Goal: Task Accomplishment & Management: Manage account settings

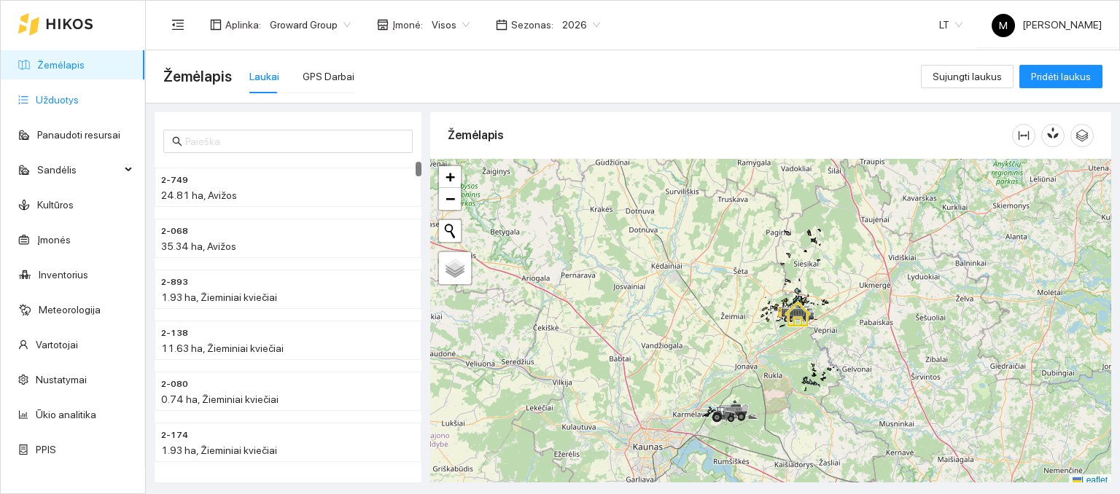
click at [55, 97] on link "Užduotys" at bounding box center [57, 100] width 43 height 12
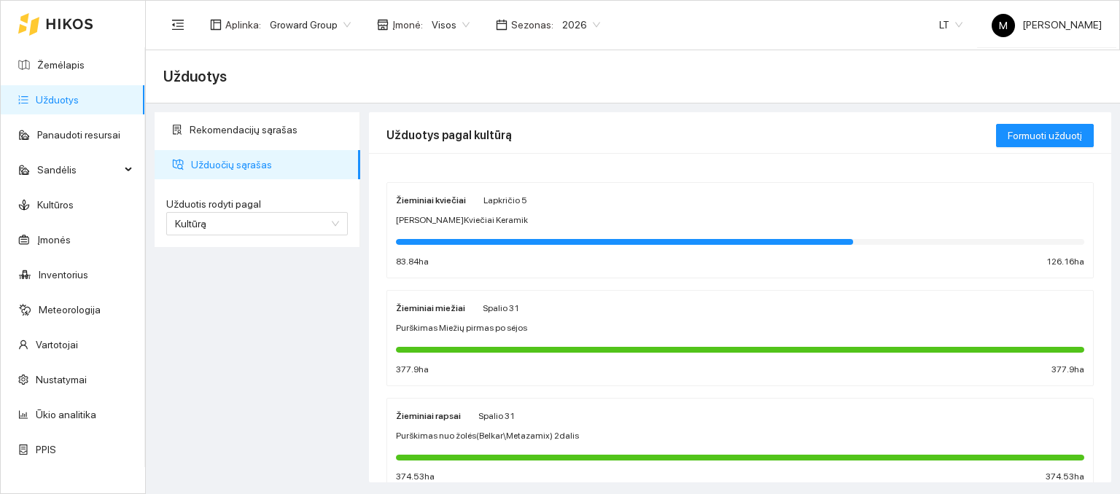
scroll to position [73, 0]
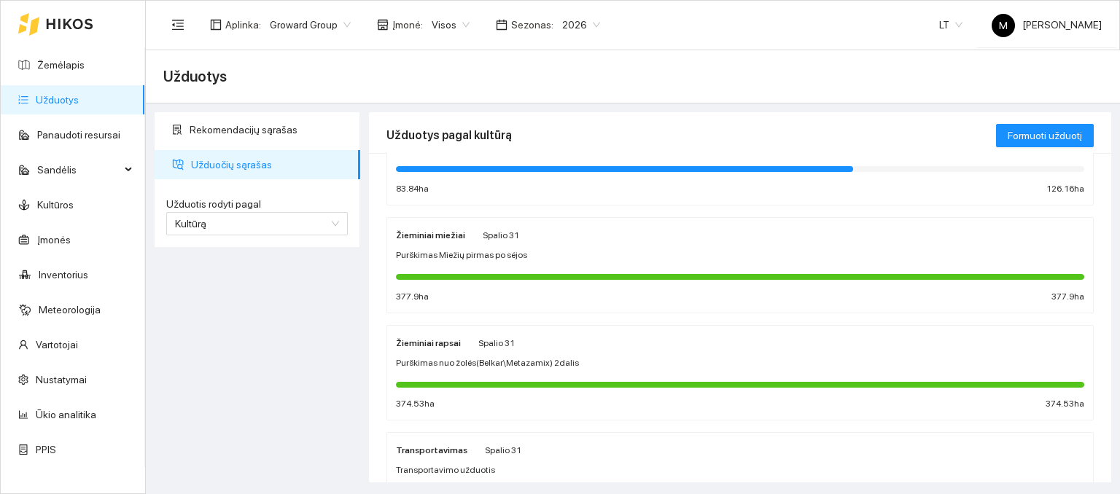
click at [456, 357] on span "Purškimas nuo žolės(Belkar\Metazamix) 2dalis" at bounding box center [487, 364] width 183 height 14
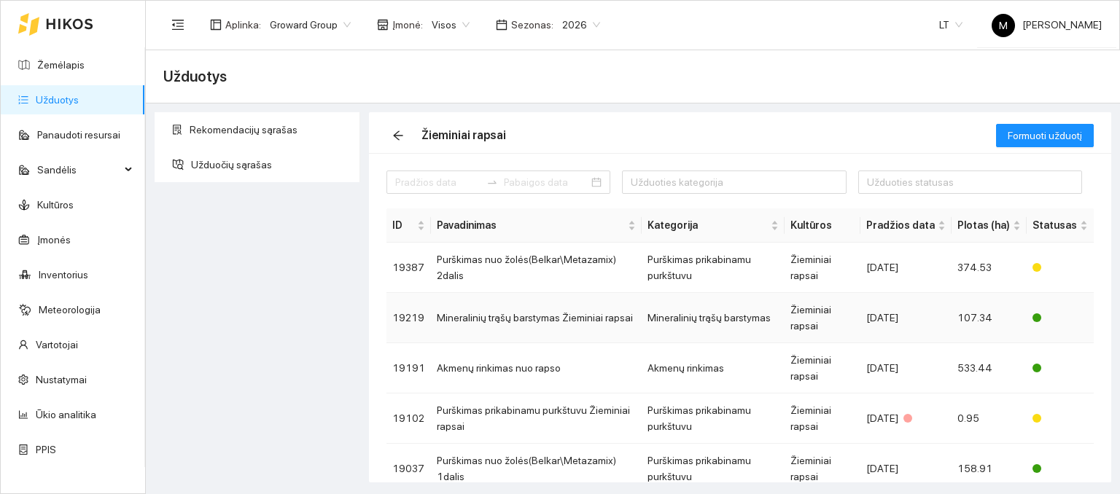
scroll to position [73, 0]
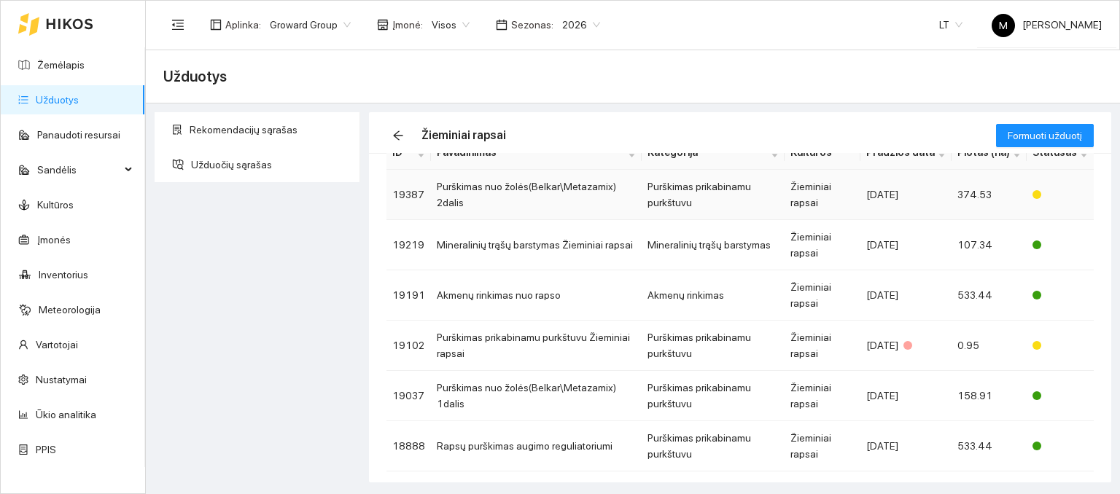
click at [502, 197] on td "Purškimas nuo žolės(Belkar\Metazamix) 2dalis" at bounding box center [536, 195] width 211 height 50
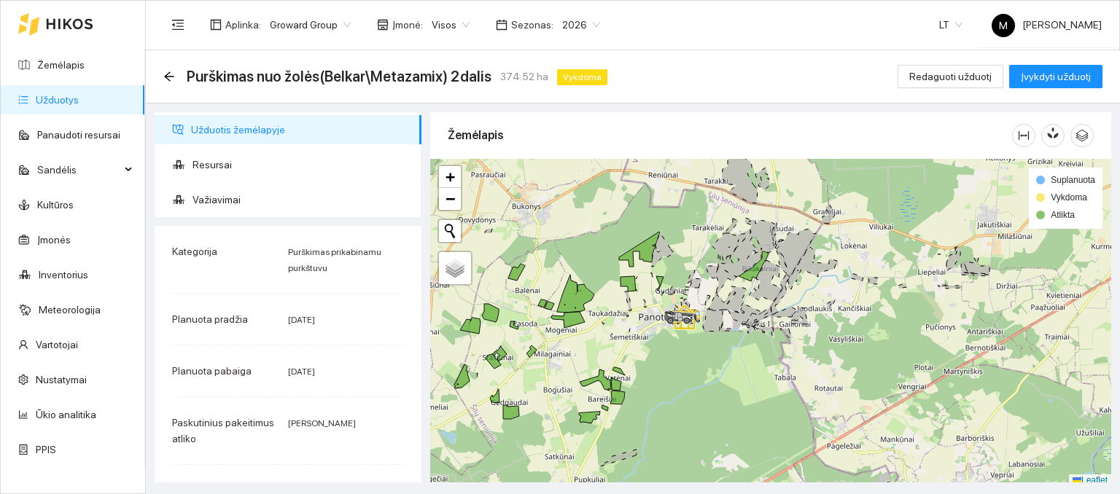
scroll to position [4, 0]
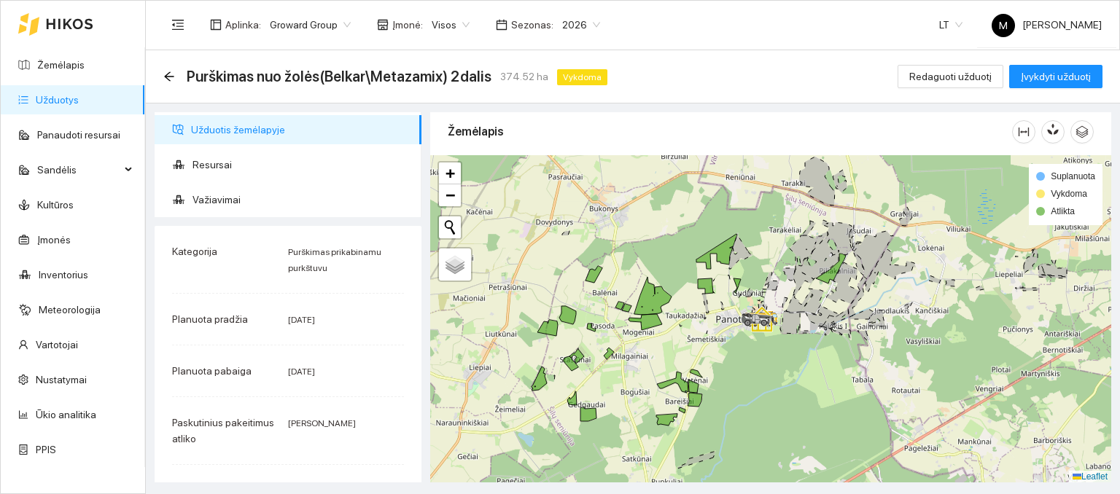
drag, startPoint x: 905, startPoint y: 249, endPoint x: 970, endPoint y: 252, distance: 65.0
click at [969, 252] on div at bounding box center [770, 319] width 681 height 328
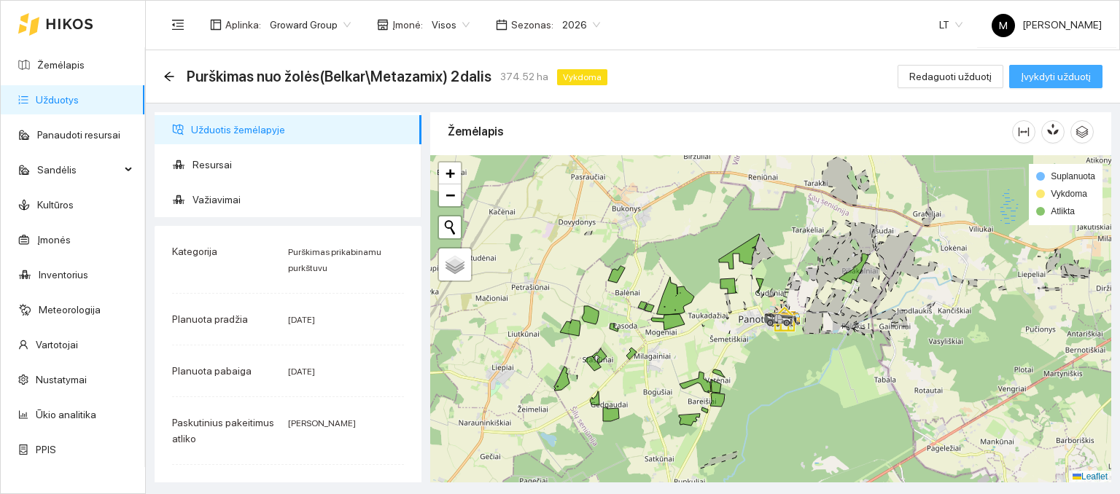
click at [1052, 74] on span "Įvykdyti užduotį" at bounding box center [1056, 77] width 70 height 16
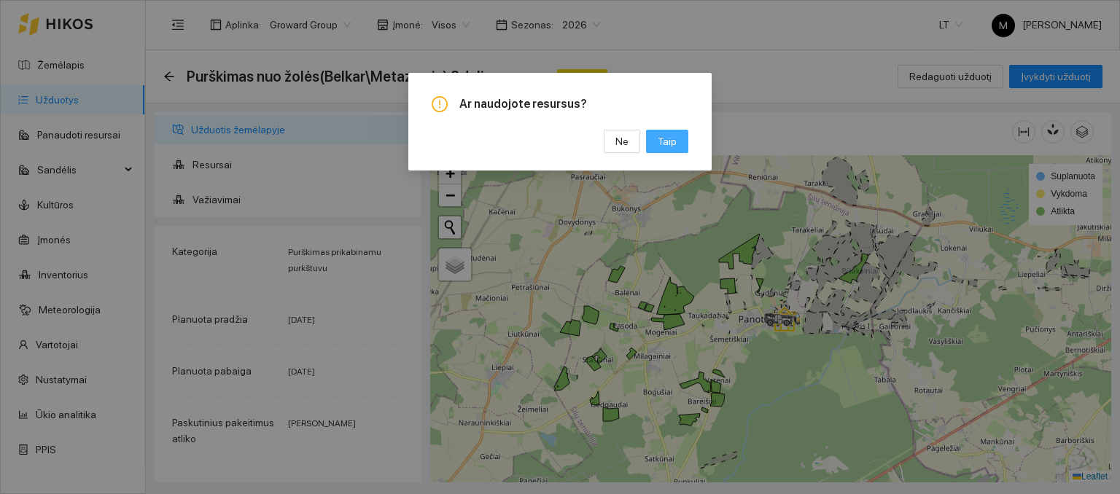
click at [677, 147] on button "Taip" at bounding box center [667, 141] width 42 height 23
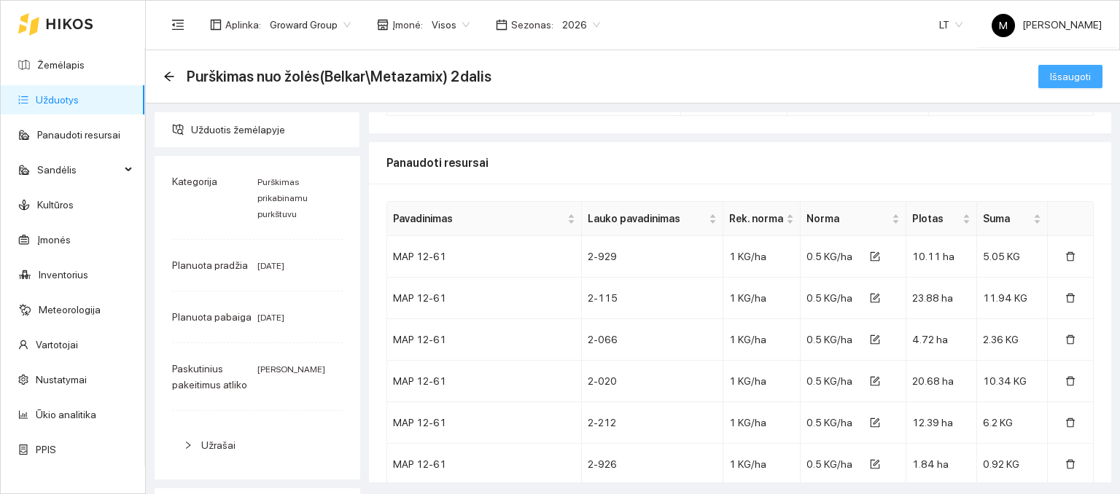
click at [1055, 87] on button "Išsaugoti" at bounding box center [1070, 76] width 64 height 23
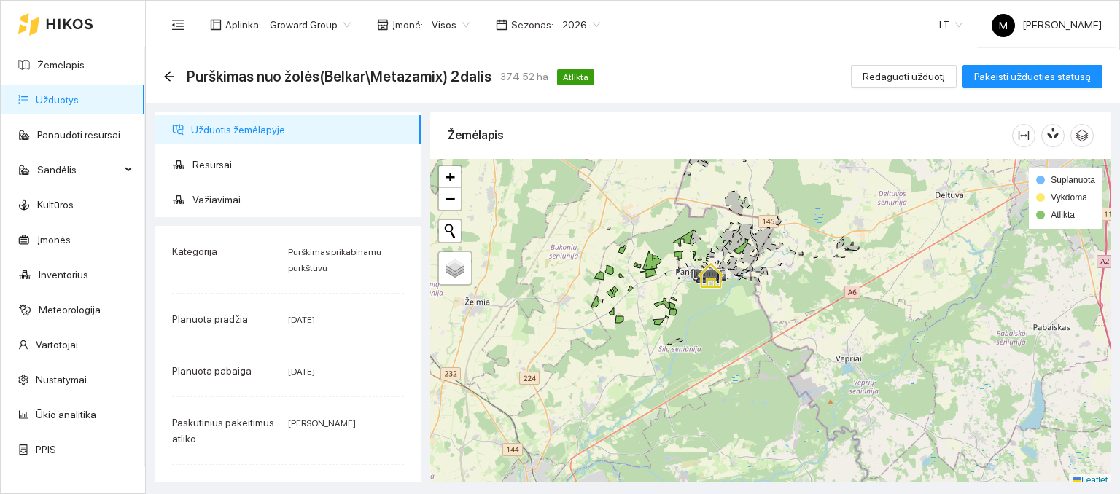
click at [78, 94] on link "Užduotys" at bounding box center [57, 100] width 43 height 12
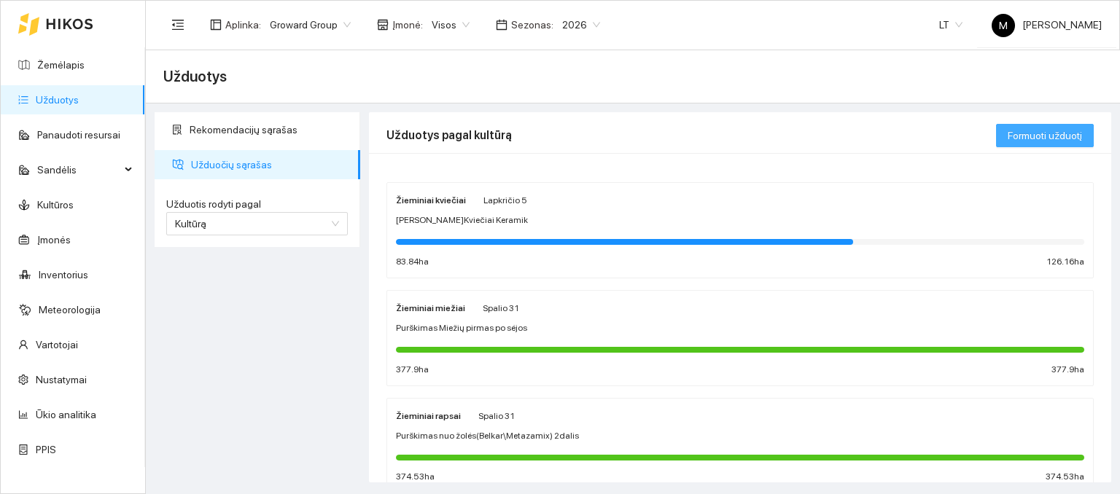
click at [1033, 131] on span "Formuoti užduotį" at bounding box center [1045, 136] width 74 height 16
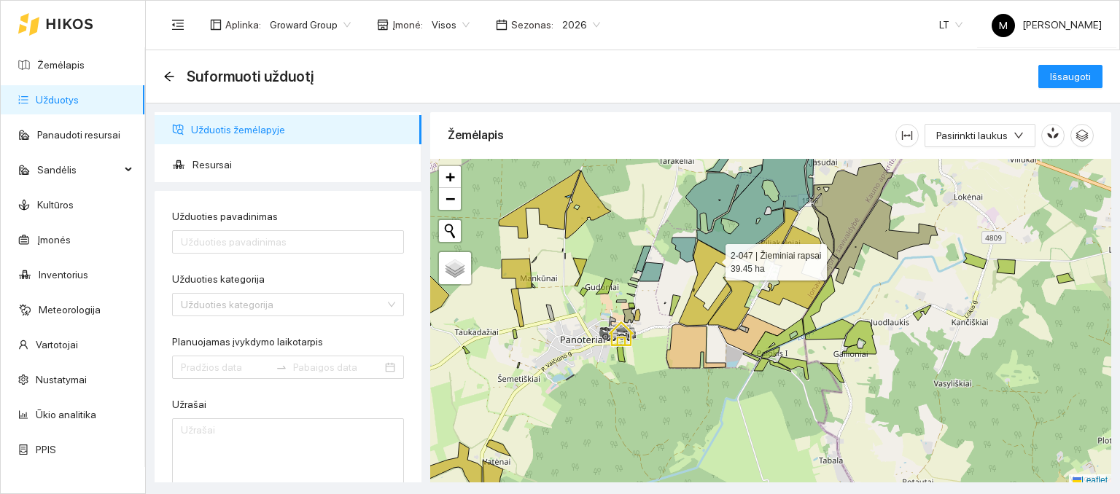
click at [711, 260] on icon at bounding box center [706, 283] width 55 height 86
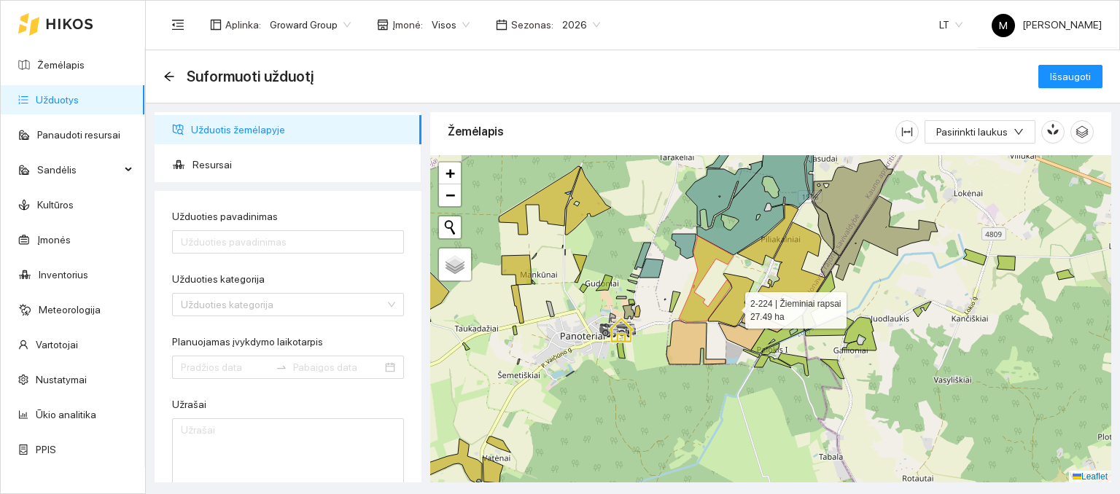
click at [732, 306] on icon at bounding box center [731, 299] width 46 height 53
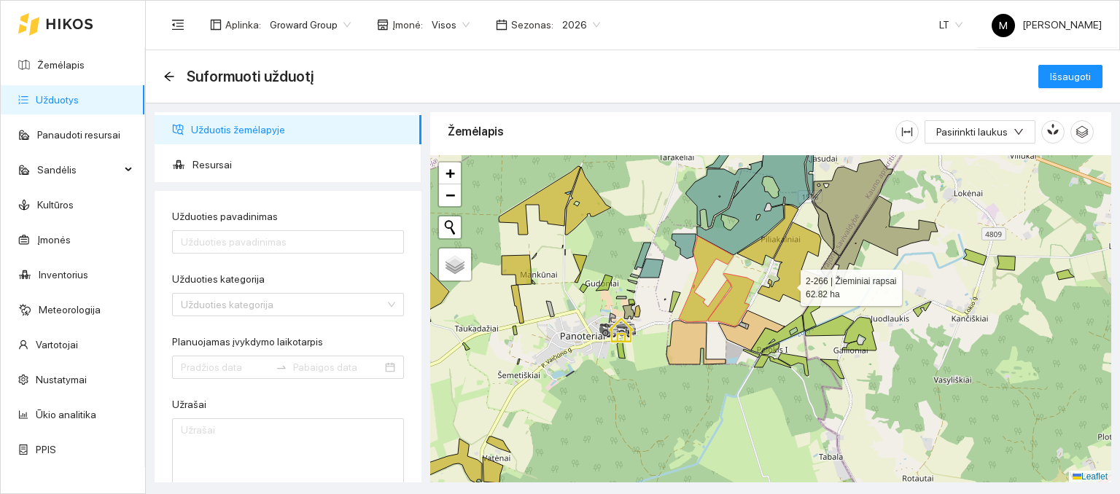
click at [788, 281] on icon at bounding box center [791, 263] width 67 height 83
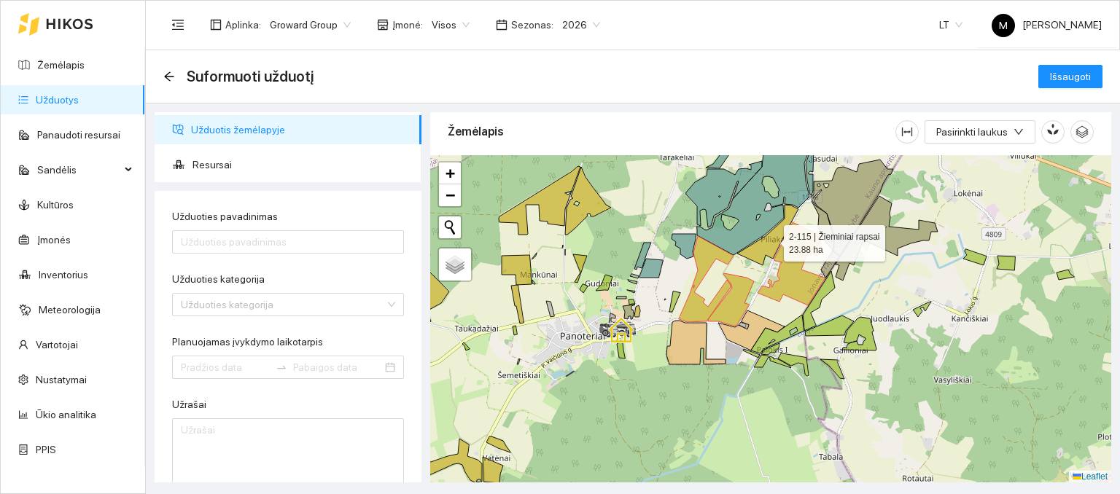
click at [763, 244] on icon at bounding box center [767, 235] width 61 height 61
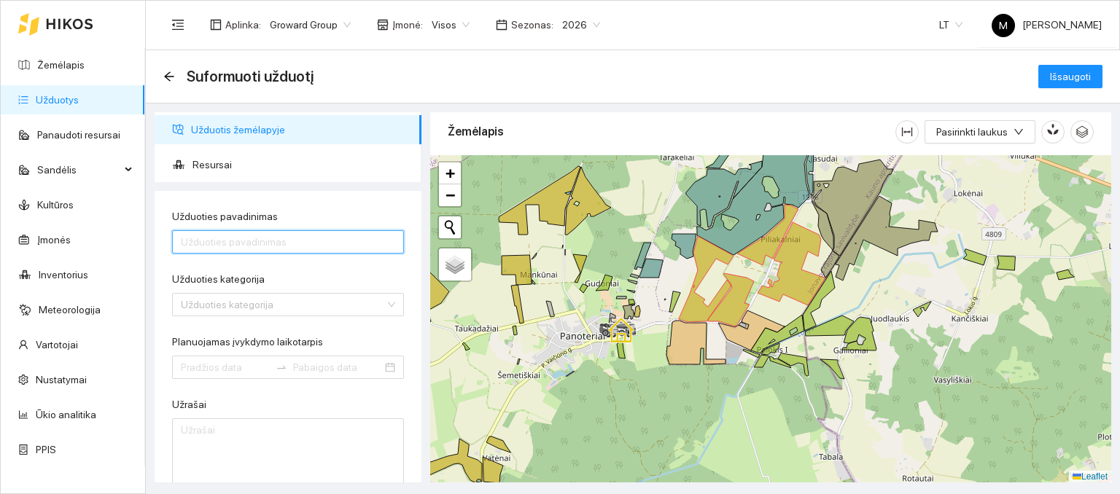
click at [293, 243] on input "Užduoties pavadinimas" at bounding box center [288, 241] width 232 height 23
type input "Rapso 3 purškimas"
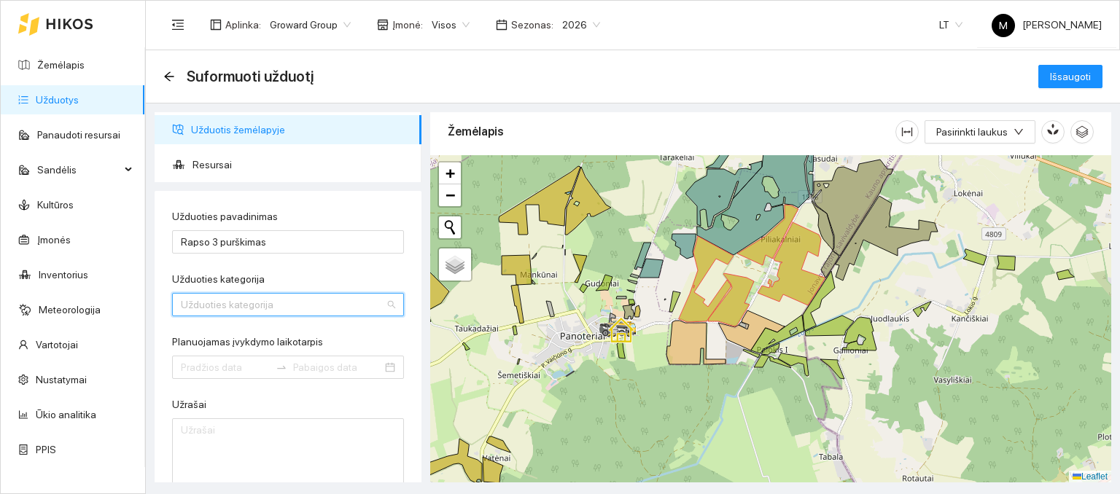
click at [222, 295] on div "Užduoties kategorija 30 37 Akėjimas Akmenų rinkimas Arimas Bulvių kasimas Bulvi…" at bounding box center [288, 304] width 232 height 23
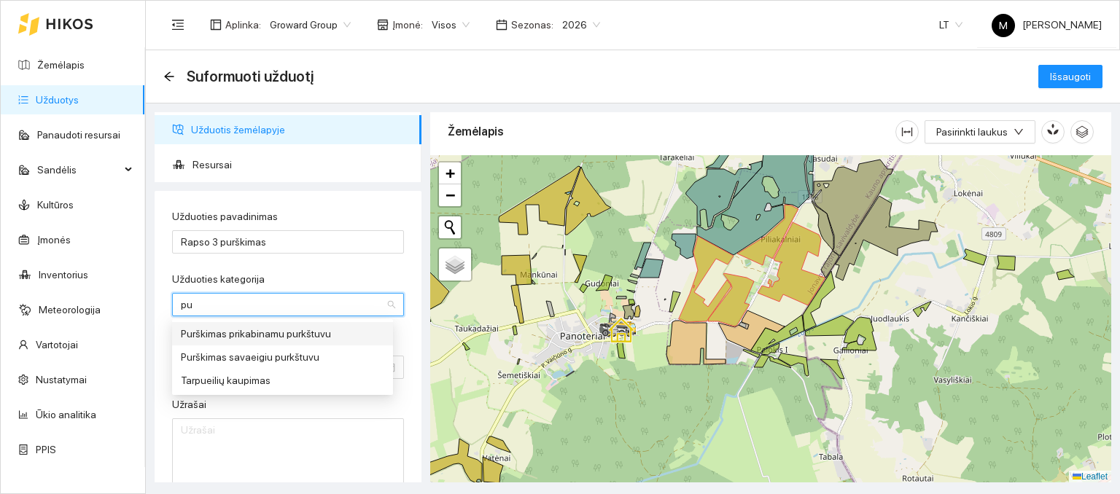
type input "pur"
click at [214, 328] on div "Purškimas prikabinamu purkštuvu" at bounding box center [282, 334] width 203 height 16
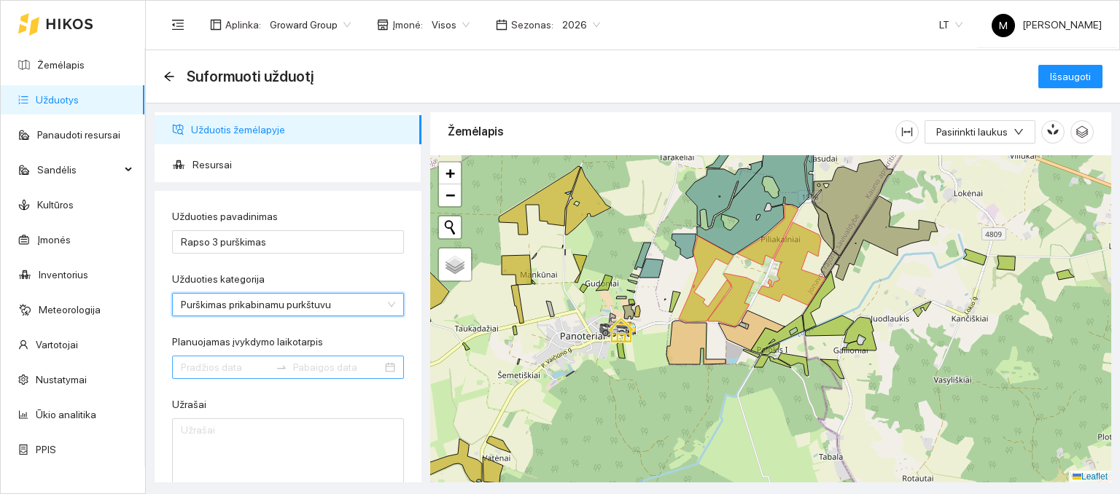
click at [214, 362] on input "Planuojamas įvykdymo laikotarpis" at bounding box center [225, 368] width 89 height 16
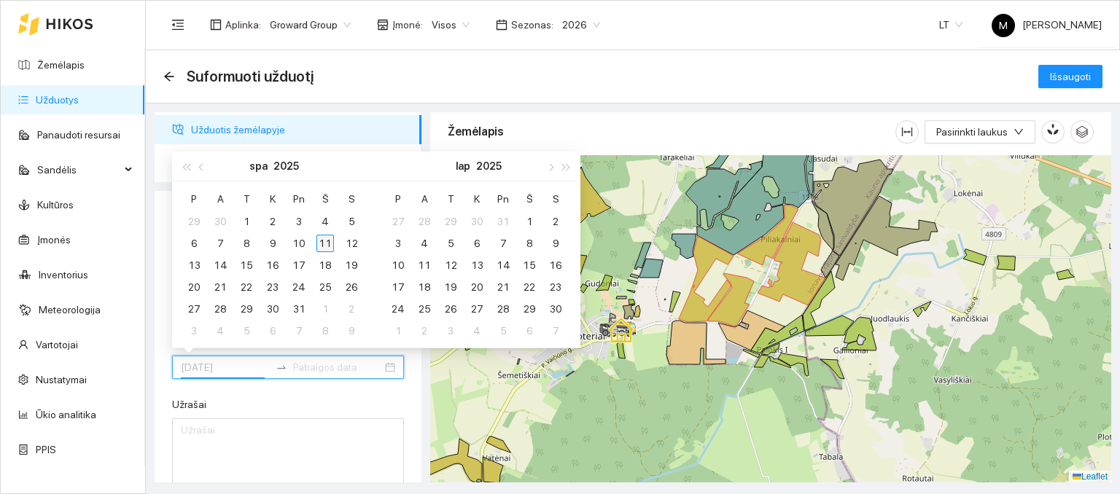
type input "[DATE]"
click at [325, 242] on div "11" at bounding box center [325, 244] width 18 height 18
type input "[DATE]"
click at [347, 264] on div "19" at bounding box center [352, 266] width 18 height 18
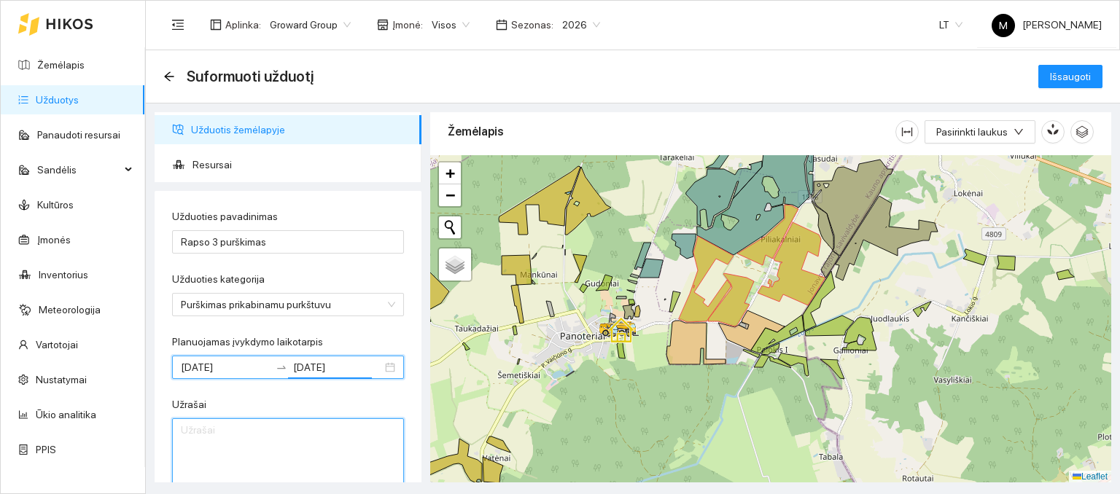
click at [274, 439] on textarea "Užrašai" at bounding box center [288, 454] width 232 height 71
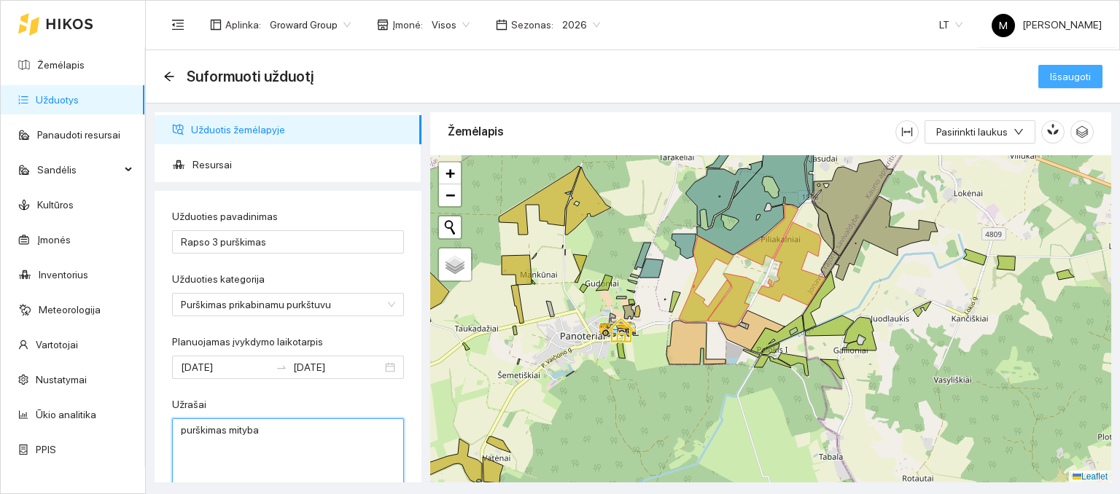
type textarea "purškimas mityba"
click at [1065, 79] on span "Išsaugoti" at bounding box center [1070, 77] width 41 height 16
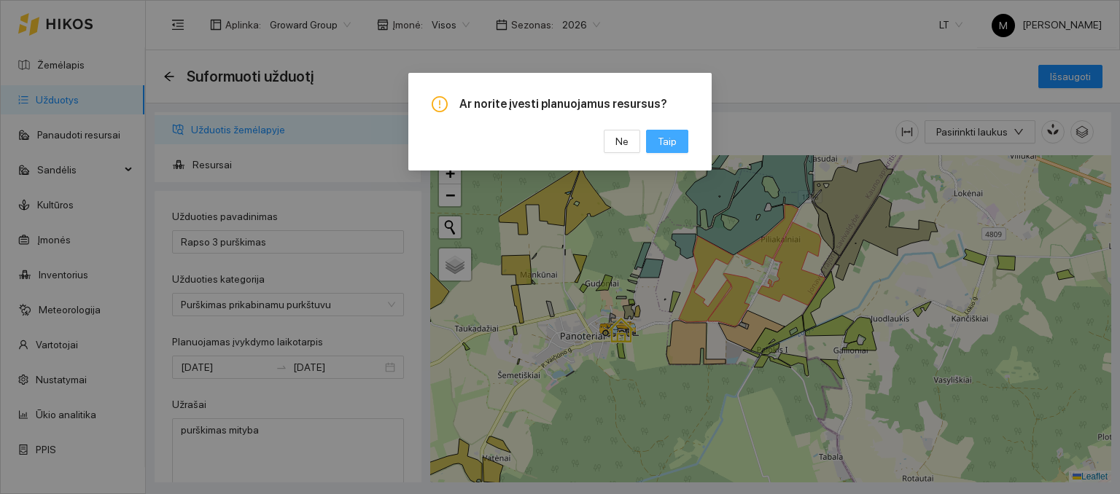
click at [669, 141] on span "Taip" at bounding box center [667, 141] width 19 height 16
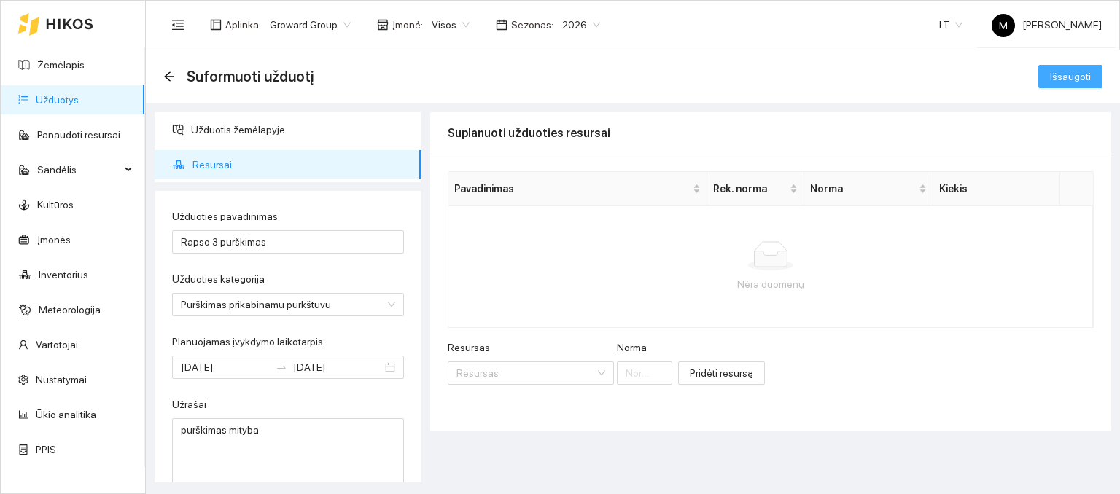
click at [1065, 70] on span "Išsaugoti" at bounding box center [1070, 77] width 41 height 16
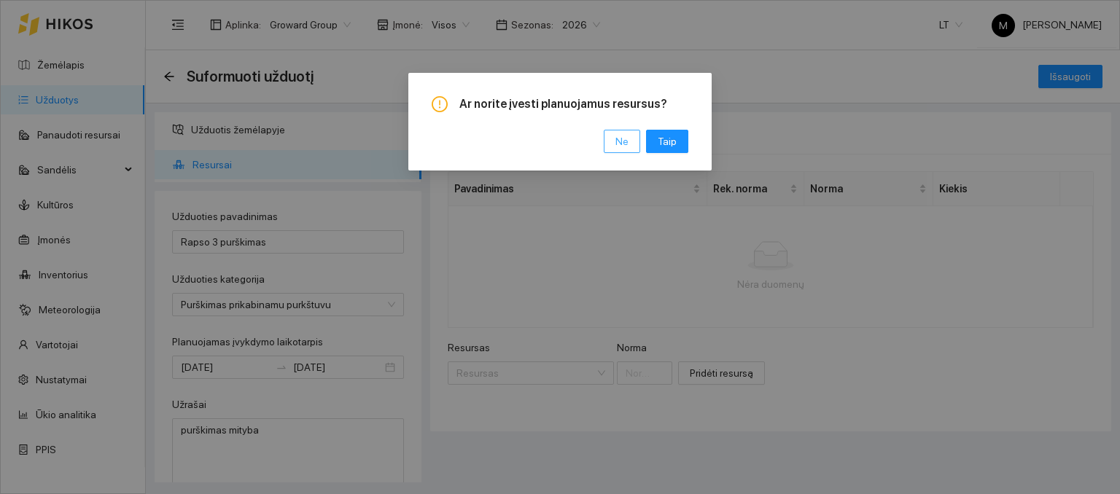
click at [631, 132] on button "Ne" at bounding box center [622, 141] width 36 height 23
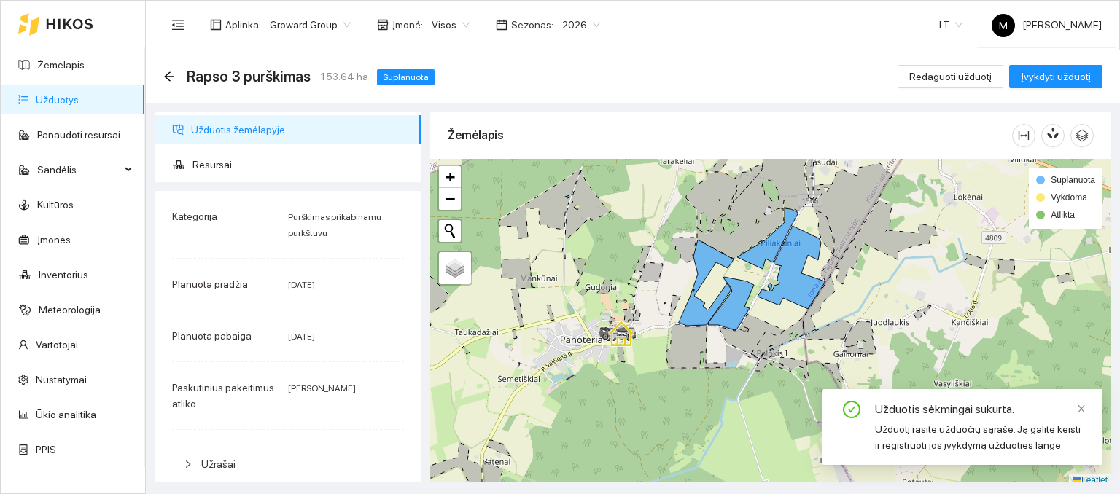
click at [79, 95] on link "Užduotys" at bounding box center [57, 100] width 43 height 12
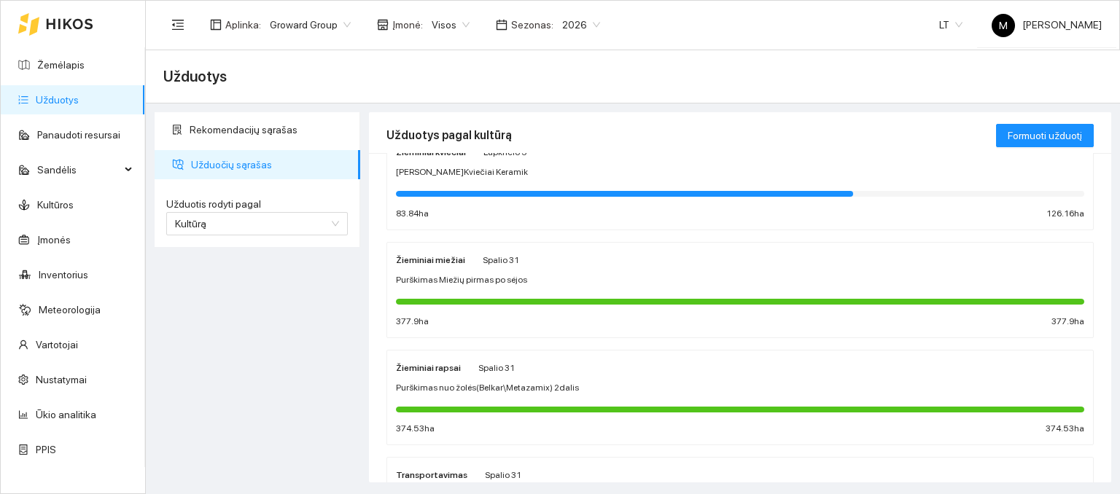
scroll to position [73, 0]
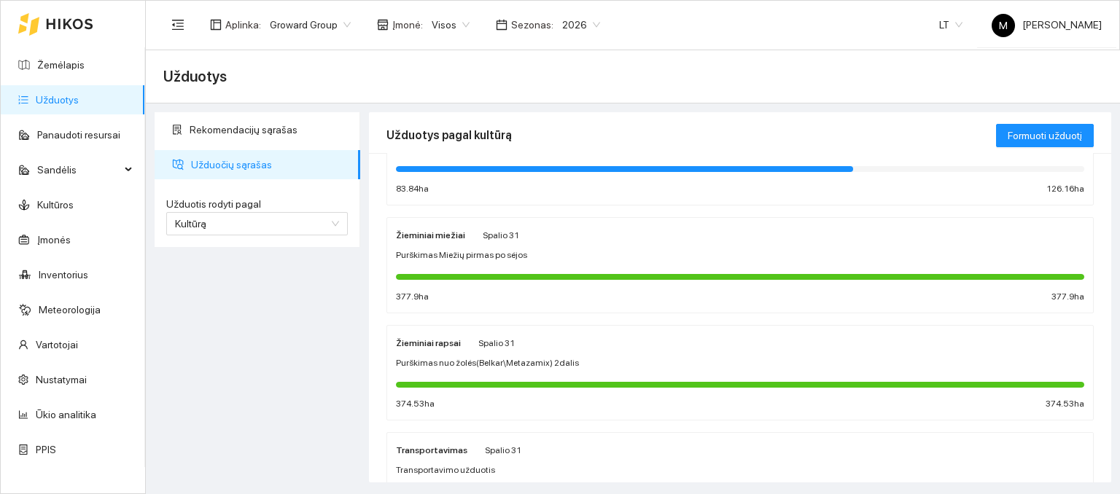
click at [478, 362] on span "Purškimas nuo žolės(Belkar\Metazamix) 2dalis" at bounding box center [487, 364] width 183 height 14
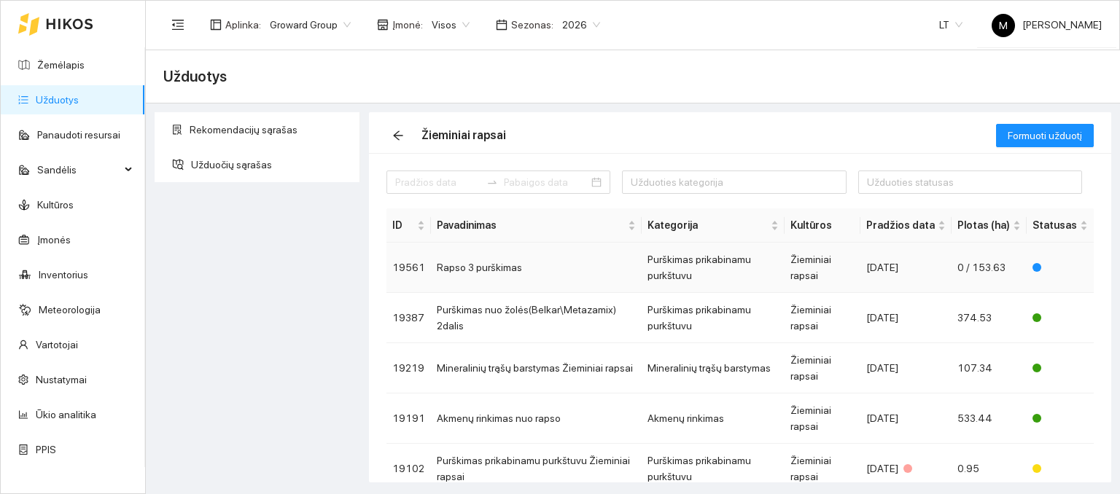
click at [452, 274] on td "Rapso 3 purškimas" at bounding box center [536, 268] width 211 height 50
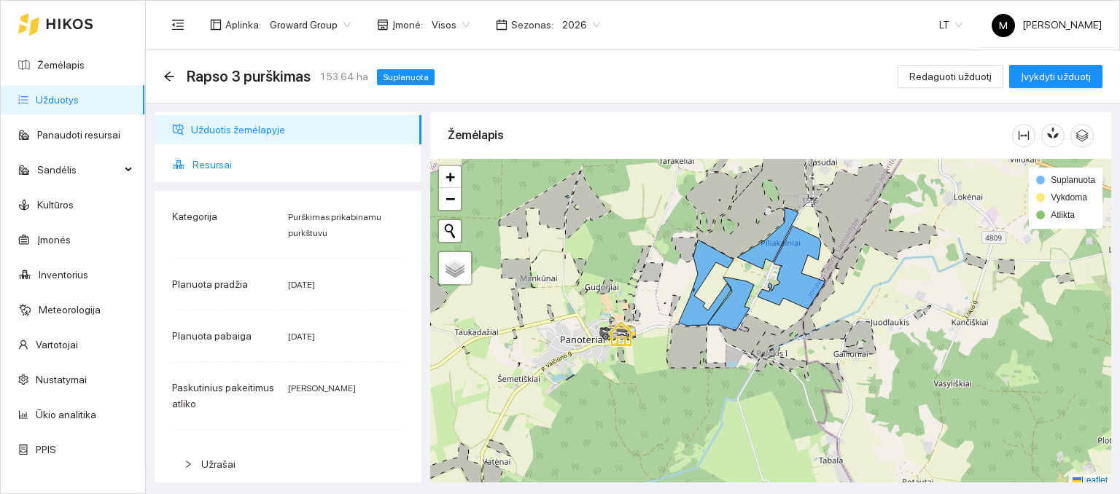
click at [216, 162] on span "Resursai" at bounding box center [301, 164] width 217 height 29
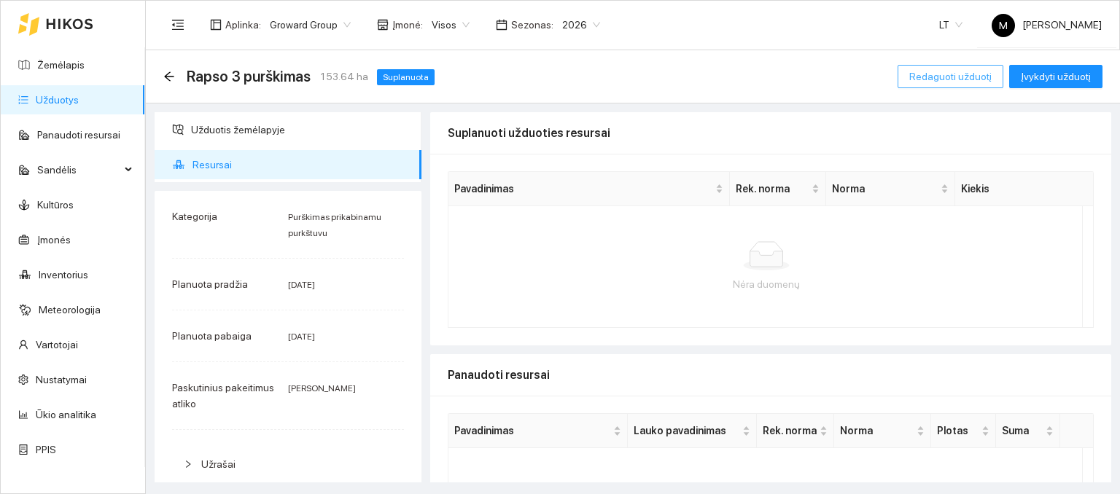
click at [936, 76] on span "Redaguoti užduotį" at bounding box center [950, 77] width 82 height 16
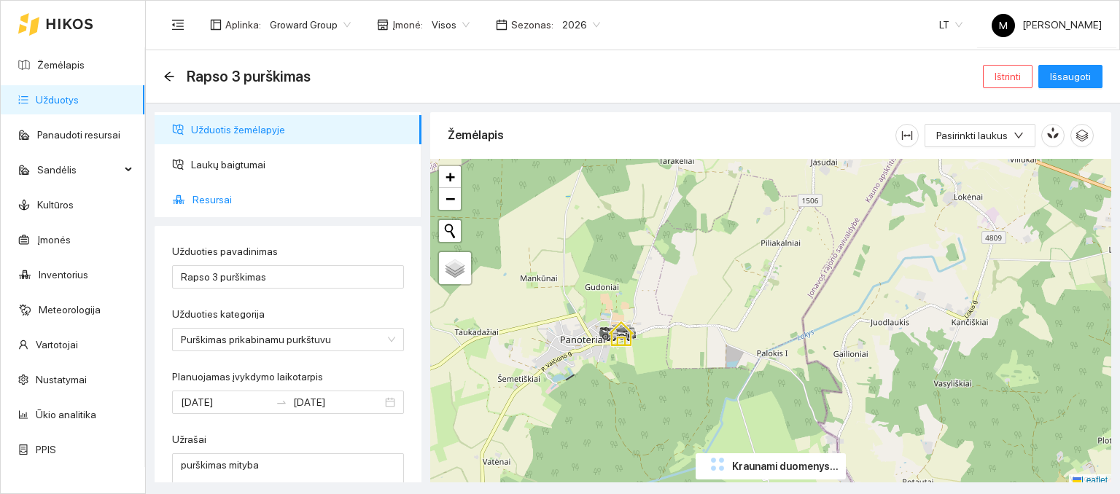
click at [207, 202] on span "Resursai" at bounding box center [301, 199] width 217 height 29
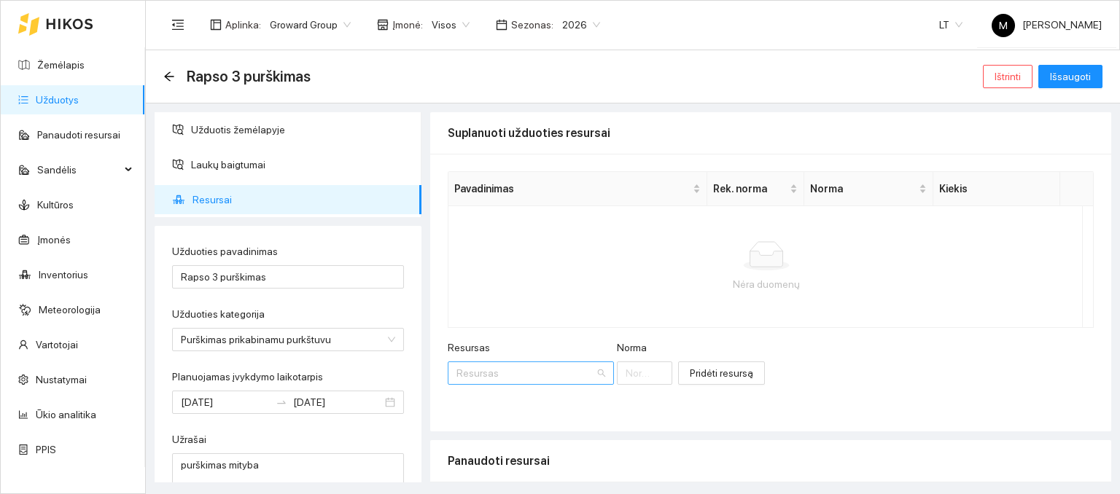
click at [507, 370] on input "Resursas" at bounding box center [525, 373] width 139 height 22
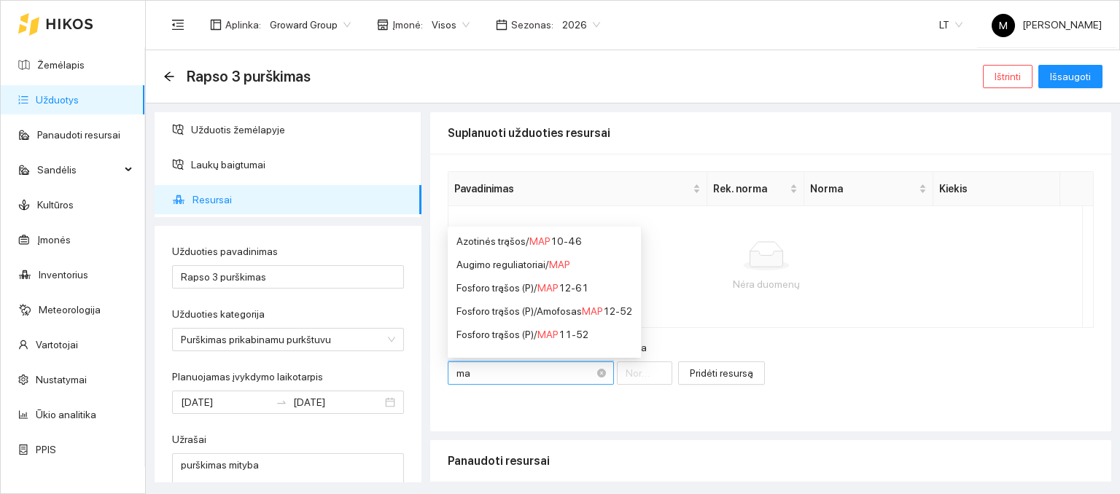
type input "map"
click at [567, 246] on div "Azotinės trąšos / MAP 10-46" at bounding box center [544, 241] width 176 height 16
type input "1"
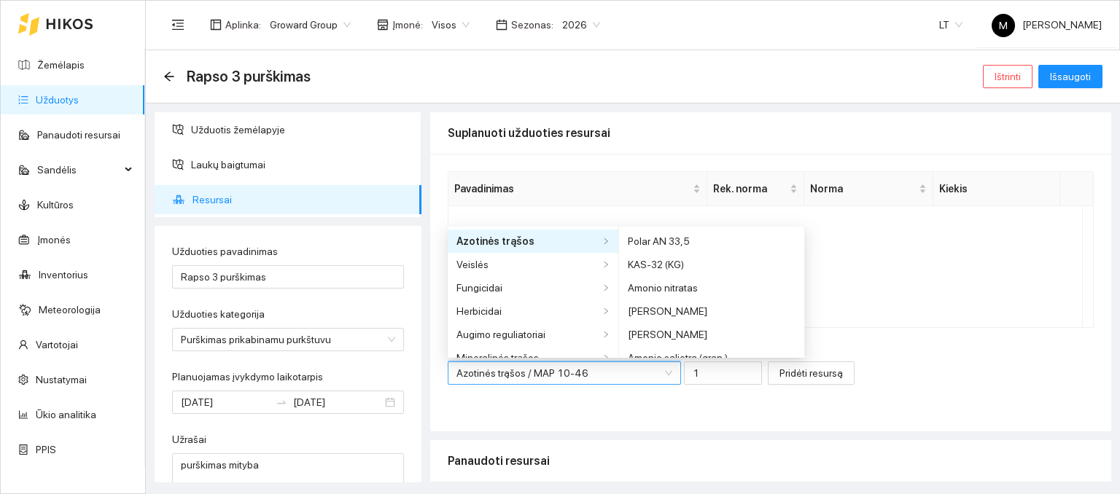
scroll to position [128, 0]
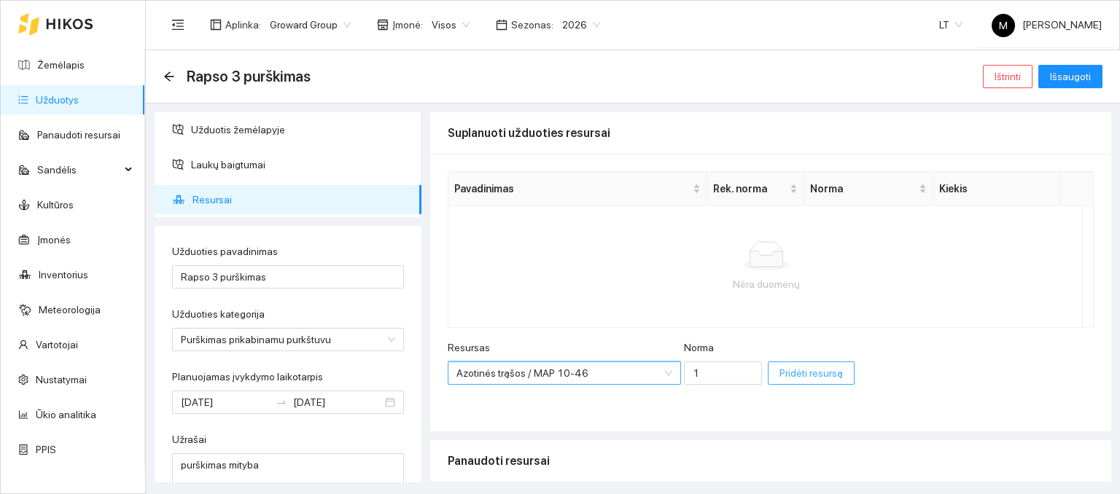
click at [780, 374] on span "Pridėti resursą" at bounding box center [811, 373] width 63 height 16
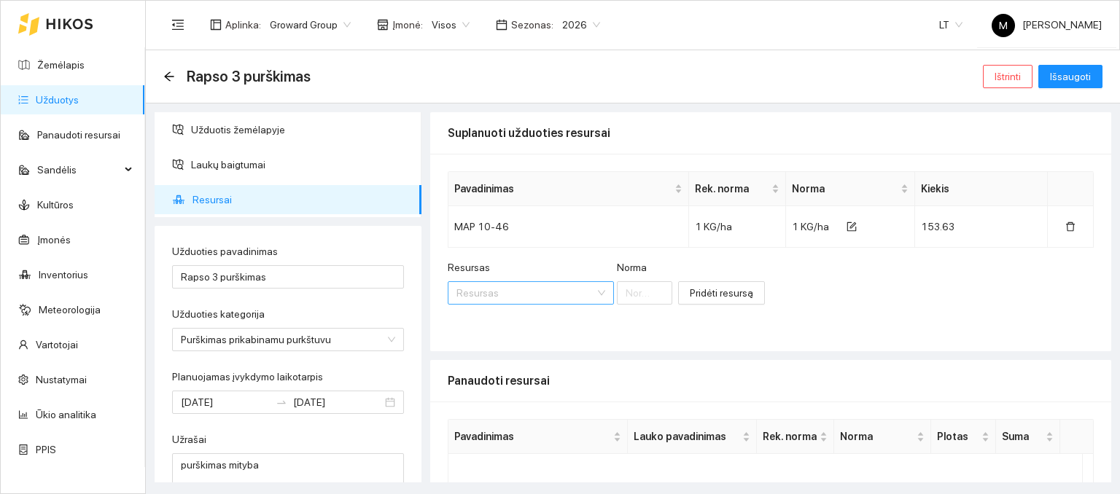
click at [481, 296] on input "Resursas" at bounding box center [525, 293] width 139 height 22
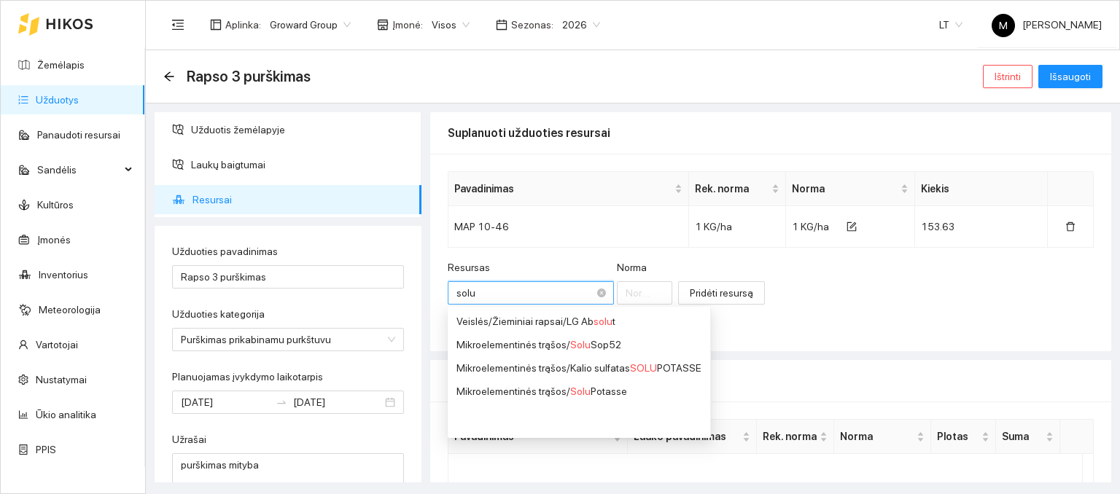
type input "solus"
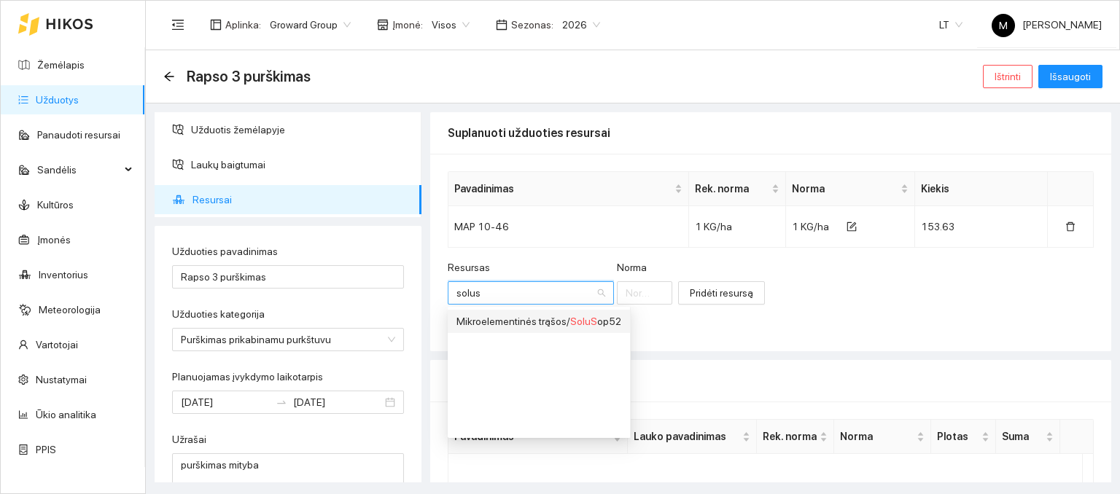
click at [483, 322] on div "Mikroelementinės trąšos / SoluS op52" at bounding box center [538, 322] width 165 height 16
type input "1"
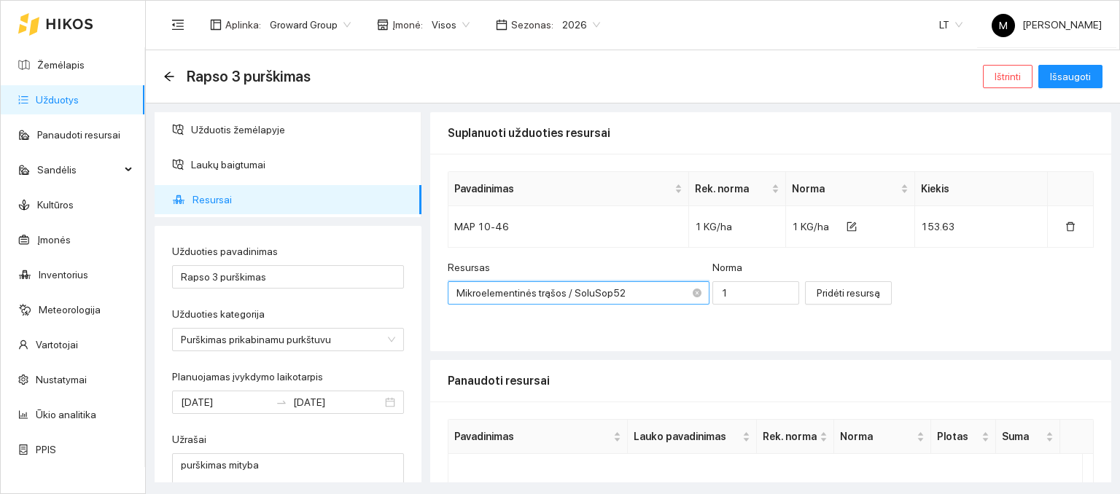
scroll to position [852, 0]
click at [712, 298] on input "1" at bounding box center [756, 292] width 88 height 23
type input "0.5"
click at [817, 300] on span "Pridėti resursą" at bounding box center [848, 293] width 63 height 16
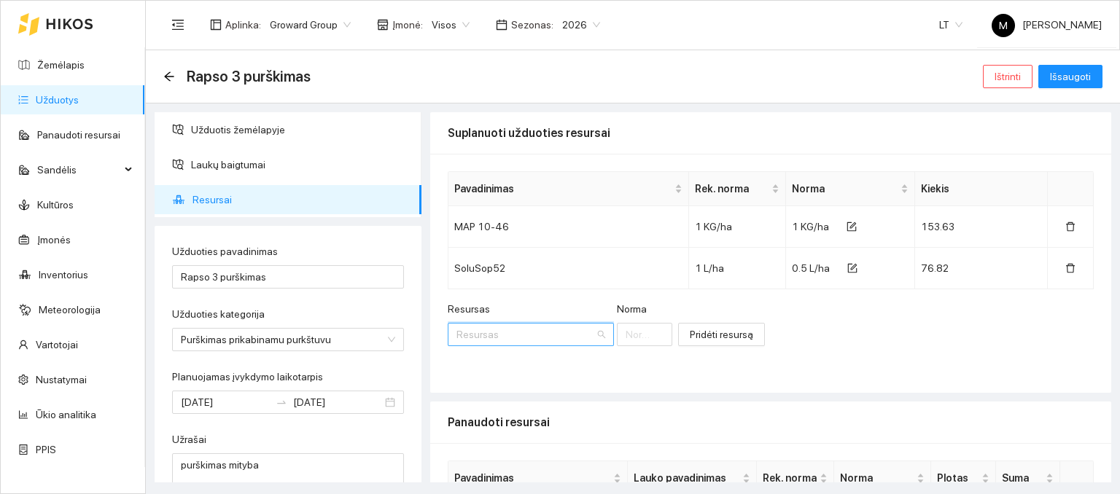
click at [526, 325] on input "Resursas" at bounding box center [525, 335] width 139 height 22
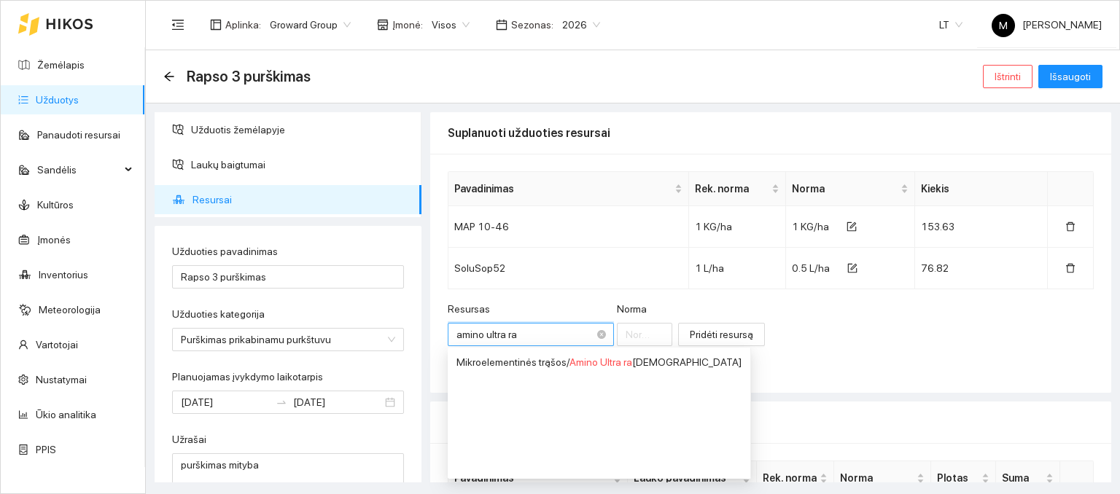
type input "amino ultra rap"
click at [510, 362] on div "Mikroelementinės trąšos / Amino Ultra rap [PERSON_NAME]" at bounding box center [586, 362] width 261 height 16
type input "1"
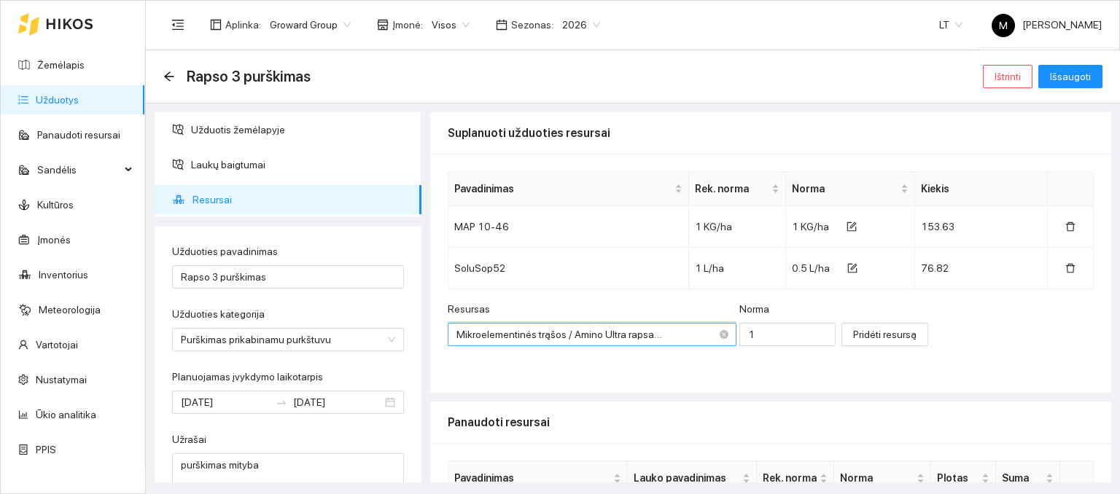
scroll to position [152, 0]
click at [739, 336] on input "1" at bounding box center [787, 334] width 96 height 23
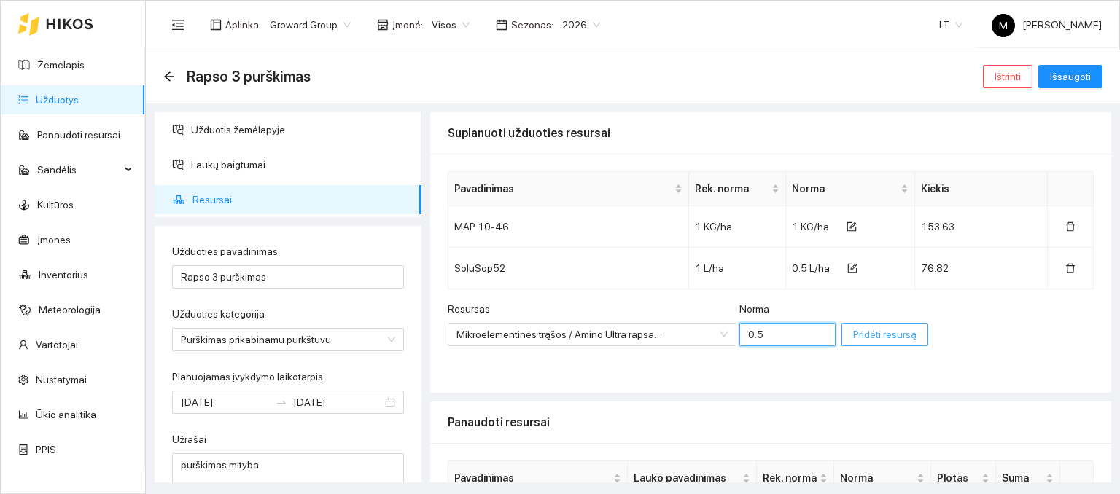
type input "0.5"
click at [853, 333] on span "Pridėti resursą" at bounding box center [884, 335] width 63 height 16
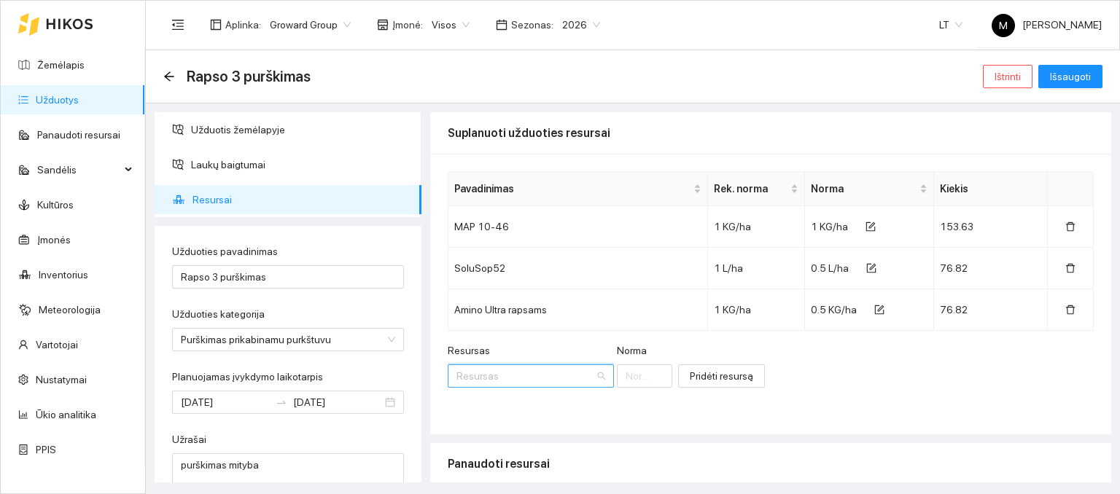
click at [541, 378] on input "Resursas" at bounding box center [525, 376] width 139 height 22
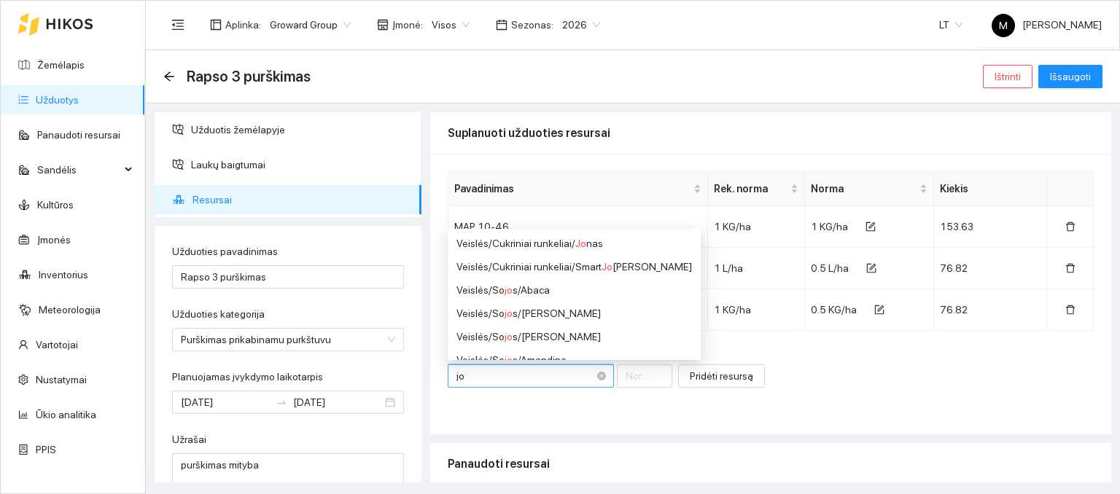
type input "j"
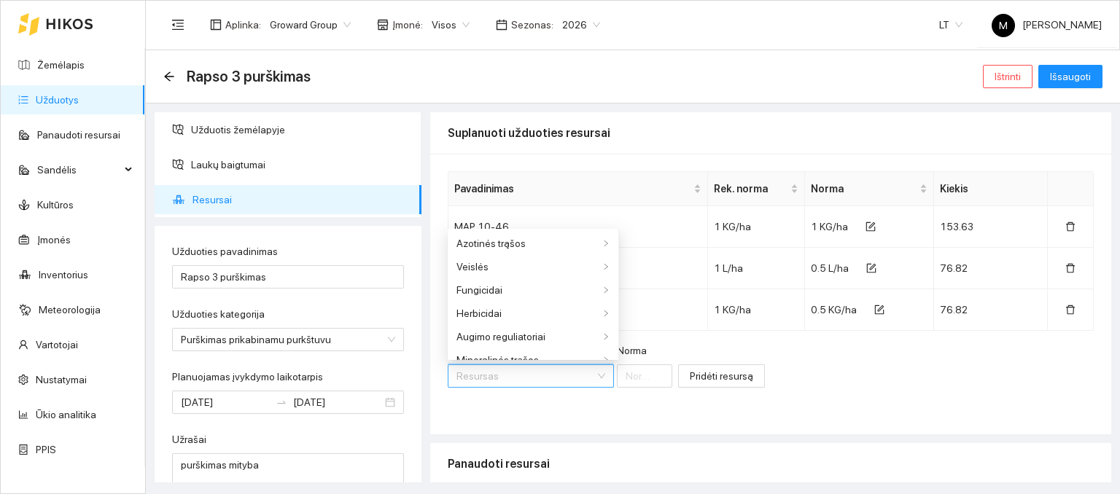
click at [504, 416] on div "Pavadinimas Rek. [PERSON_NAME] [PERSON_NAME] Kiekis MAP 10-46 1 KG/ha 1 KG/ha 1…" at bounding box center [770, 294] width 681 height 281
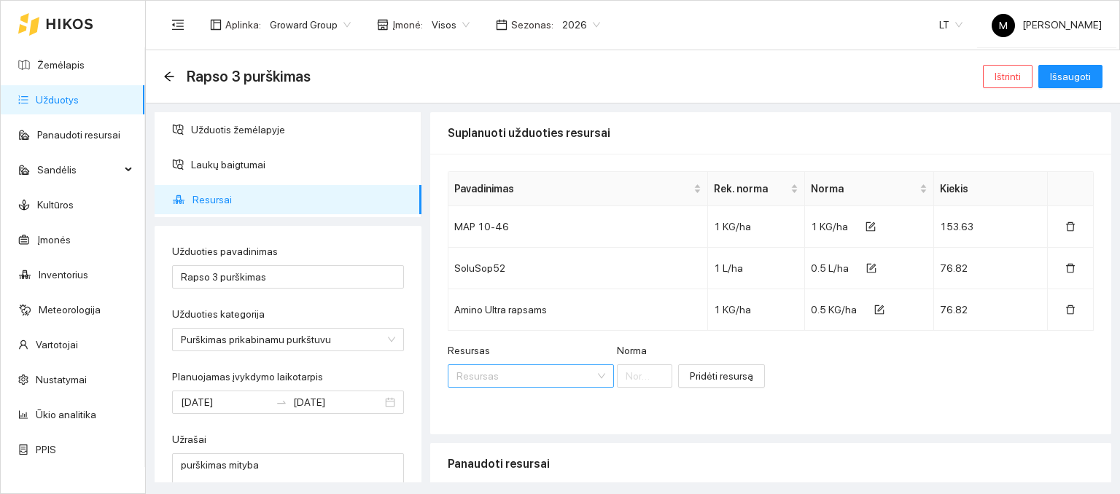
click at [485, 381] on input "Resursas" at bounding box center [525, 376] width 139 height 22
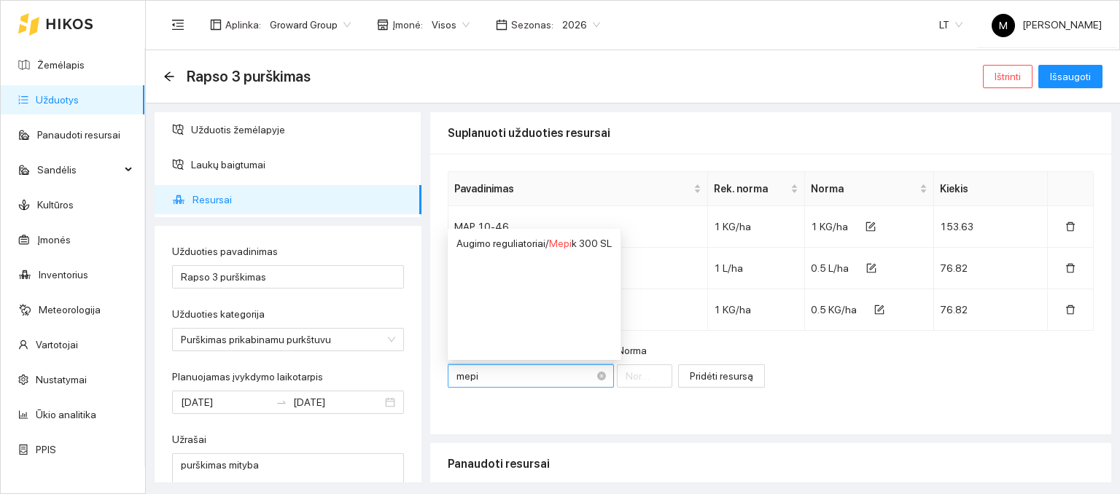
type input "mepik"
click at [531, 244] on div "Augimo reguliatoriai / Mepik 300 SL" at bounding box center [532, 244] width 153 height 16
type input "1"
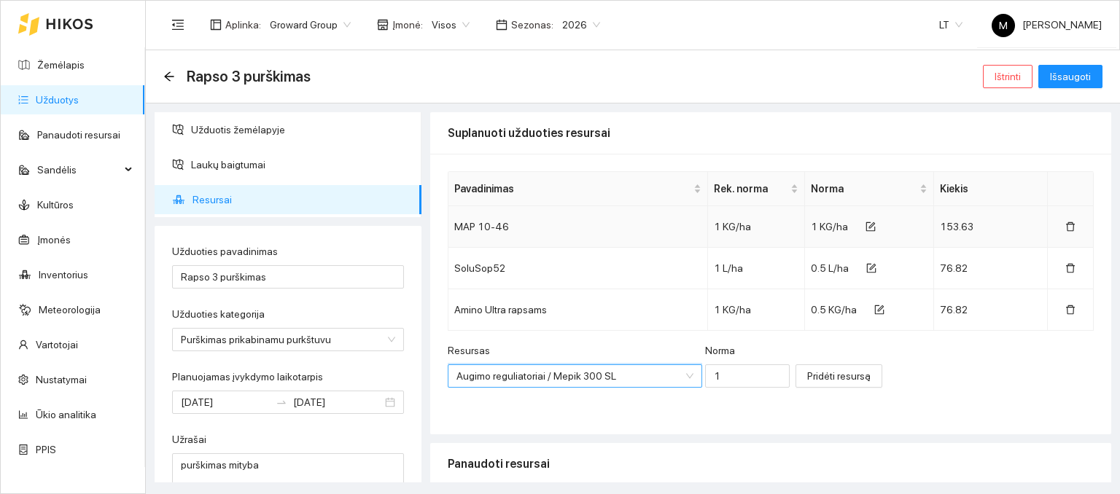
scroll to position [362, 0]
click at [723, 385] on input "1" at bounding box center [747, 376] width 85 height 23
type input "0.5"
click at [798, 383] on button "Pridėti resursą" at bounding box center [839, 376] width 87 height 23
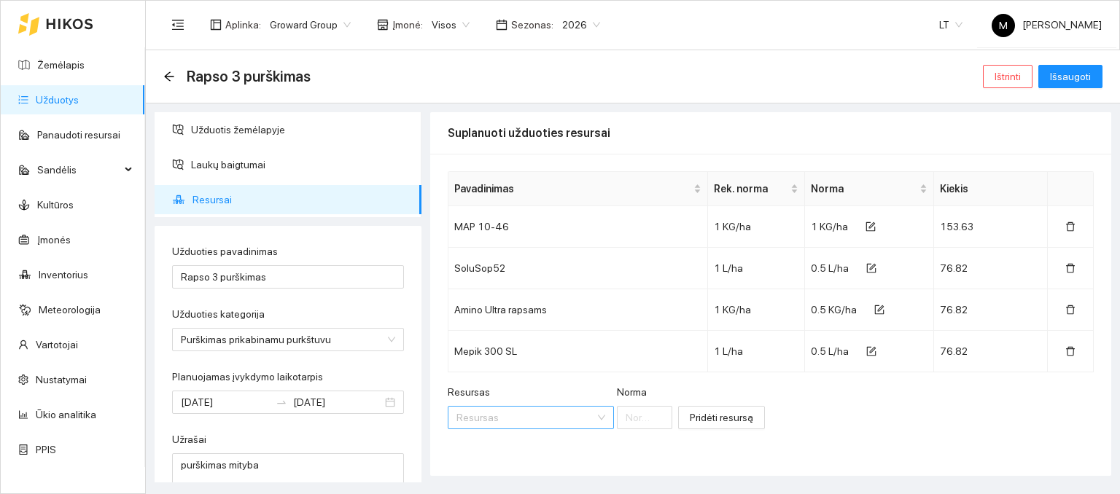
click at [502, 411] on input "Resursas" at bounding box center [525, 418] width 139 height 22
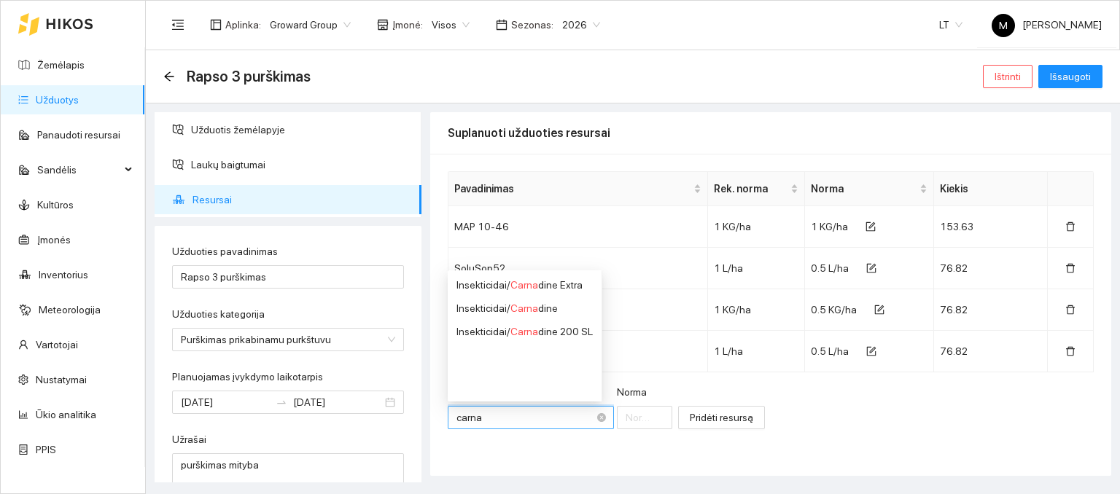
type input "carnad"
click at [508, 311] on div "Insekticidai / Carnad ine" at bounding box center [524, 308] width 136 height 16
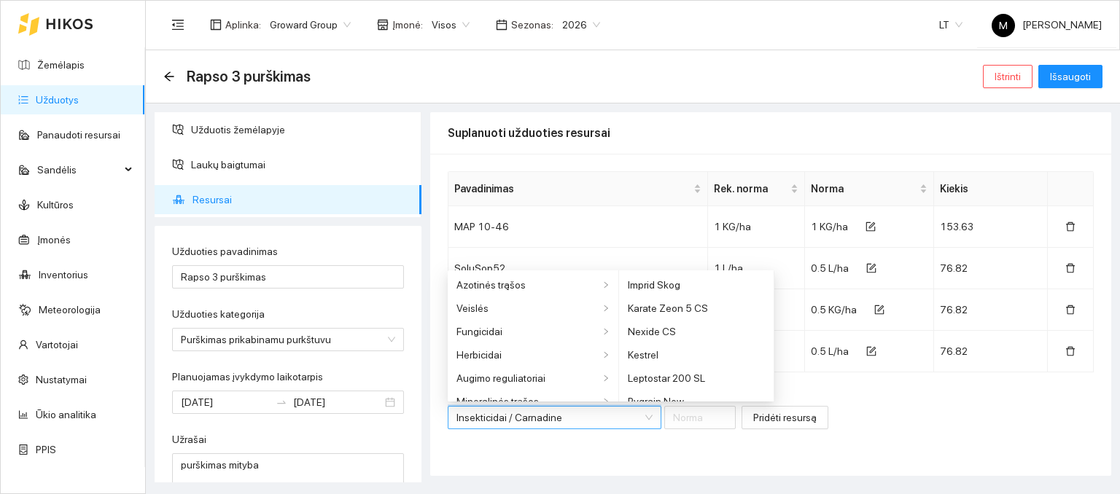
scroll to position [222, 0]
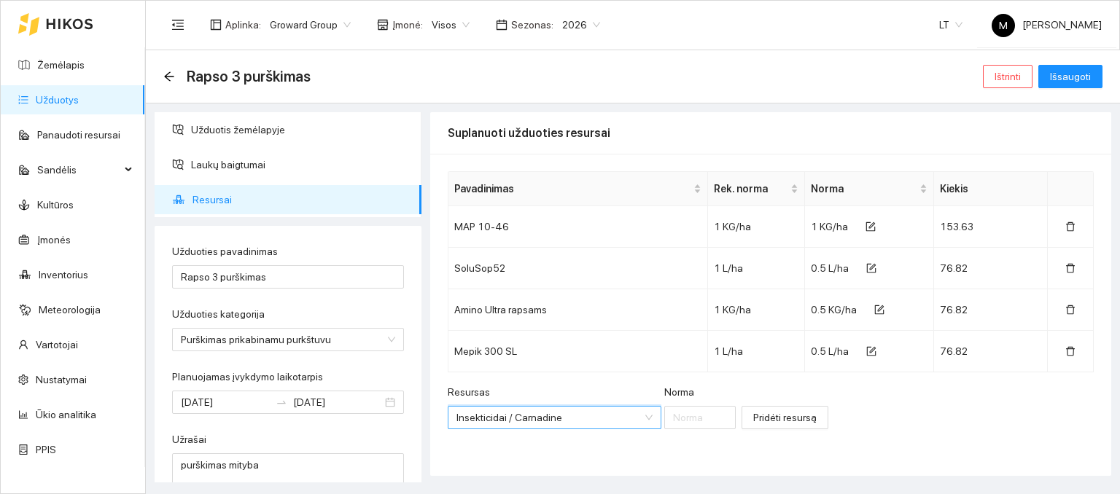
click at [664, 428] on div at bounding box center [699, 417] width 71 height 23
click at [664, 418] on input "Norma" at bounding box center [699, 417] width 71 height 23
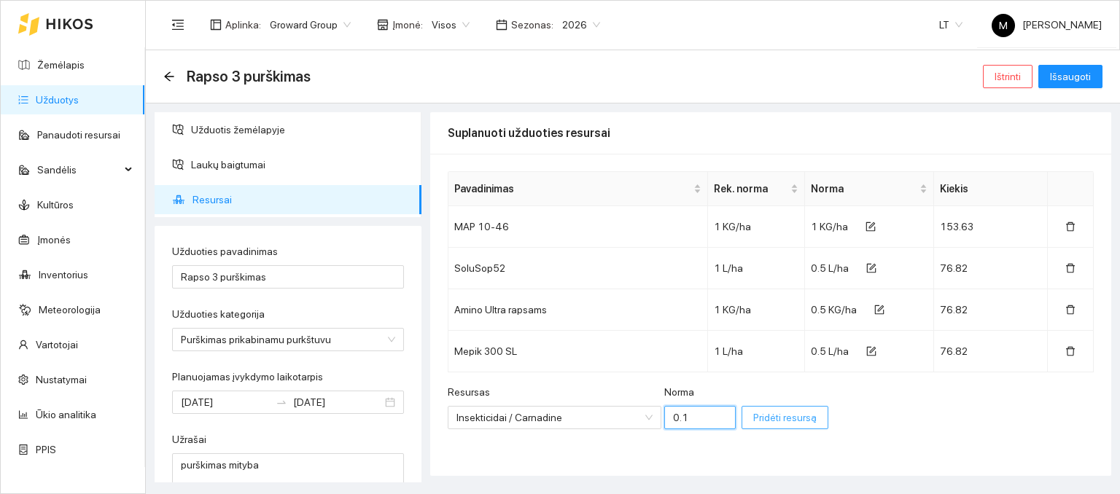
type input "0.1"
click at [753, 412] on span "Pridėti resursą" at bounding box center [784, 418] width 63 height 16
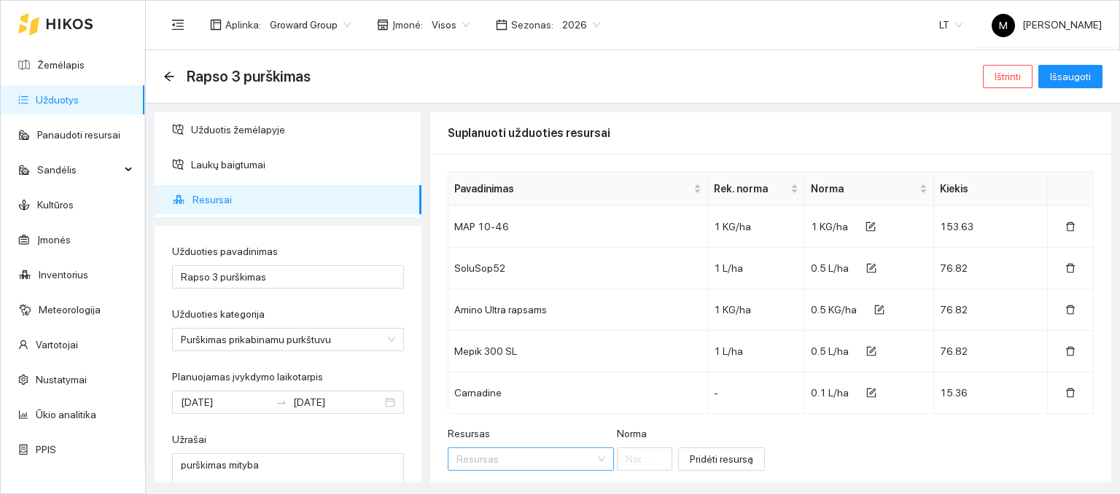
click at [484, 456] on input "Resursas" at bounding box center [525, 459] width 139 height 22
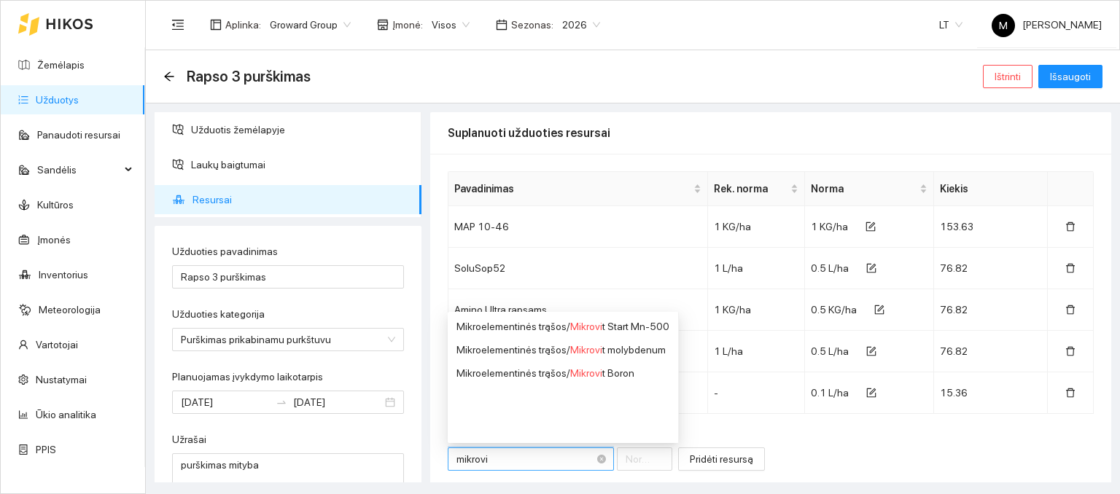
type input "mikrovit"
click at [500, 370] on div "Mikroelementinės trąšos / Mikrovit Boron" at bounding box center [561, 373] width 211 height 16
type input "1"
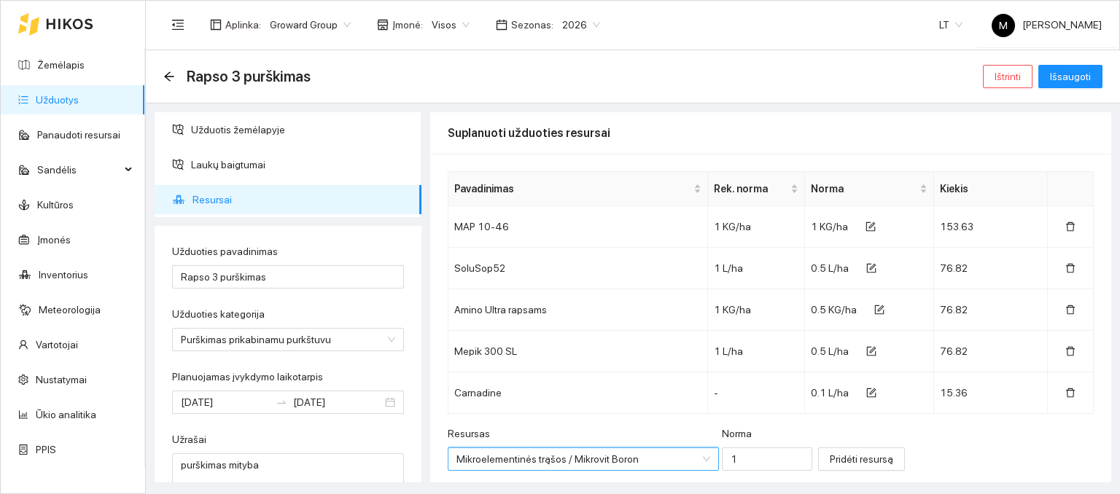
scroll to position [3185, 0]
click at [723, 462] on input "1" at bounding box center [767, 459] width 90 height 23
type input "0.5"
click at [825, 448] on button "Pridėti resursą" at bounding box center [861, 459] width 87 height 23
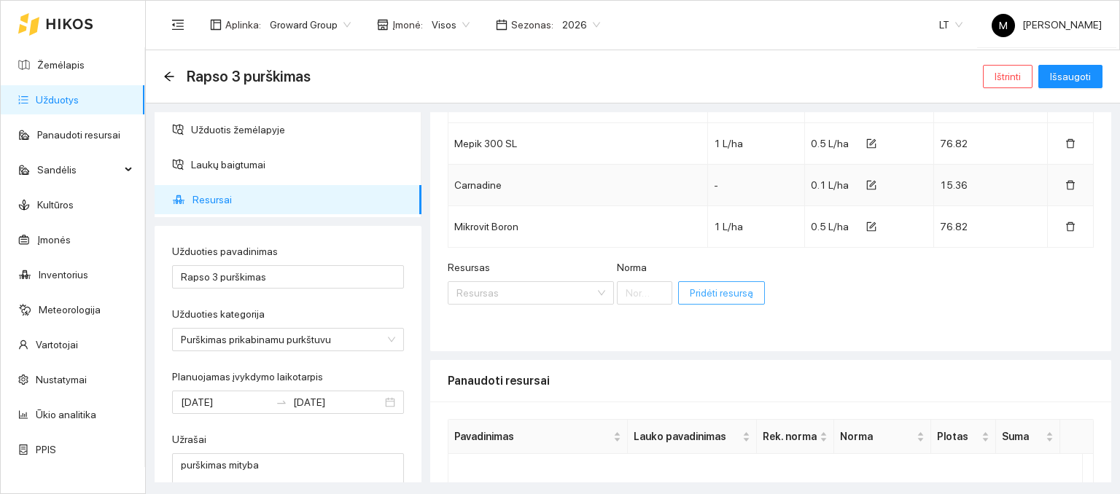
scroll to position [219, 0]
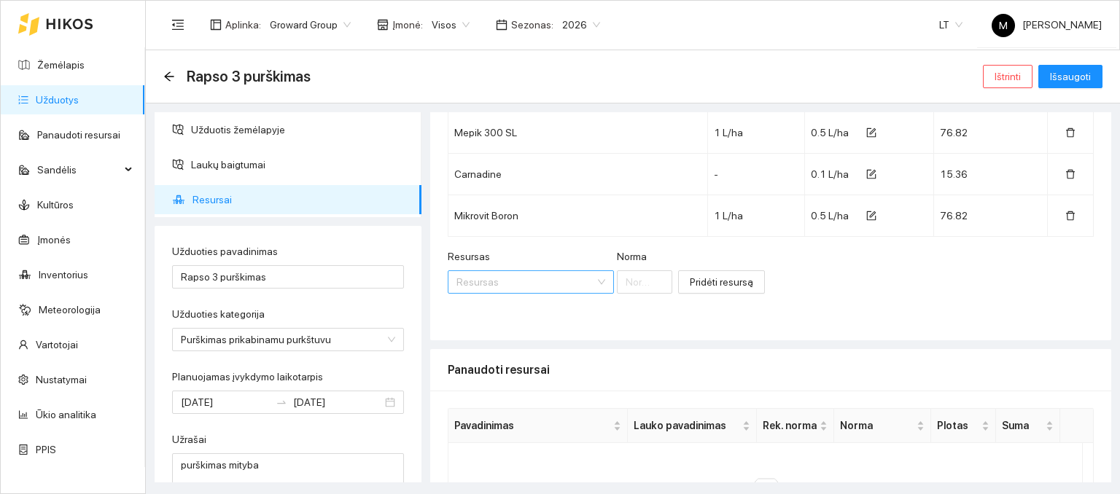
click at [502, 285] on input "Resursas" at bounding box center [525, 282] width 139 height 22
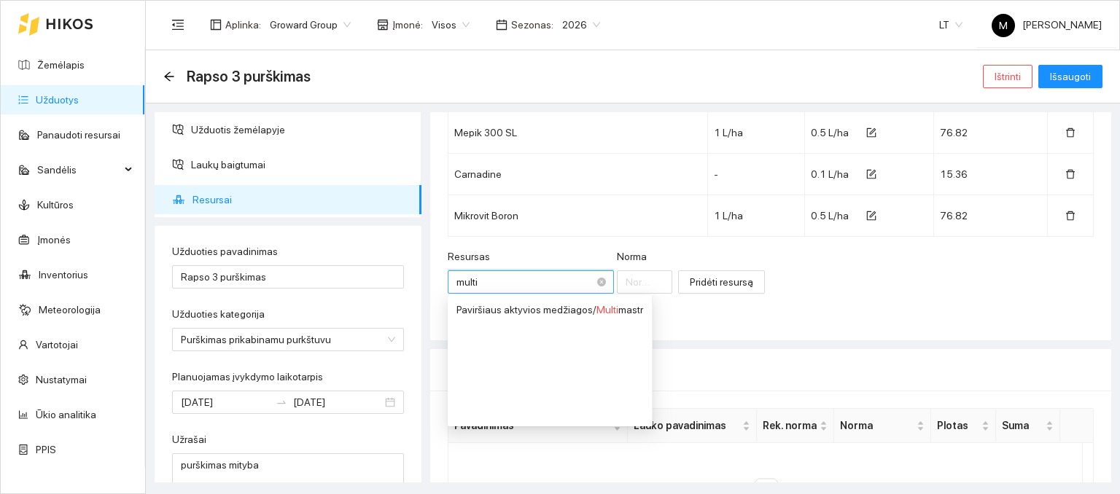
type input "multim"
click at [508, 304] on div "Paviršiaus aktyvios medžiagos / Multim astr" at bounding box center [549, 310] width 187 height 16
type input "1"
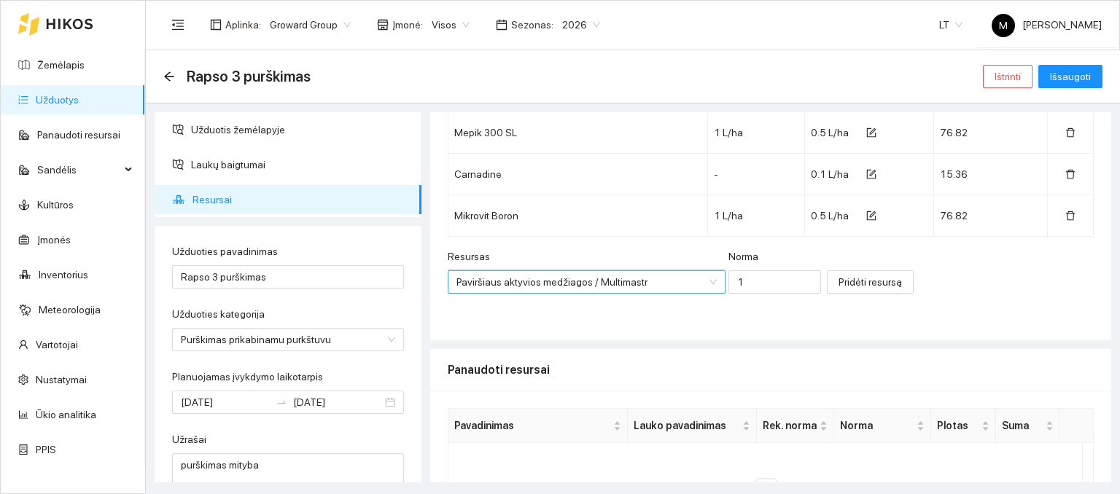
scroll to position [0, 0]
click at [728, 284] on input "1" at bounding box center [774, 282] width 93 height 23
type input "0.1"
click at [827, 282] on button "Pridėti resursą" at bounding box center [870, 282] width 87 height 23
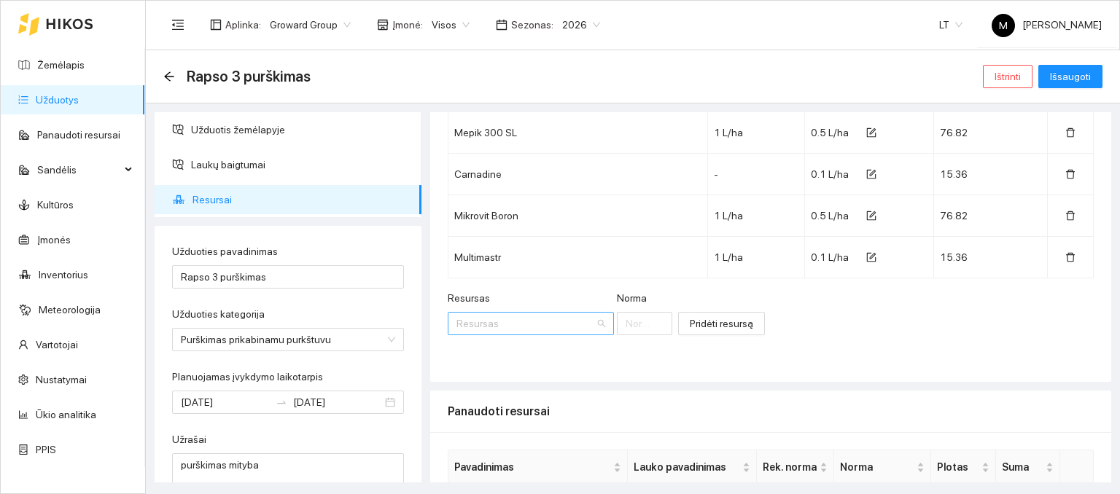
click at [487, 326] on input "Resursas" at bounding box center [525, 324] width 139 height 22
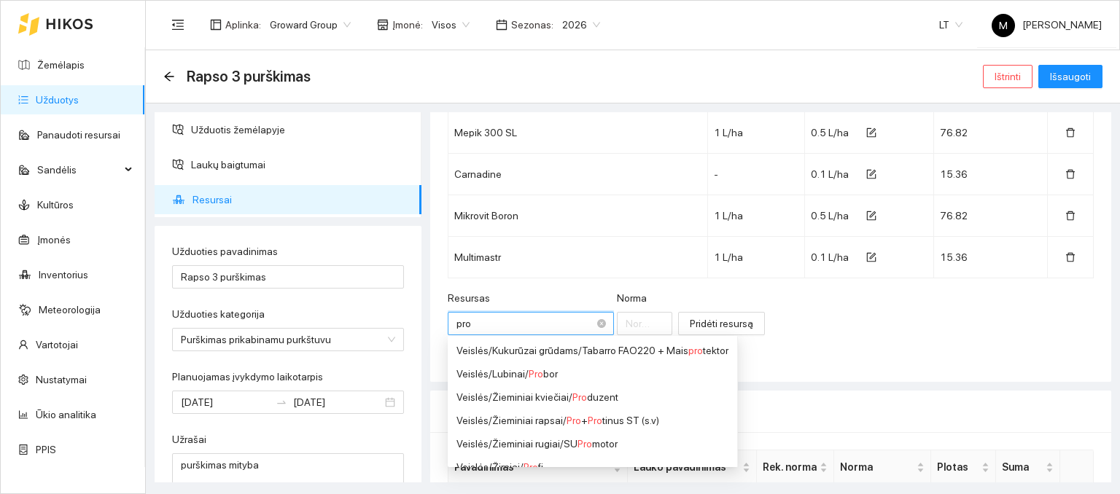
type input "proa"
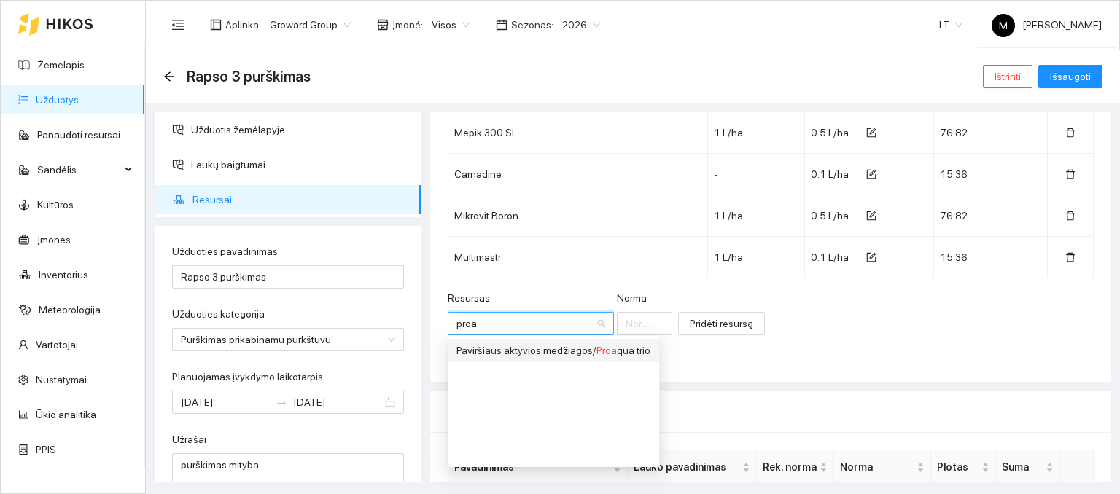
click at [479, 350] on div "Paviršiaus aktyvios medžiagos / Proa qua trio" at bounding box center [553, 351] width 194 height 16
type input "1"
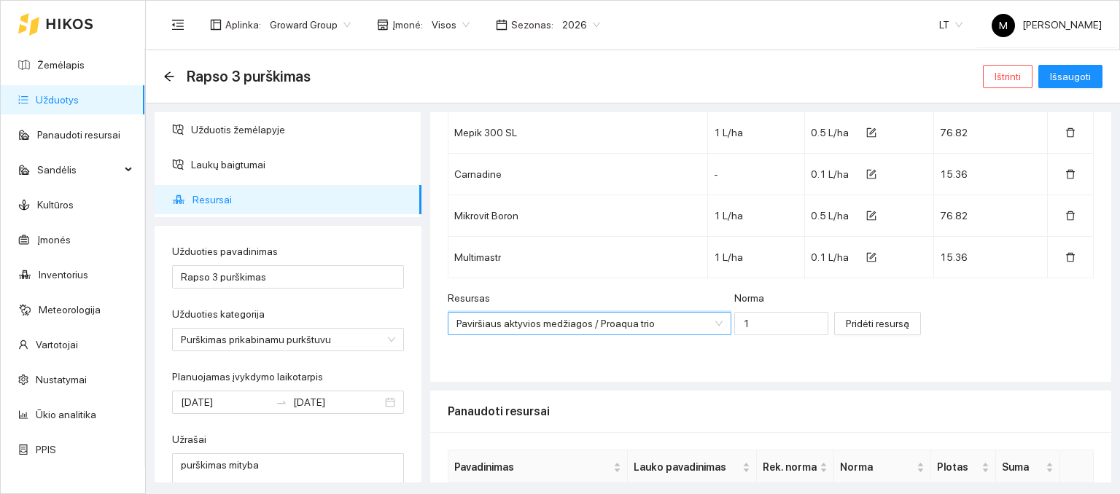
scroll to position [385, 0]
click at [734, 316] on input "1" at bounding box center [781, 323] width 95 height 23
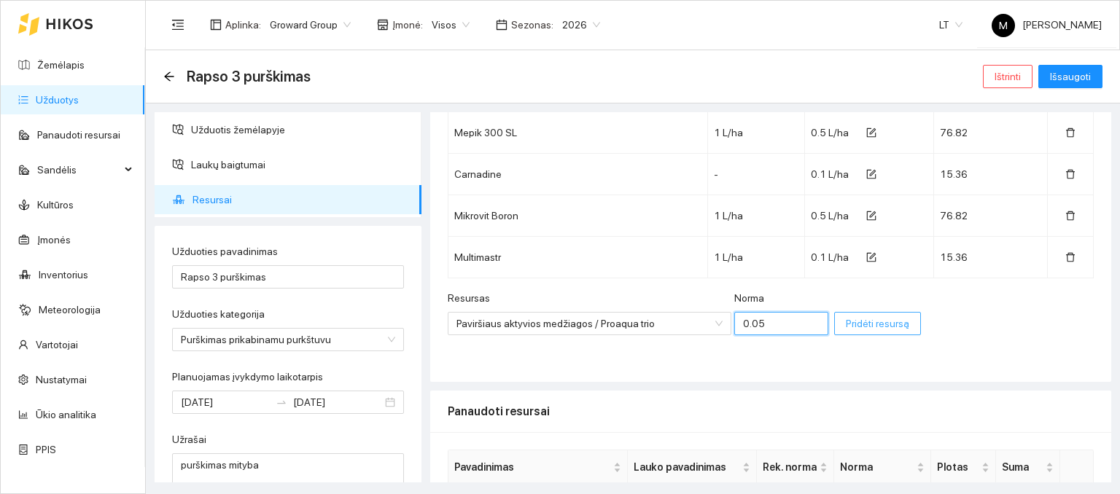
type input "0.05"
click at [846, 323] on span "Pridėti resursą" at bounding box center [877, 324] width 63 height 16
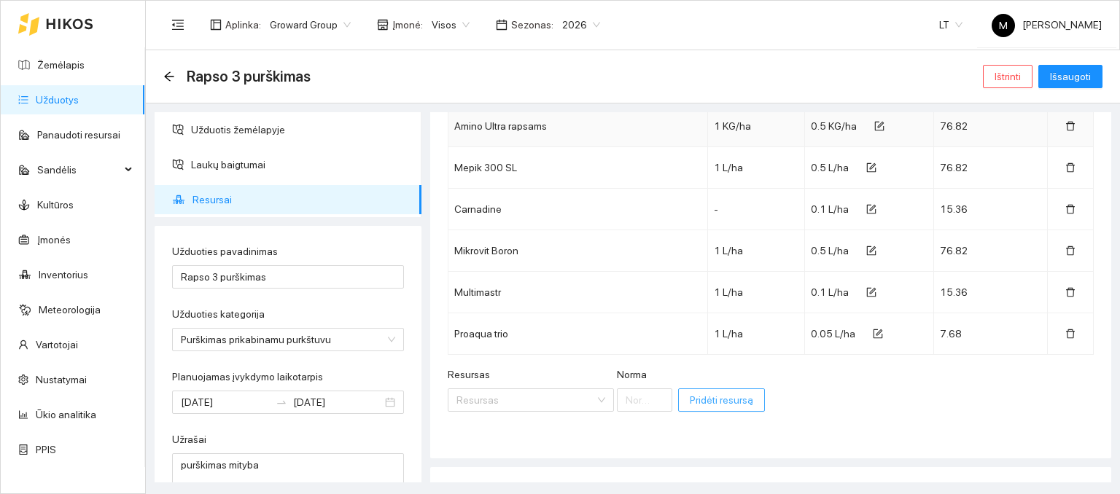
scroll to position [219, 0]
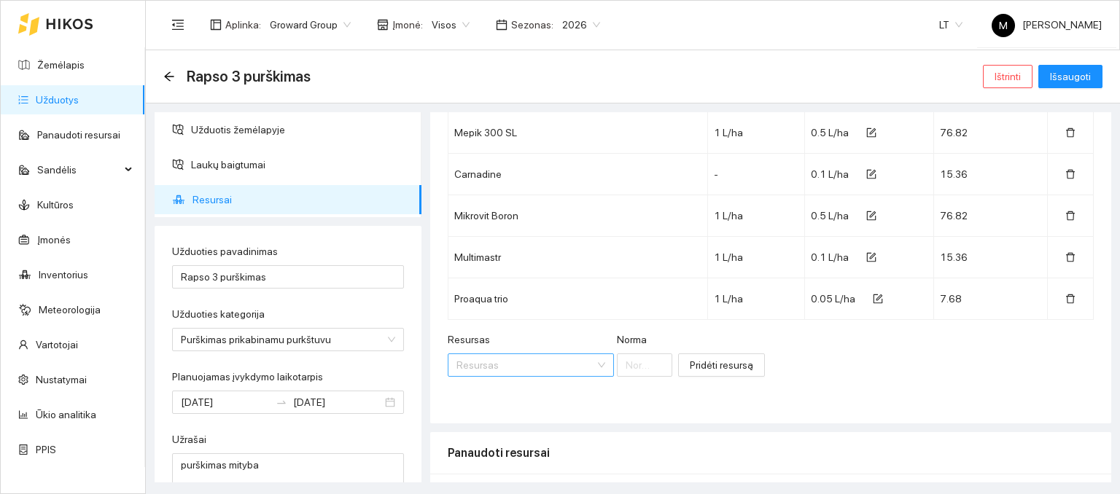
click at [471, 371] on input "Resursas" at bounding box center [525, 365] width 139 height 22
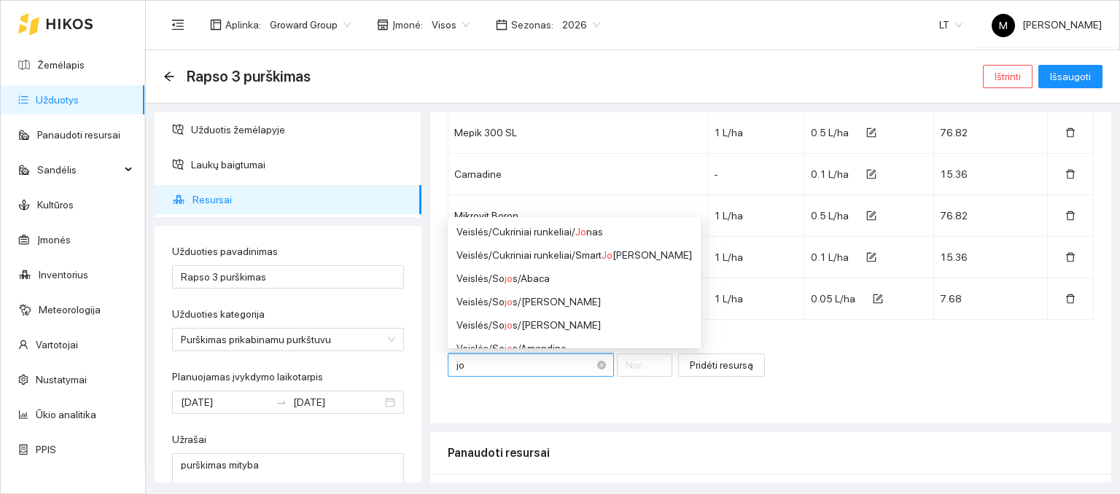
type input "j"
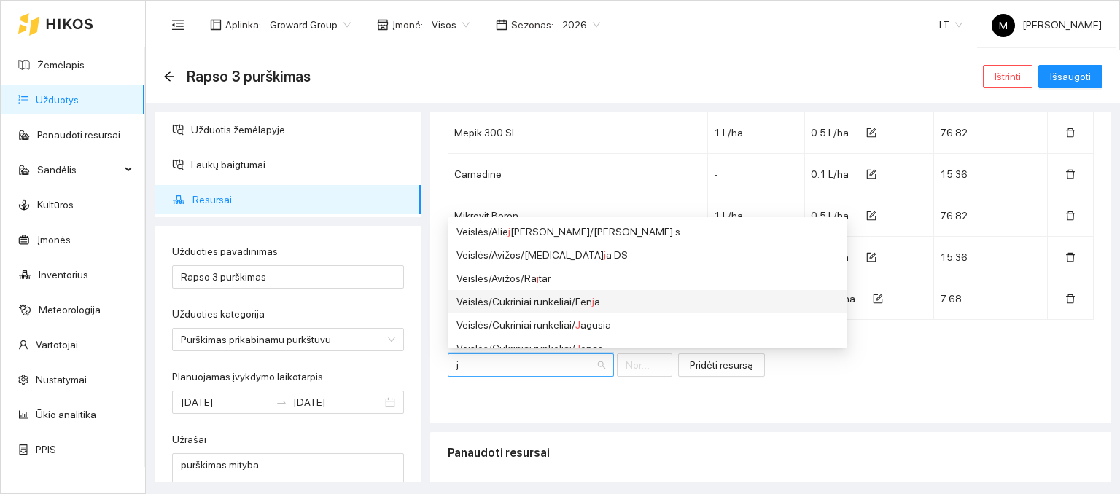
scroll to position [0, 0]
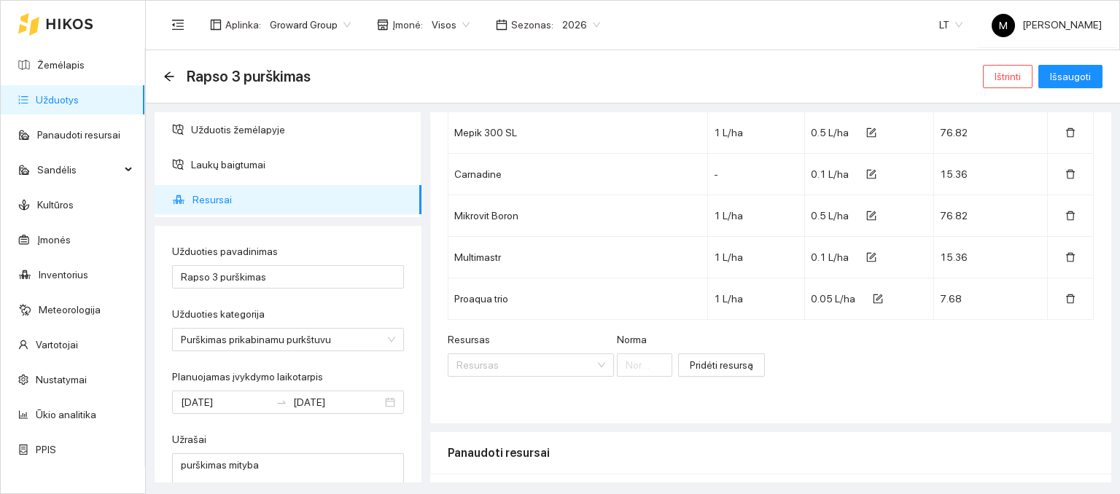
click at [579, 400] on div "Pavadinimas Rek. [PERSON_NAME] [PERSON_NAME] Kiekis MAP 10-46 1 KG/ha 1 KG/ha 1…" at bounding box center [770, 179] width 681 height 489
click at [1073, 76] on span "Išsaugoti" at bounding box center [1070, 77] width 41 height 16
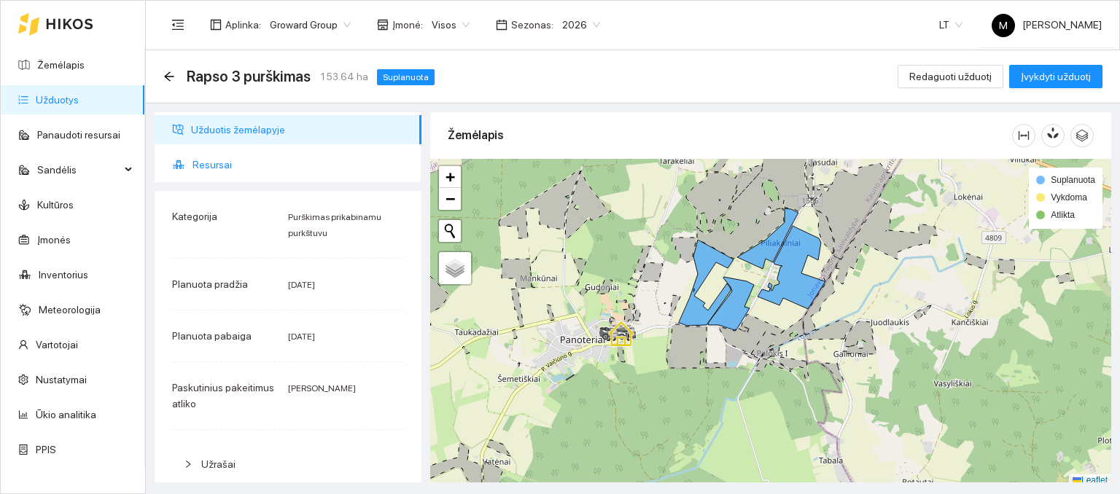
click at [237, 163] on span "Resursai" at bounding box center [301, 164] width 217 height 29
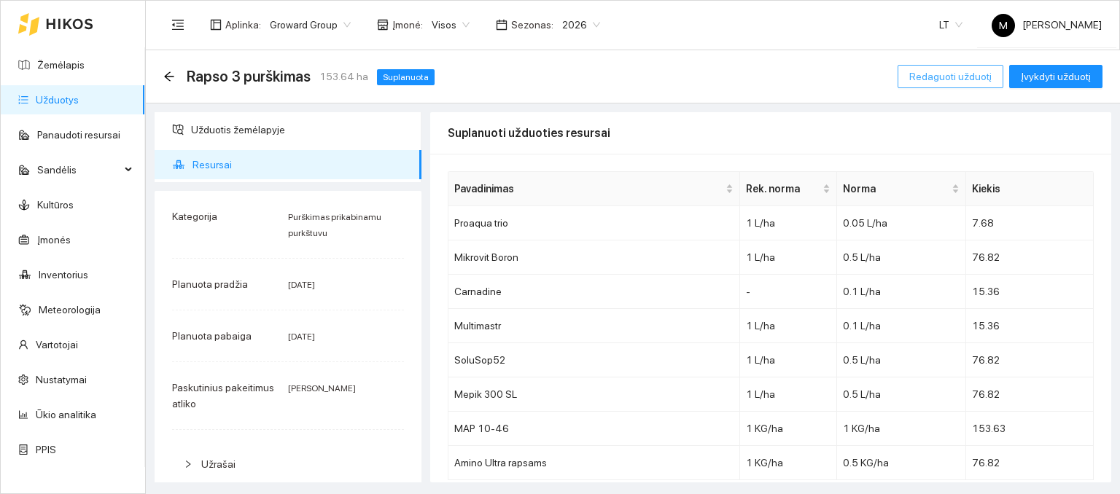
click at [956, 79] on span "Redaguoti užduotį" at bounding box center [950, 77] width 82 height 16
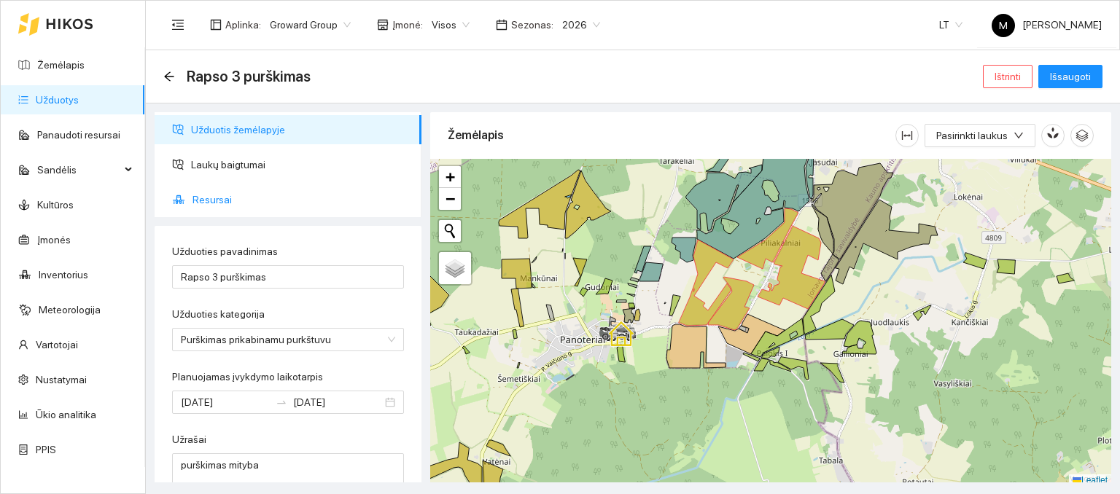
click at [213, 193] on span "Resursai" at bounding box center [301, 199] width 217 height 29
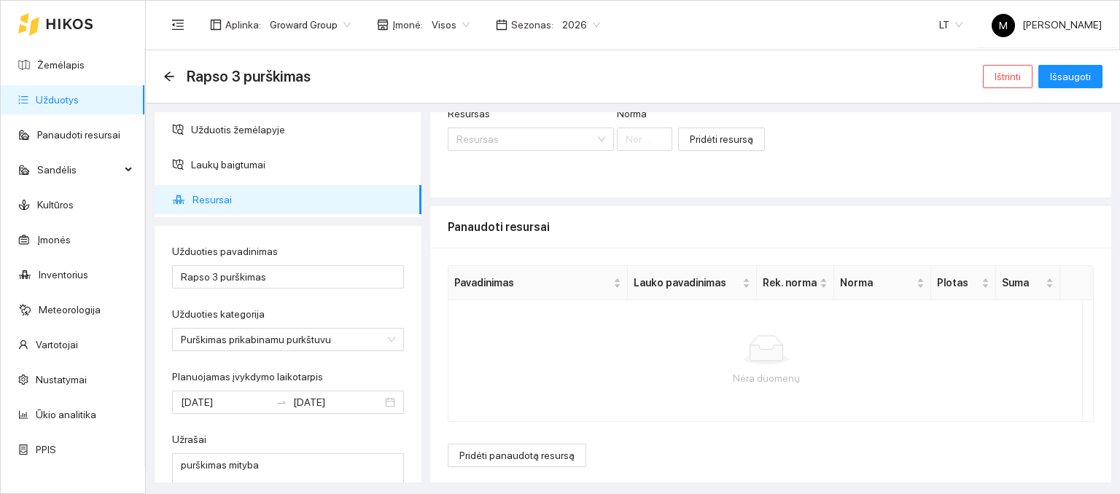
scroll to position [299, 0]
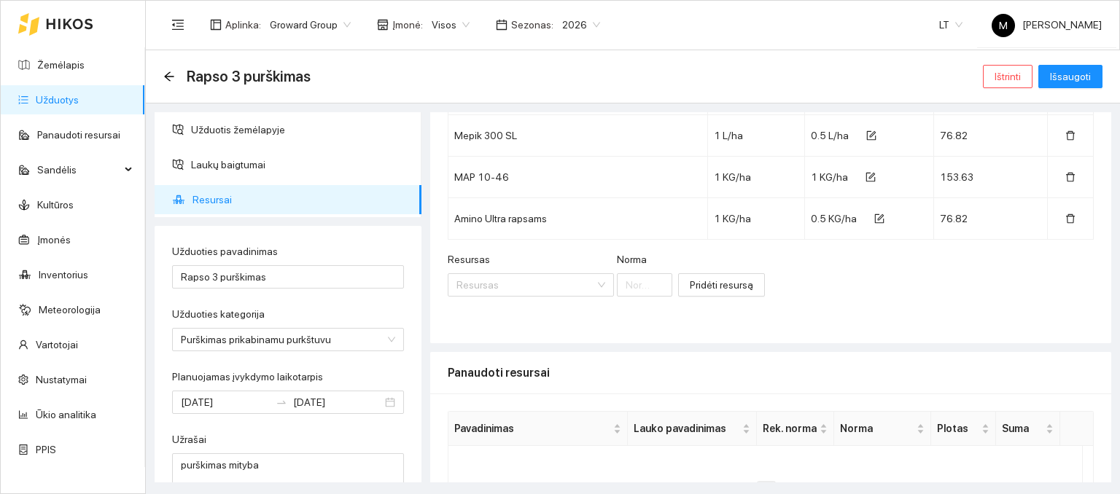
click at [508, 298] on div "Resursas Resursas [PERSON_NAME]" at bounding box center [560, 283] width 225 height 63
click at [508, 287] on input "Resursas" at bounding box center [525, 285] width 139 height 22
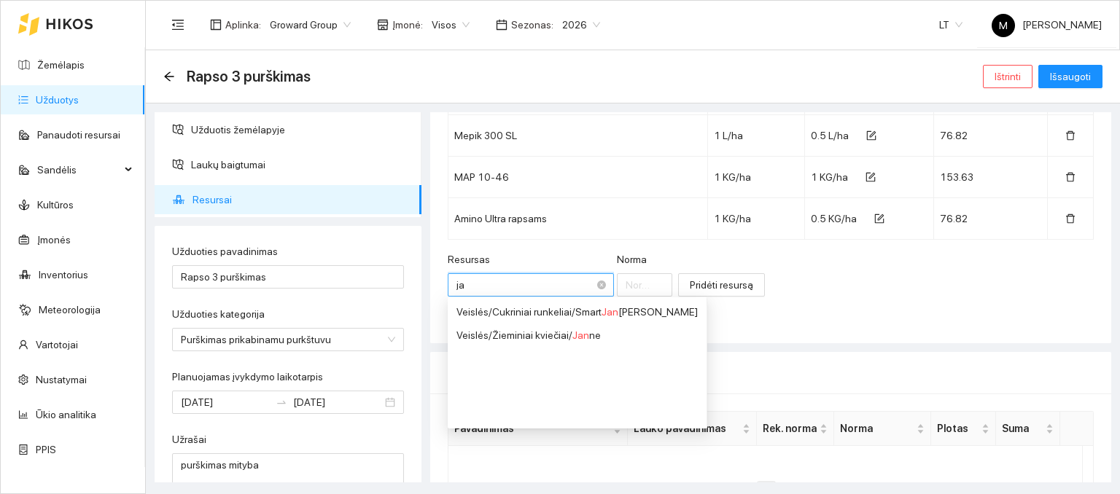
type input "j"
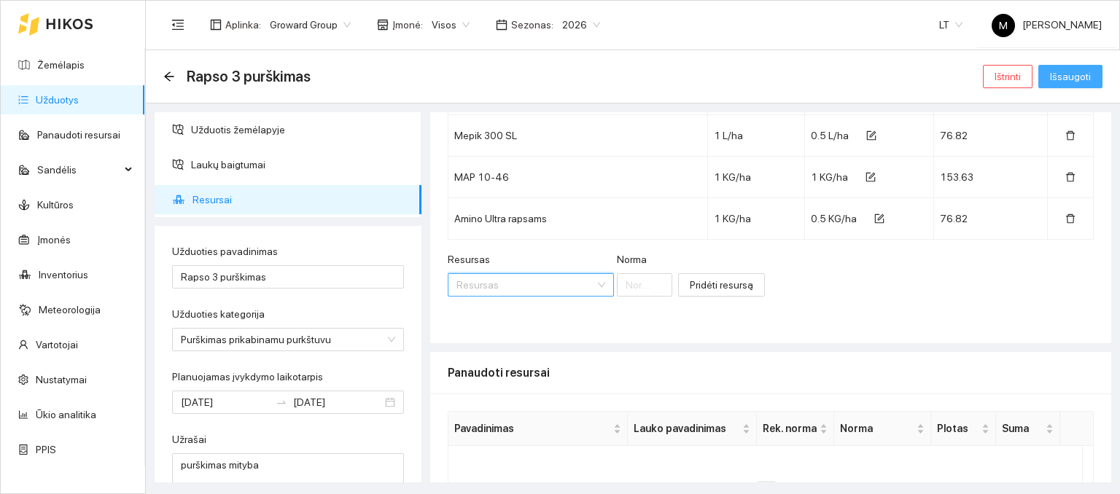
click at [1068, 79] on span "Išsaugoti" at bounding box center [1070, 77] width 41 height 16
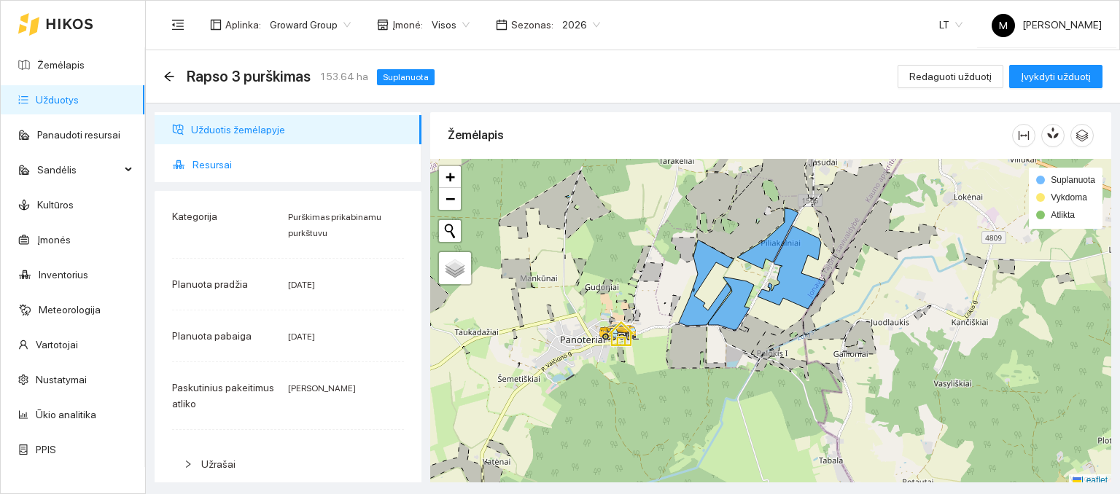
click at [211, 161] on span "Resursai" at bounding box center [301, 164] width 217 height 29
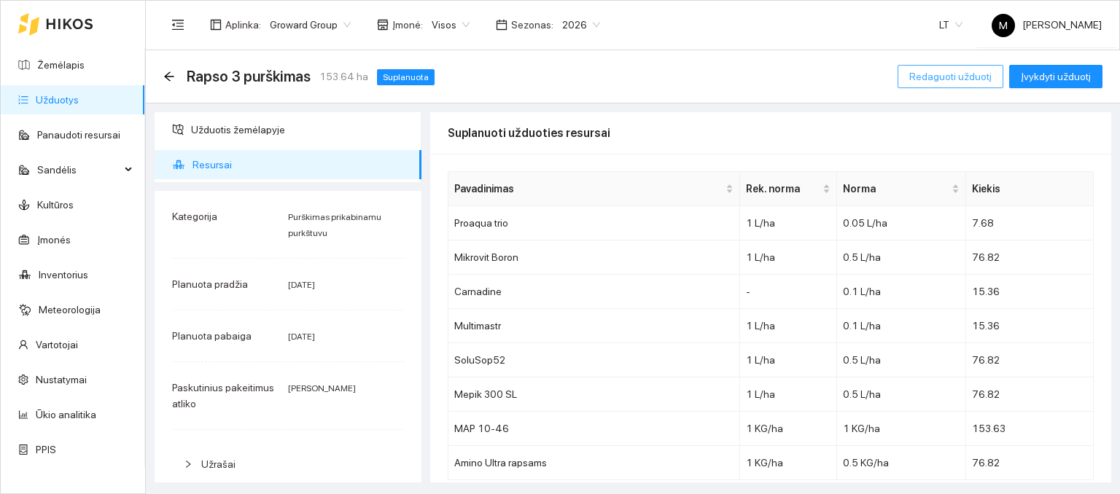
click at [960, 77] on span "Redaguoti užduotį" at bounding box center [950, 77] width 82 height 16
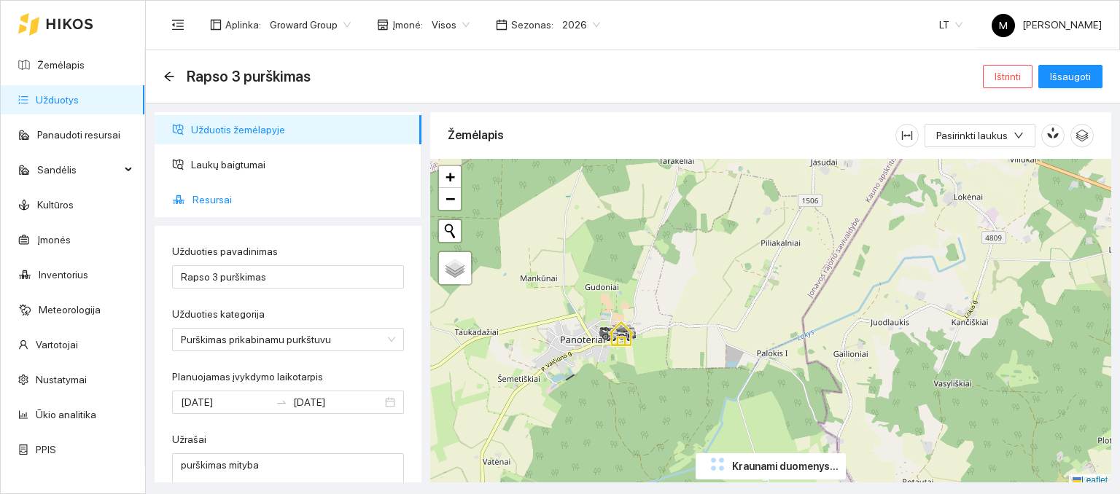
click at [222, 208] on span "Resursai" at bounding box center [301, 199] width 217 height 29
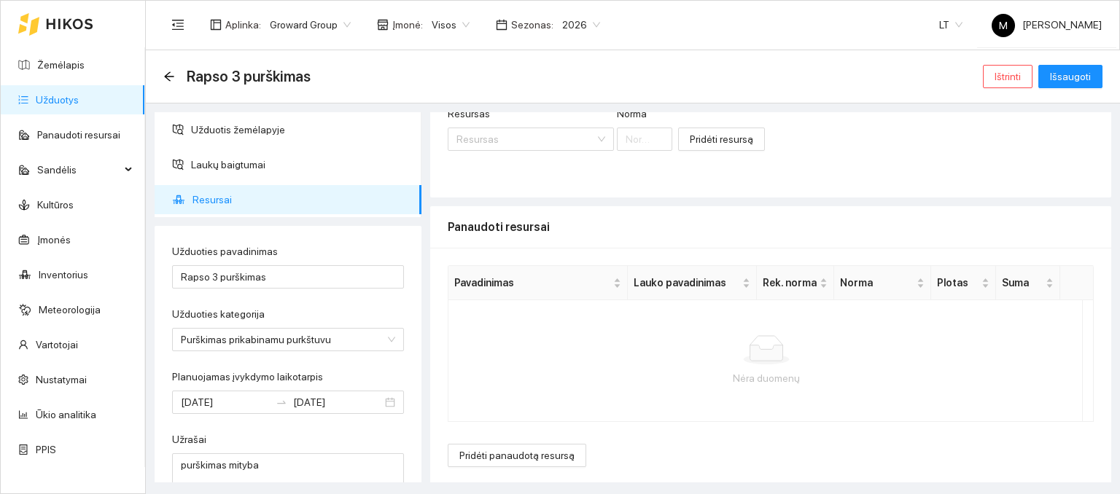
scroll to position [226, 0]
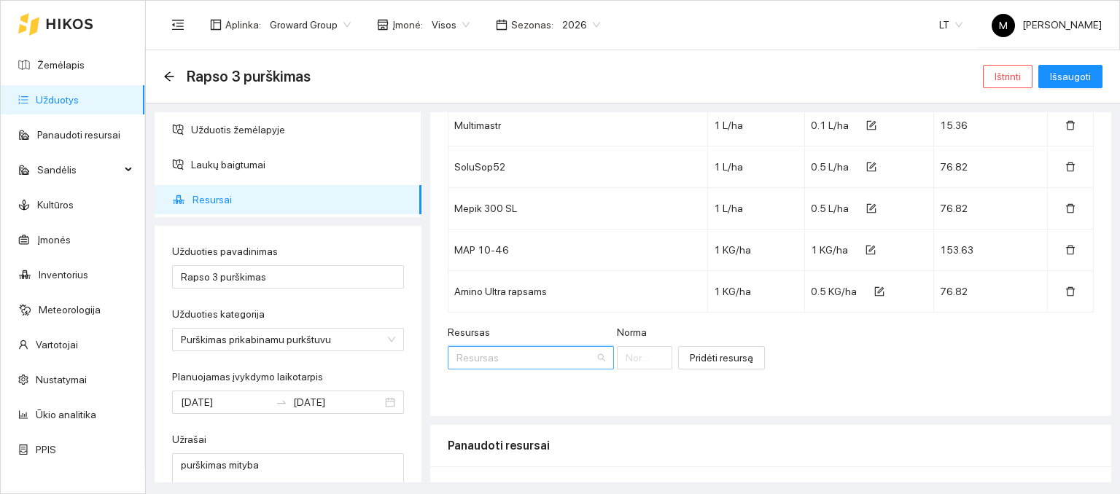
click at [505, 362] on input "Resursas" at bounding box center [525, 358] width 139 height 22
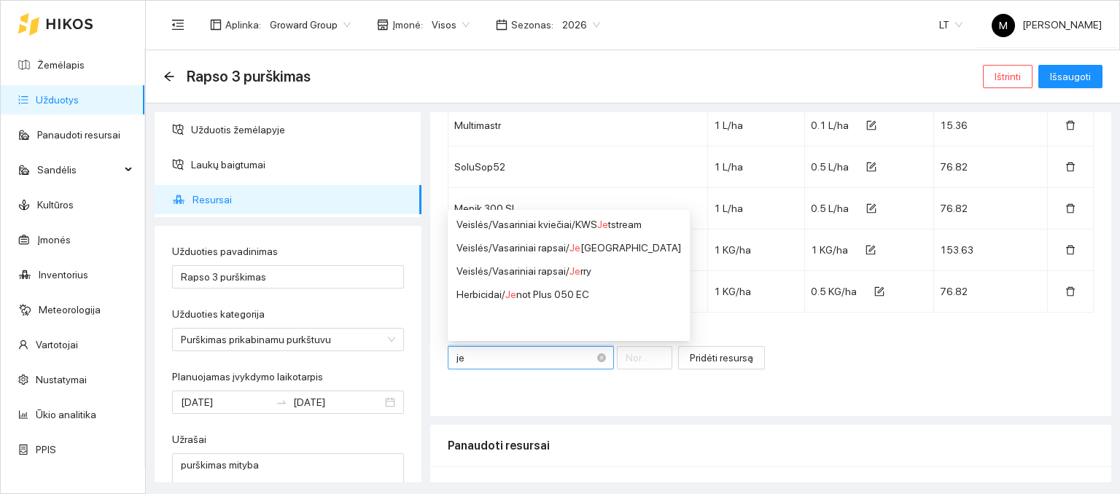
type input "jen"
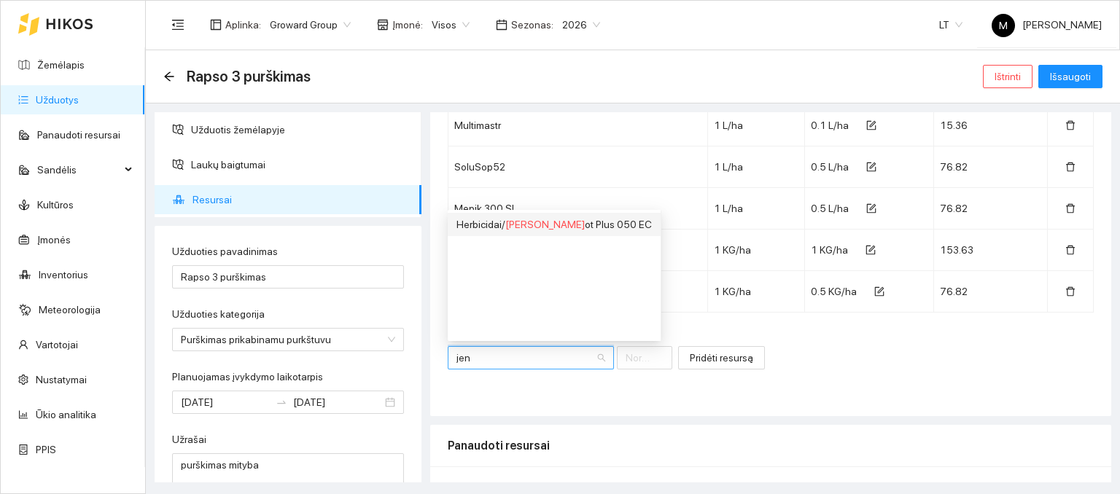
click at [516, 228] on span "[PERSON_NAME]" at bounding box center [544, 225] width 79 height 12
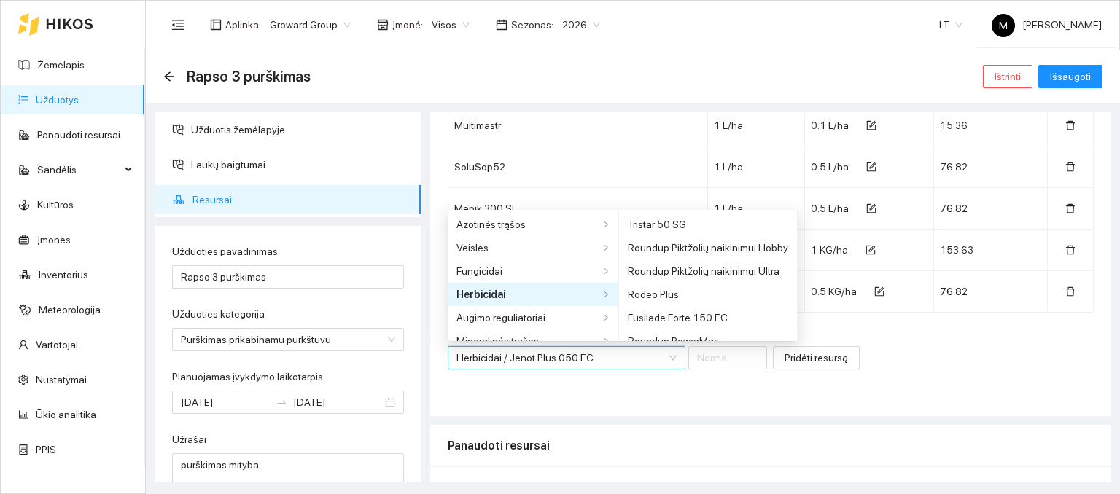
scroll to position [3745, 0]
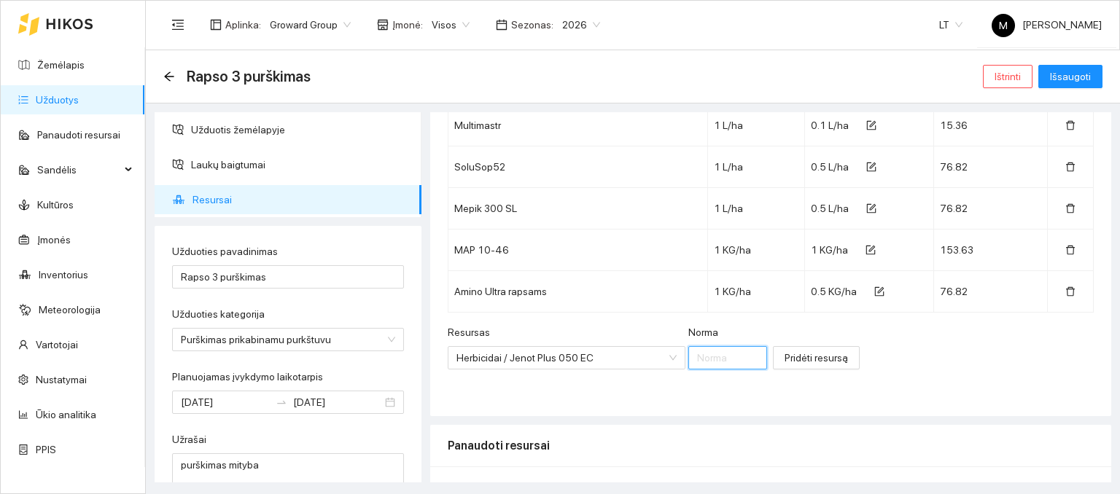
click at [693, 351] on input "Norma" at bounding box center [727, 357] width 79 height 23
type input "0.7"
click at [785, 359] on span "Pridėti resursą" at bounding box center [816, 358] width 63 height 16
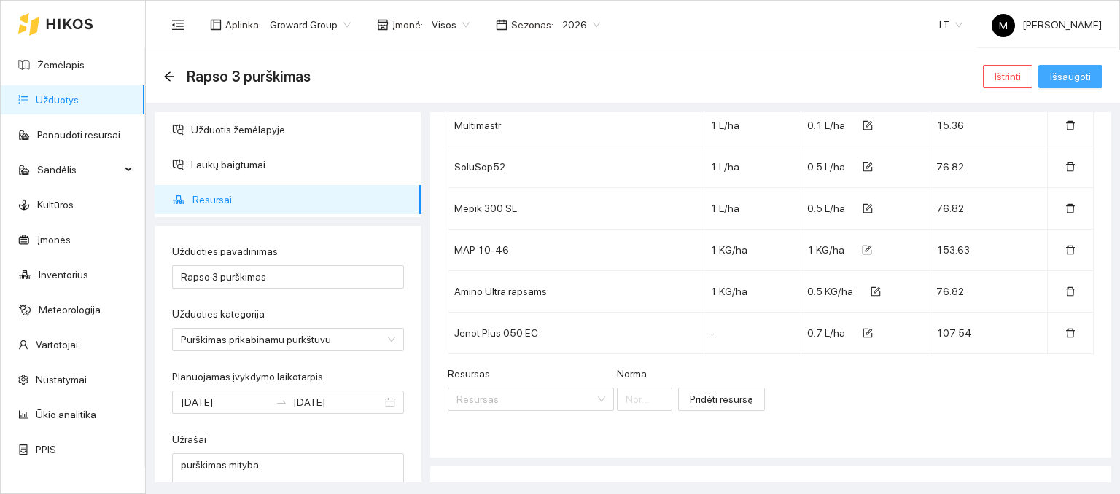
click at [1079, 82] on span "Išsaugoti" at bounding box center [1070, 77] width 41 height 16
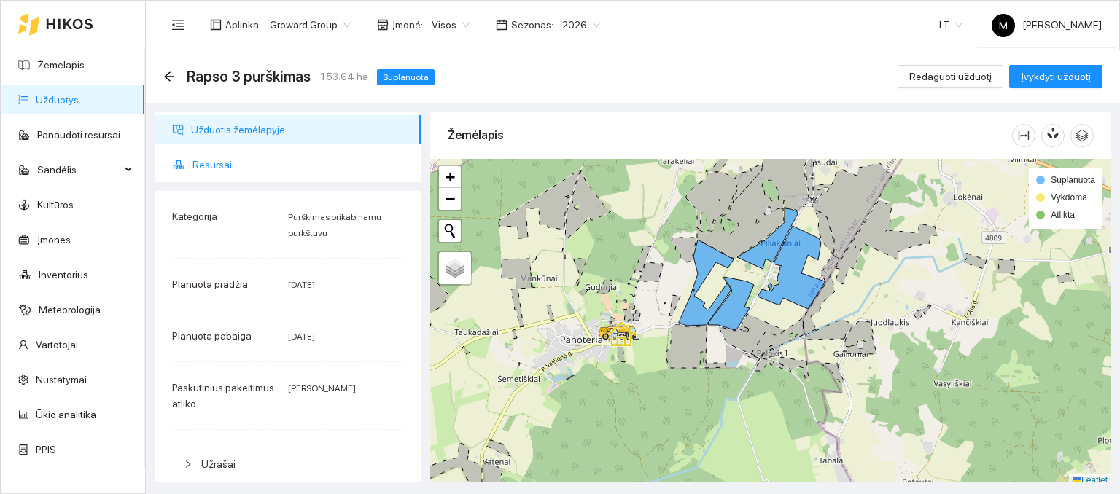
click at [216, 147] on ul "Užduotis žemėlapyje Resursai" at bounding box center [288, 147] width 267 height 70
click at [210, 167] on span "Resursai" at bounding box center [301, 164] width 217 height 29
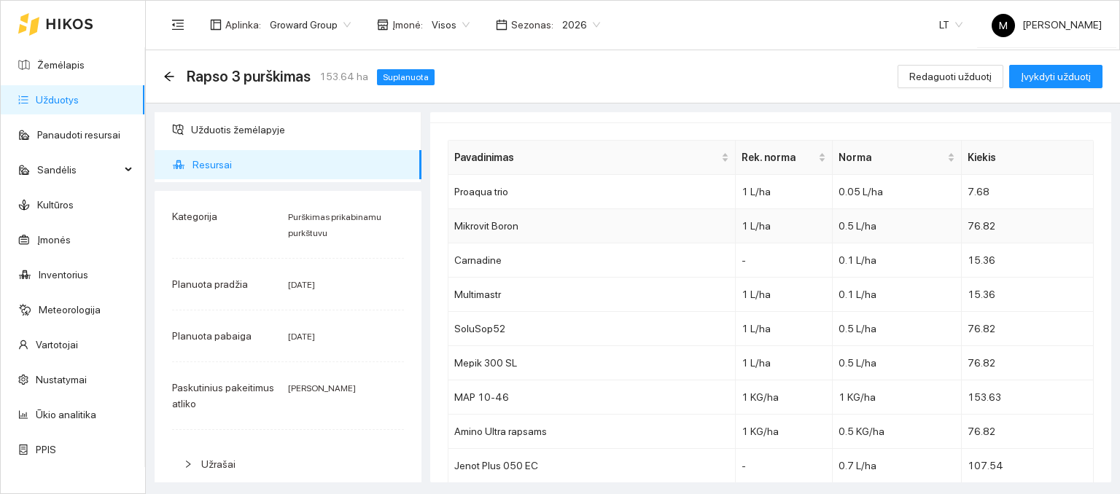
scroll to position [47, 0]
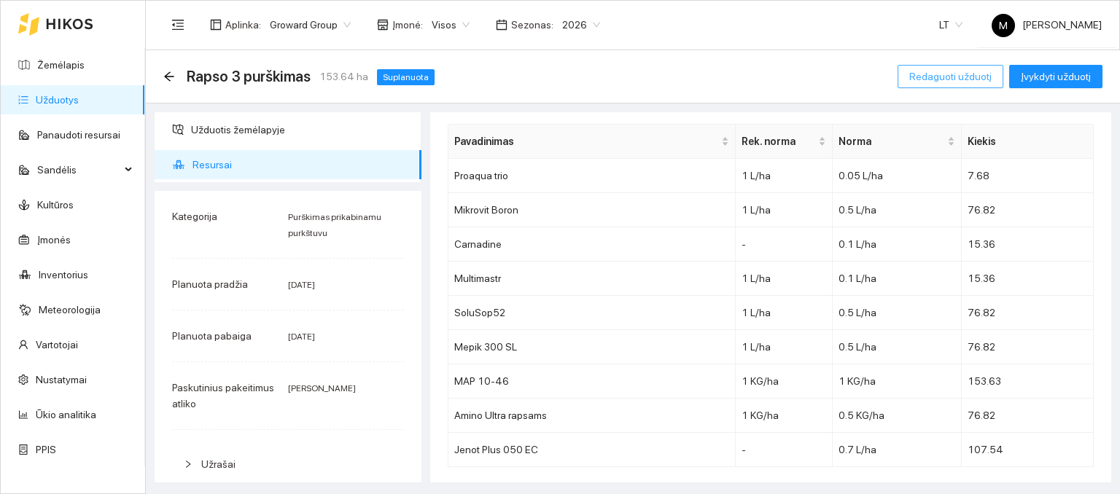
click at [947, 75] on span "Redaguoti užduotį" at bounding box center [950, 77] width 82 height 16
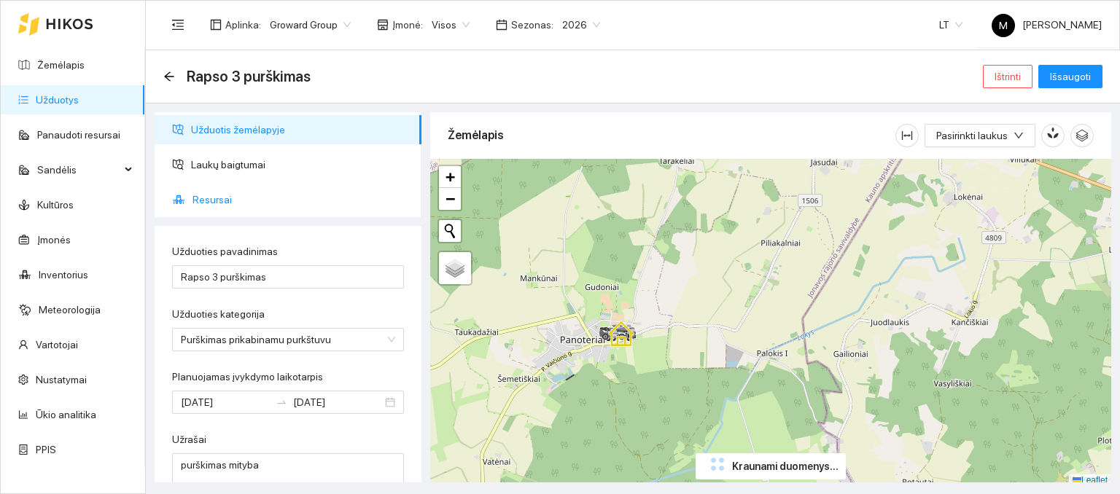
click at [213, 182] on ul "Užduotis žemėlapyje Laukų baigtumai Resursai" at bounding box center [288, 164] width 267 height 105
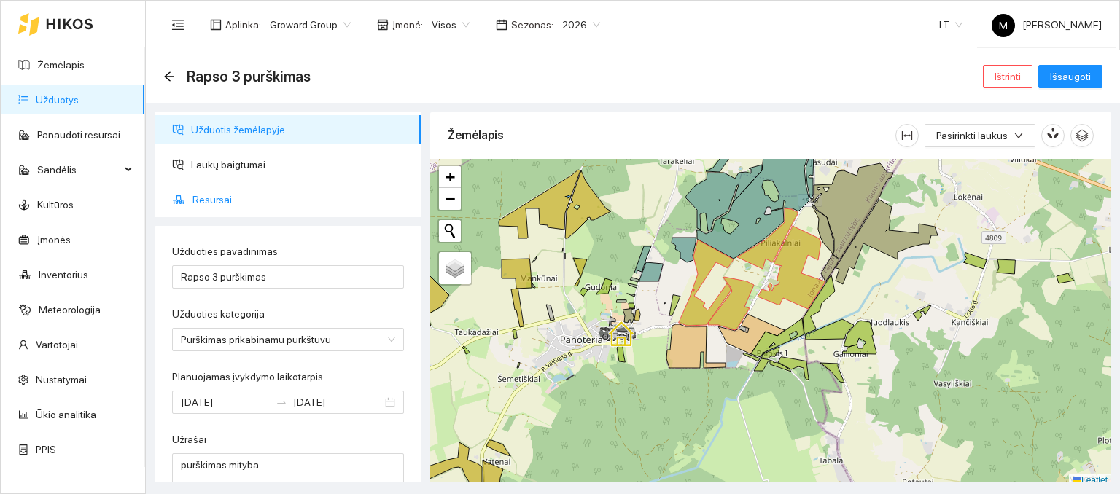
click at [212, 190] on span "Resursai" at bounding box center [301, 199] width 217 height 29
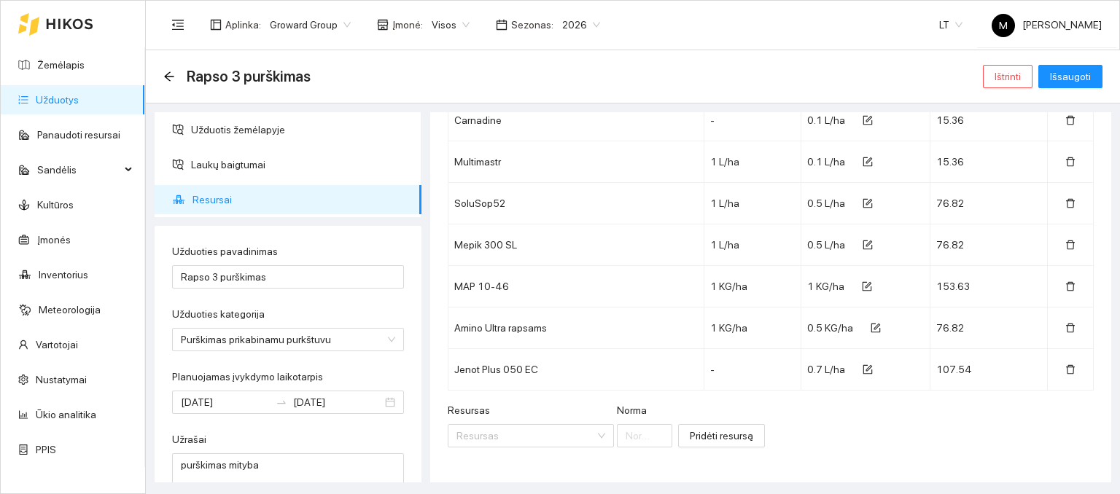
scroll to position [219, 0]
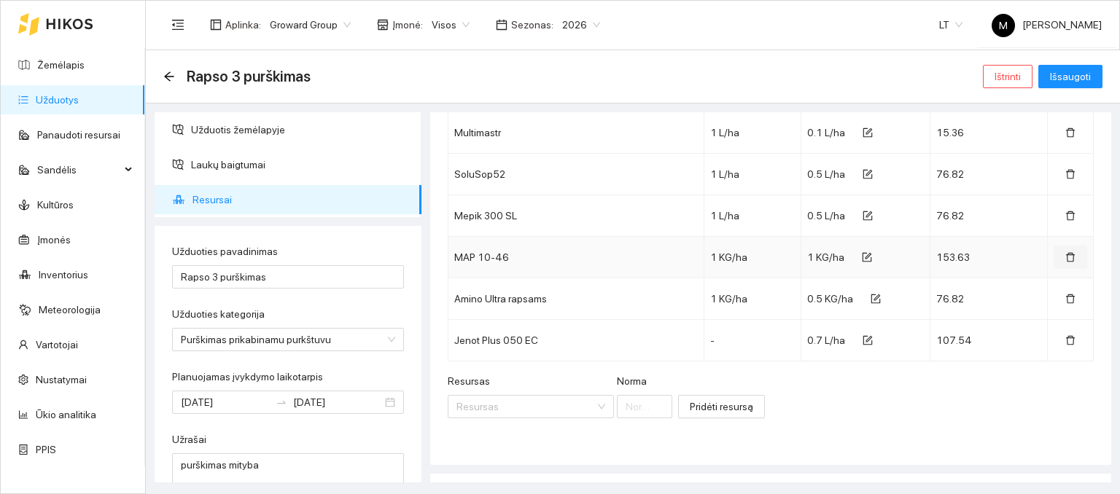
click at [1065, 260] on icon "delete" at bounding box center [1070, 257] width 10 height 10
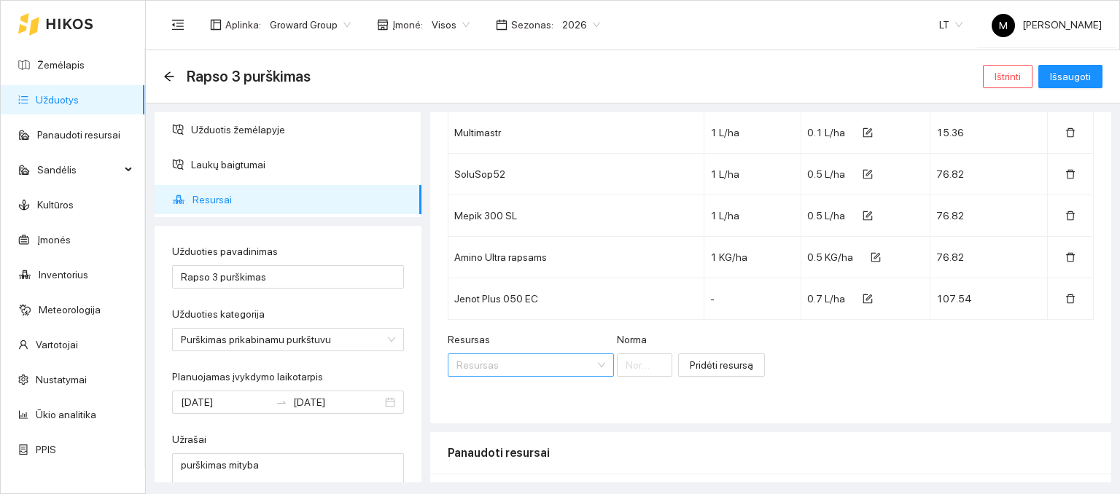
click at [495, 366] on input "Resursas" at bounding box center [525, 365] width 139 height 22
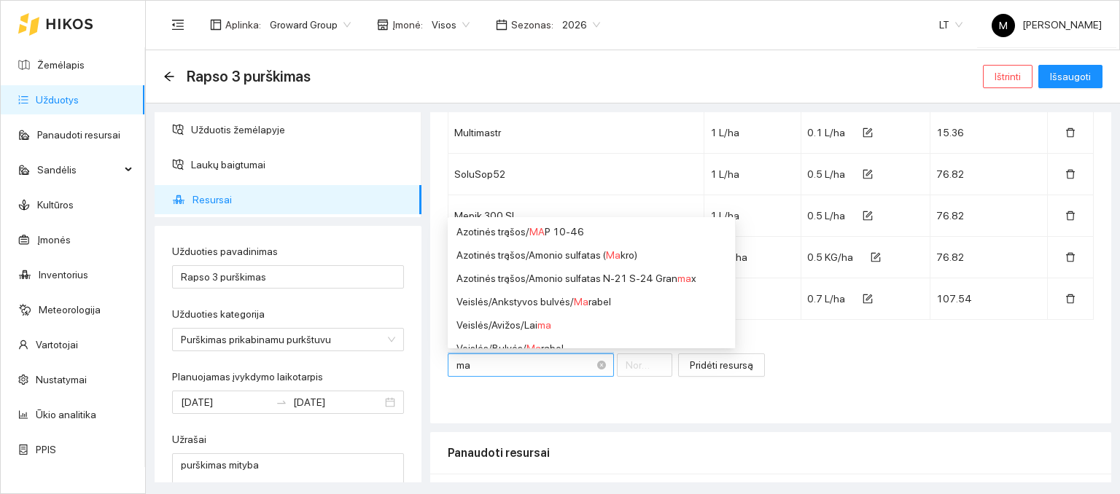
type input "map"
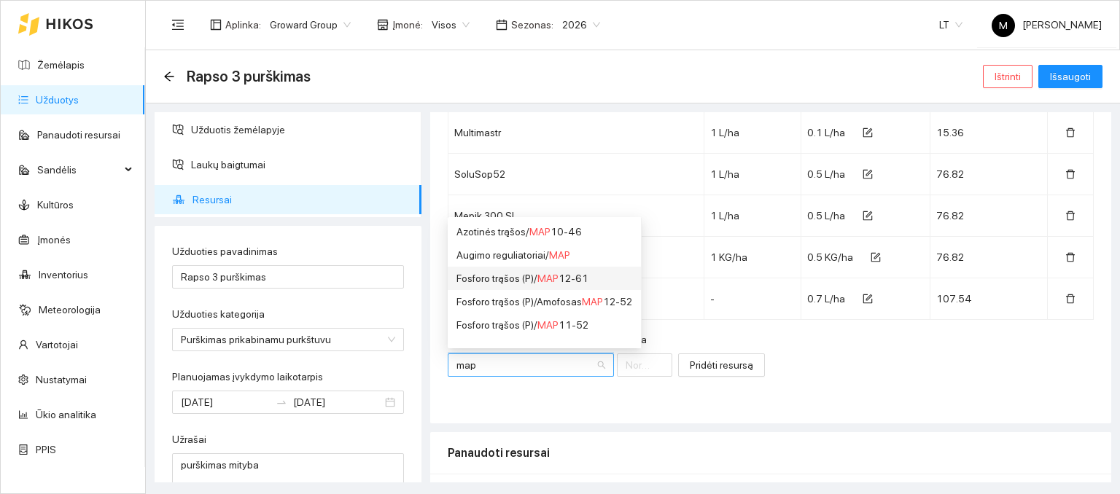
click at [529, 281] on div "Fosforo trąšos (P) / MAP 12-61" at bounding box center [544, 279] width 176 height 16
type input "1"
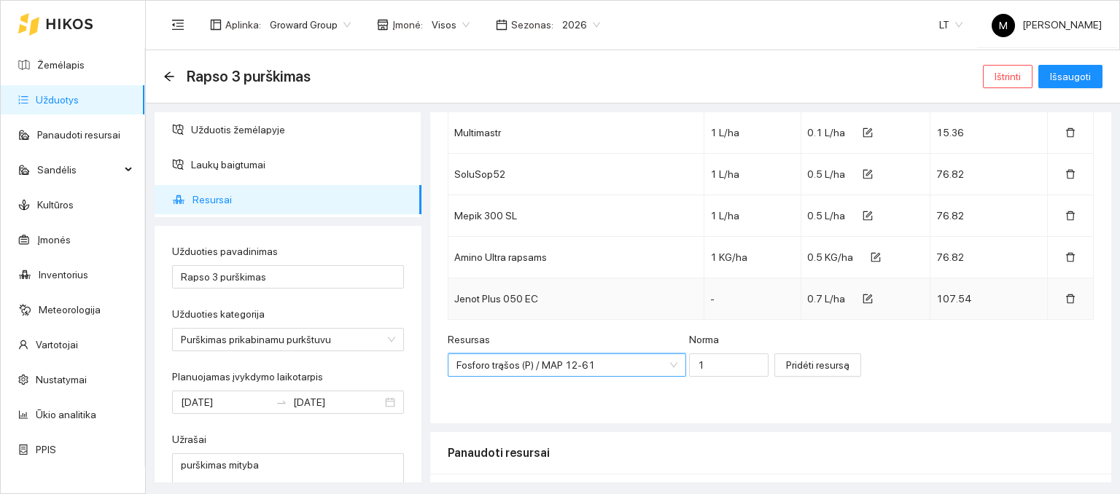
scroll to position [175, 0]
click at [694, 365] on input "1" at bounding box center [728, 365] width 79 height 23
click at [786, 371] on span "Pridėti resursą" at bounding box center [817, 365] width 63 height 16
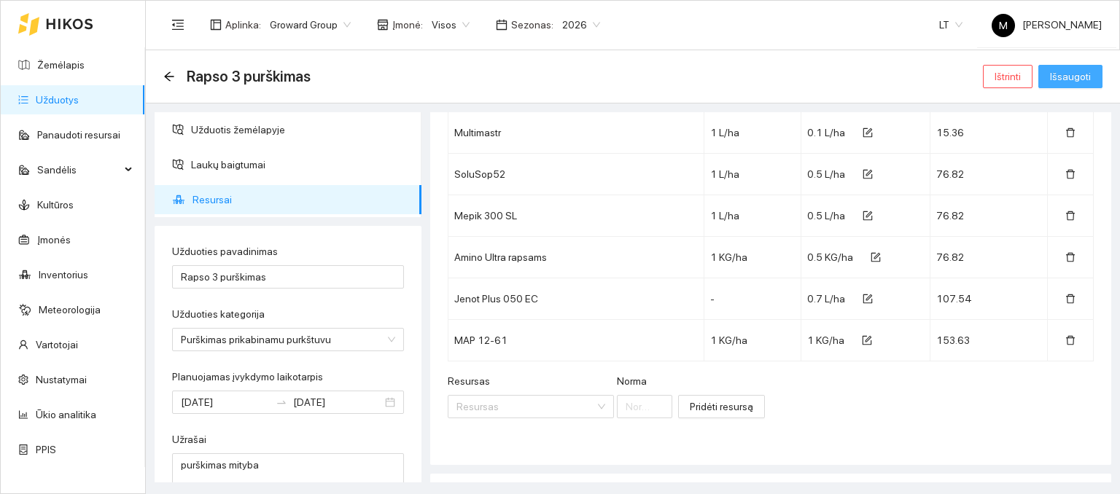
click at [1081, 77] on span "Išsaugoti" at bounding box center [1070, 77] width 41 height 16
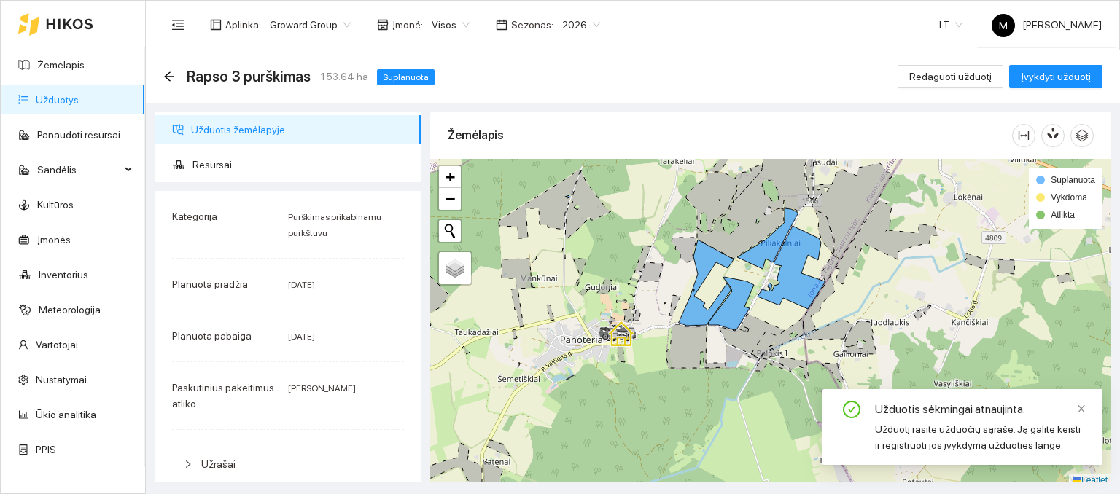
click at [79, 94] on link "Užduotys" at bounding box center [57, 100] width 43 height 12
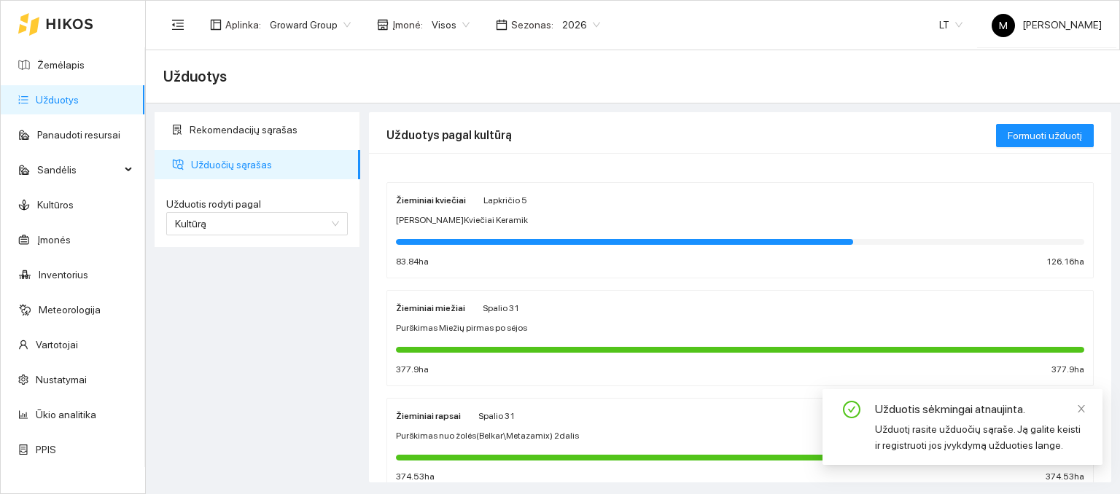
click at [481, 230] on div "Žieminiai kviečiai Lapkričio 5 Sėja Ž.Kviečiai Keramik 83.84 ha 126.16 ha" at bounding box center [740, 230] width 688 height 77
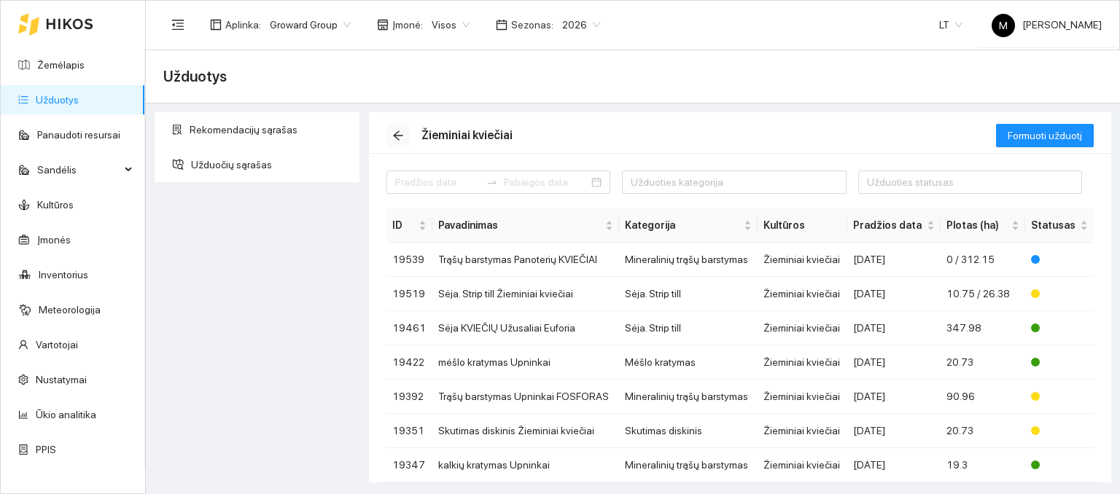
click at [395, 139] on icon "arrow-left" at bounding box center [398, 136] width 12 height 12
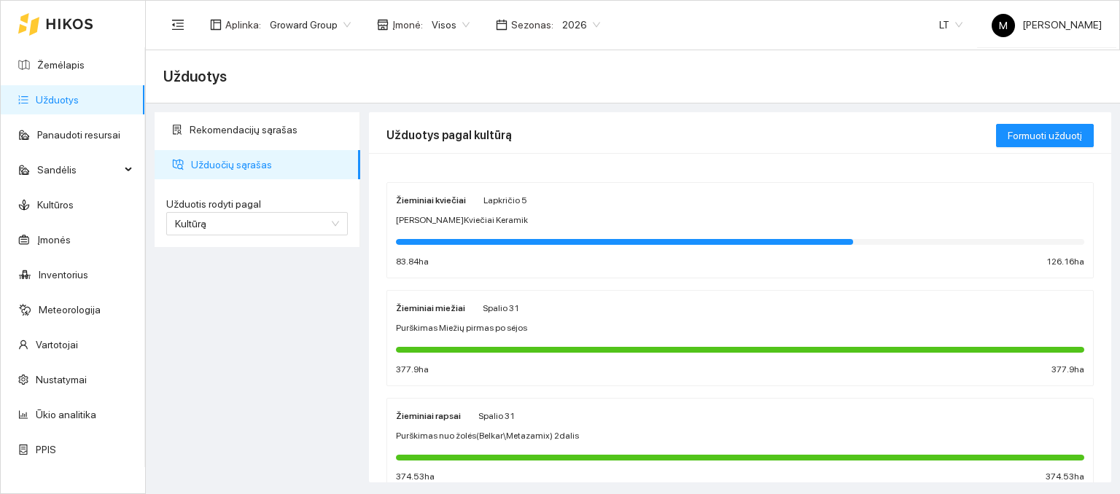
click at [440, 318] on div "Žieminiai miežiai Spalio 31 Purškimas Miežių pirmas po sėjos 377.9 ha 377.9 ha" at bounding box center [740, 338] width 688 height 77
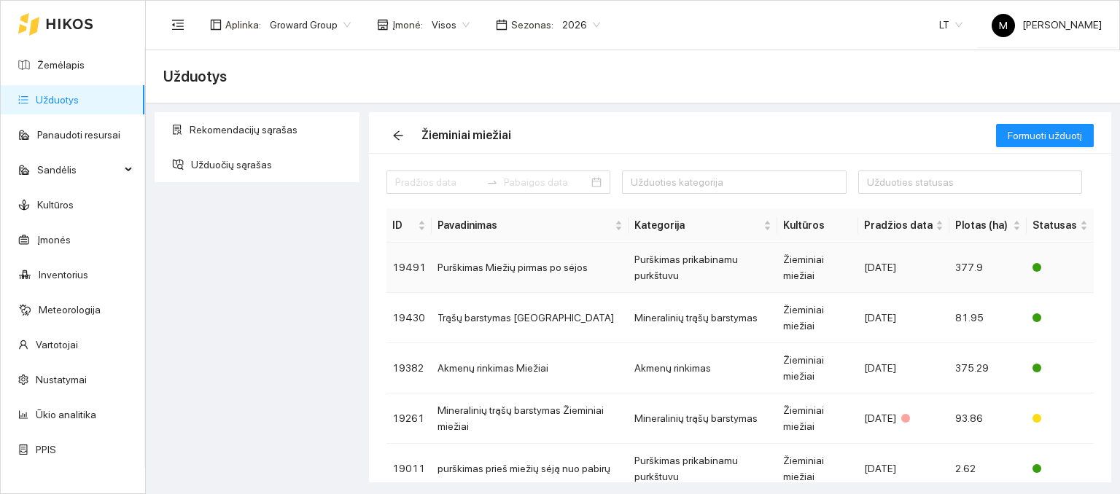
click at [490, 272] on td "Purškimas Miežių pirmas po sėjos" at bounding box center [530, 268] width 197 height 50
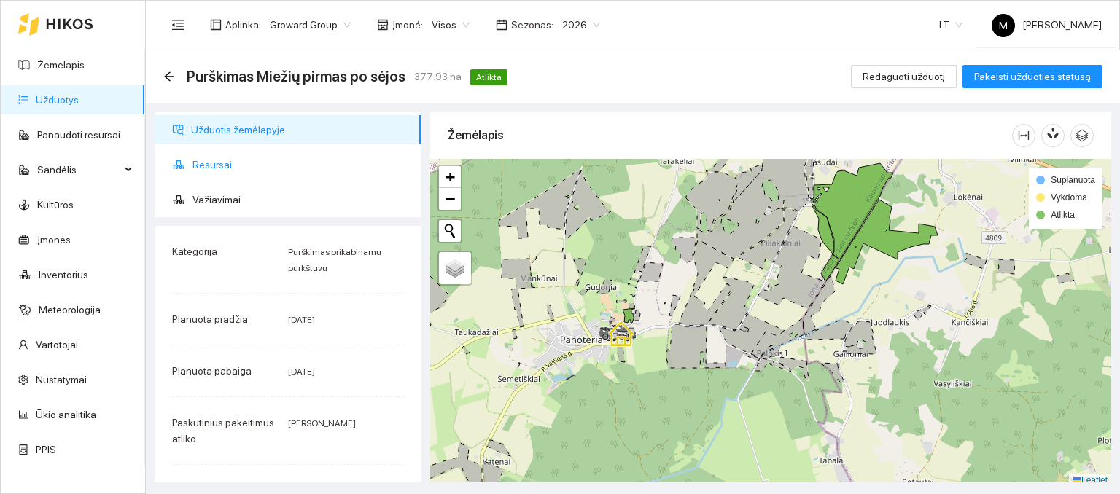
click at [213, 160] on span "Resursai" at bounding box center [301, 164] width 217 height 29
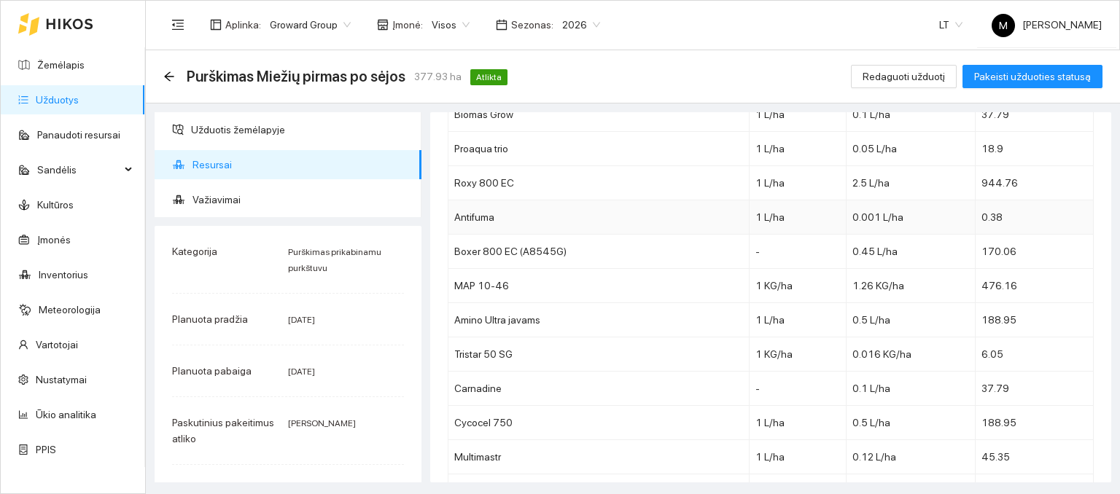
scroll to position [146, 0]
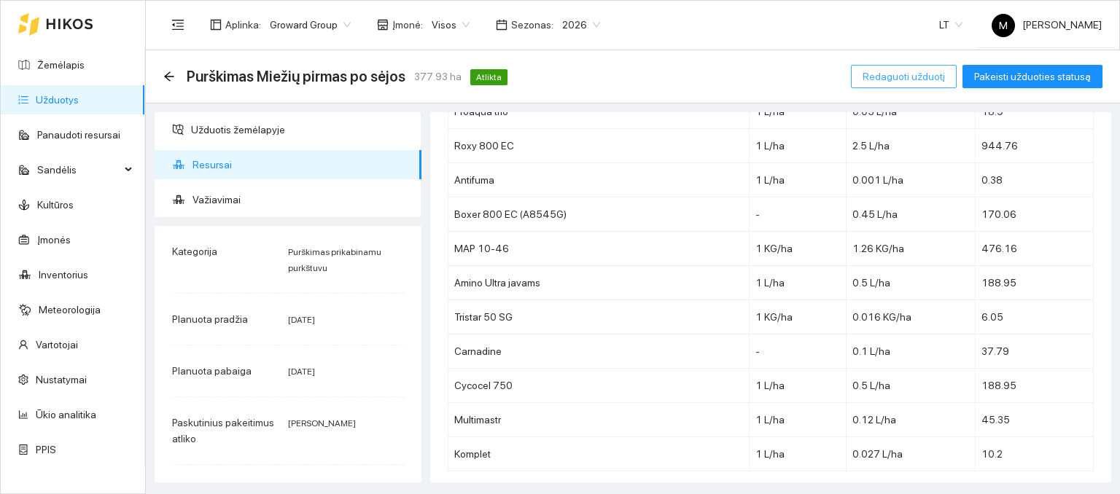
click at [901, 80] on span "Redaguoti užduotį" at bounding box center [904, 77] width 82 height 16
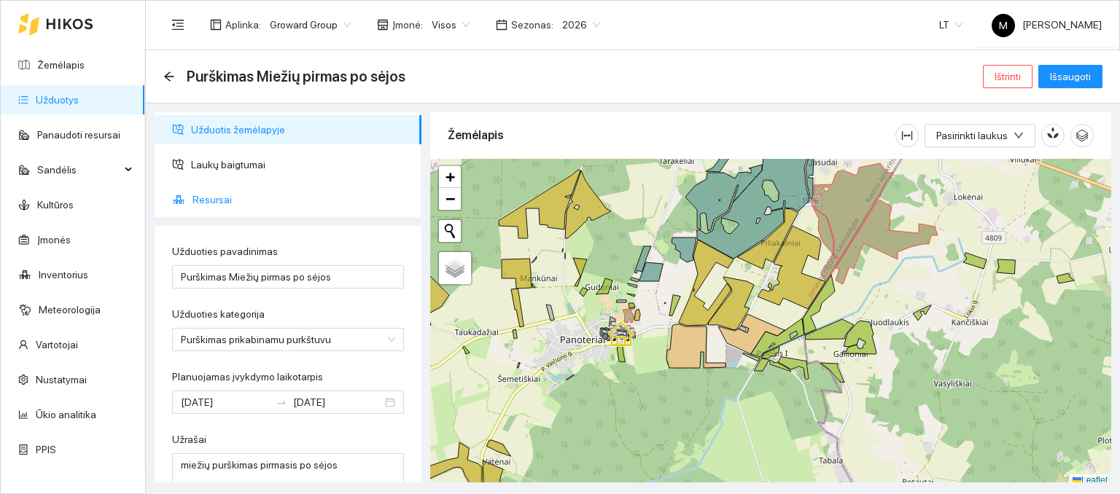
click at [210, 202] on span "Resursai" at bounding box center [301, 199] width 217 height 29
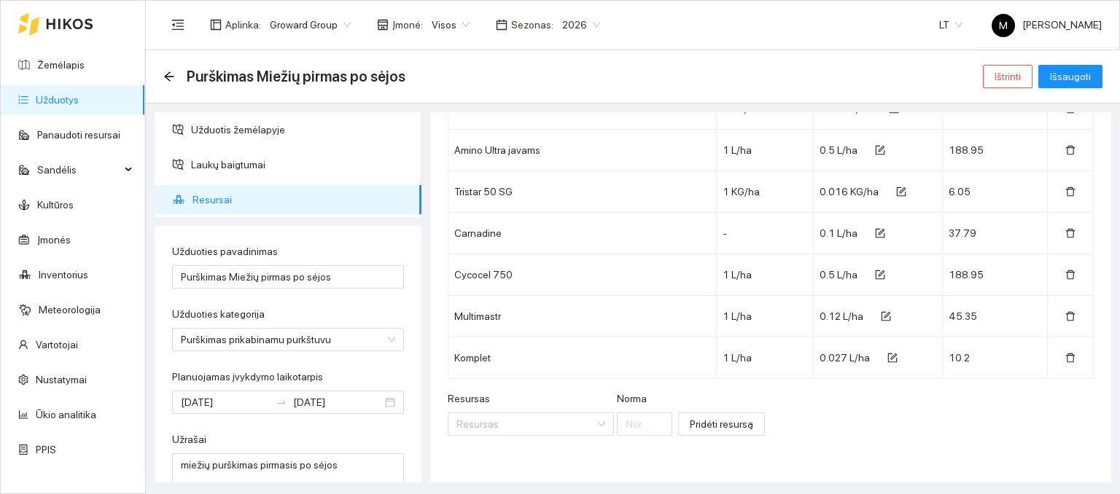
scroll to position [365, 0]
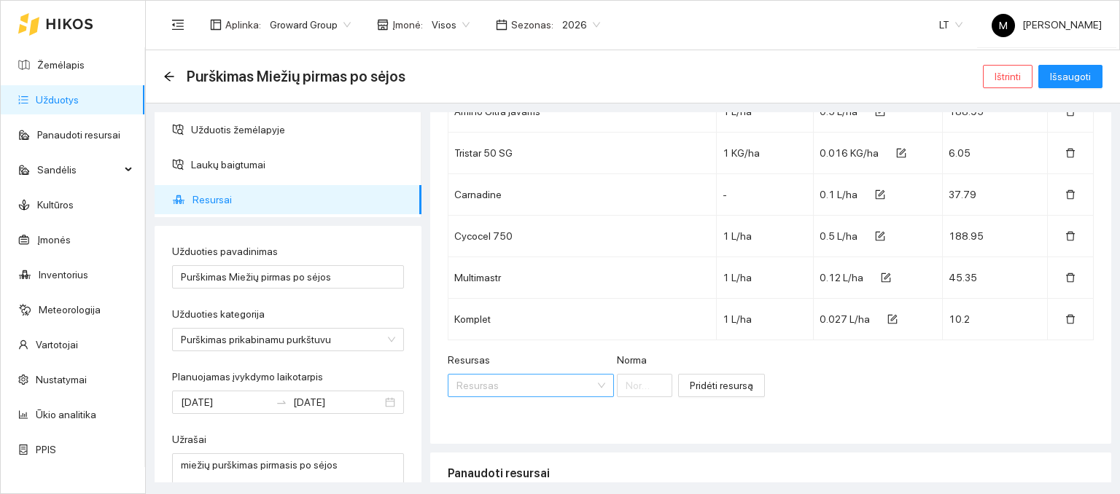
click at [521, 380] on input "Resursas" at bounding box center [525, 386] width 139 height 22
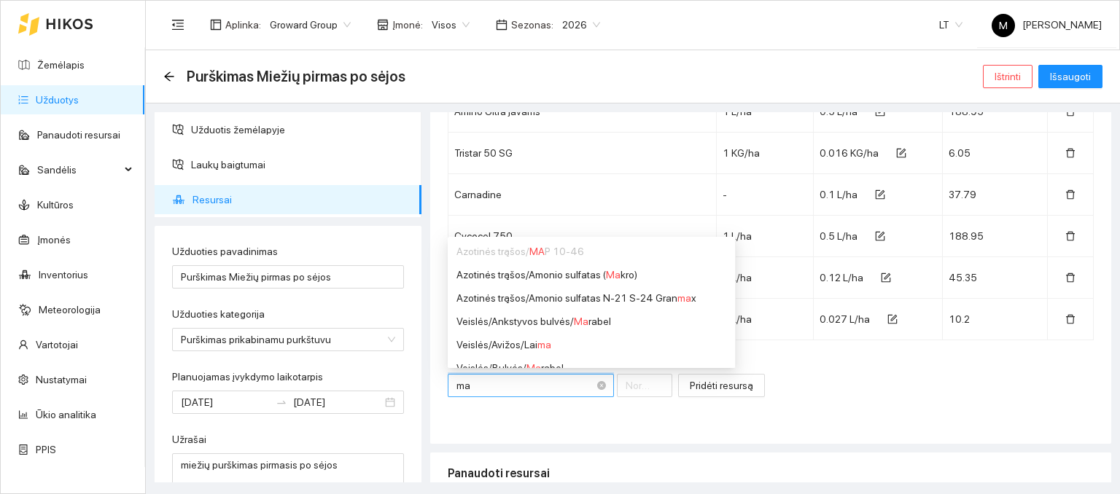
type input "map"
click at [547, 292] on span "MAP" at bounding box center [547, 298] width 21 height 12
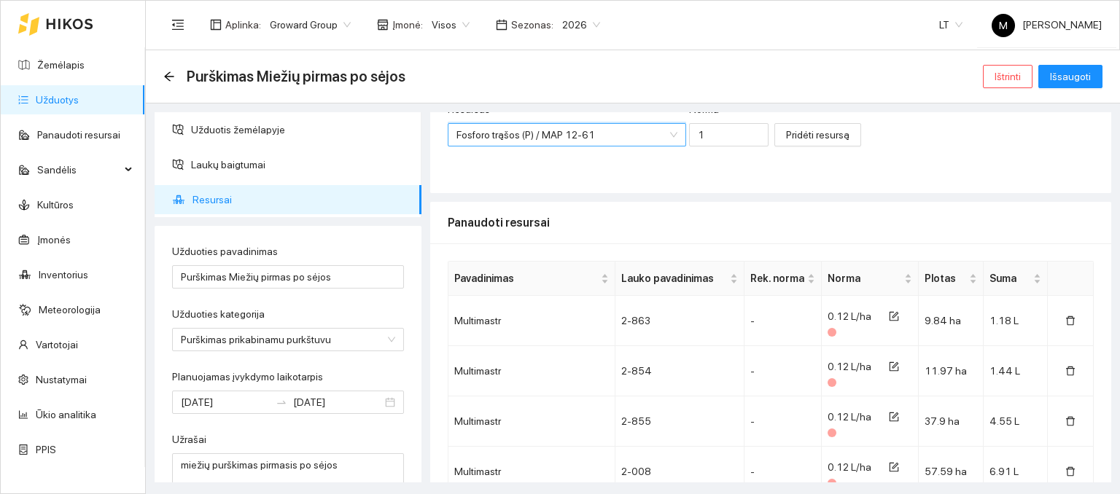
scroll to position [510, 0]
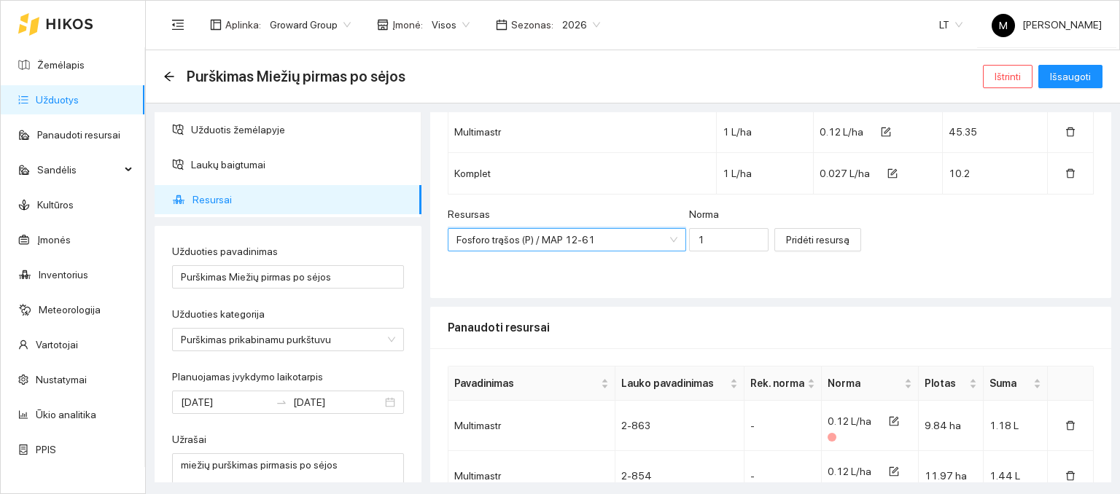
click at [702, 250] on div "Resursas Fosforo trąšos (P) / MAP 12-61 Fosforo trąšos (P) / MAP 12-61 [PERSON_…" at bounding box center [608, 237] width 321 height 63
click at [702, 246] on input "1" at bounding box center [728, 239] width 79 height 23
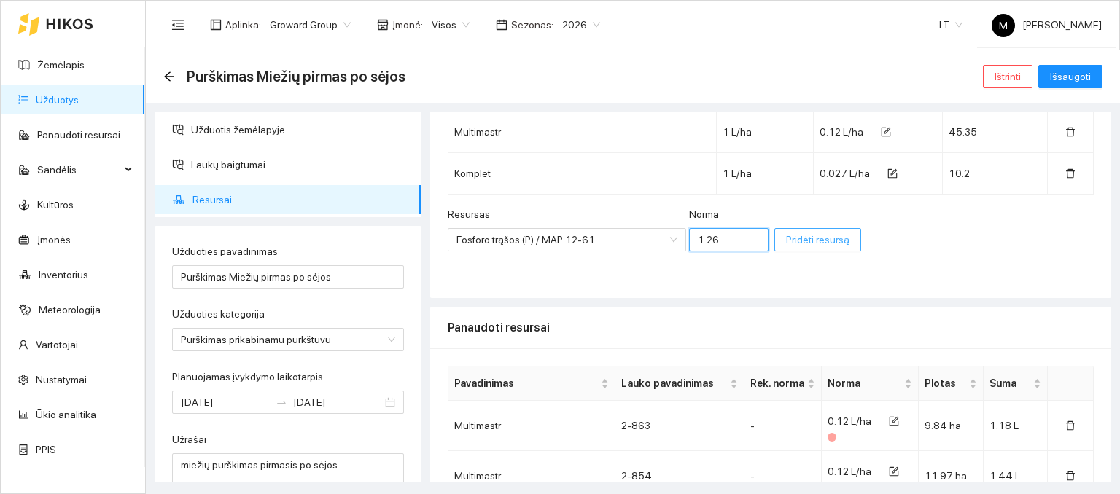
type input "1.26"
click at [786, 236] on span "Pridėti resursą" at bounding box center [817, 240] width 63 height 16
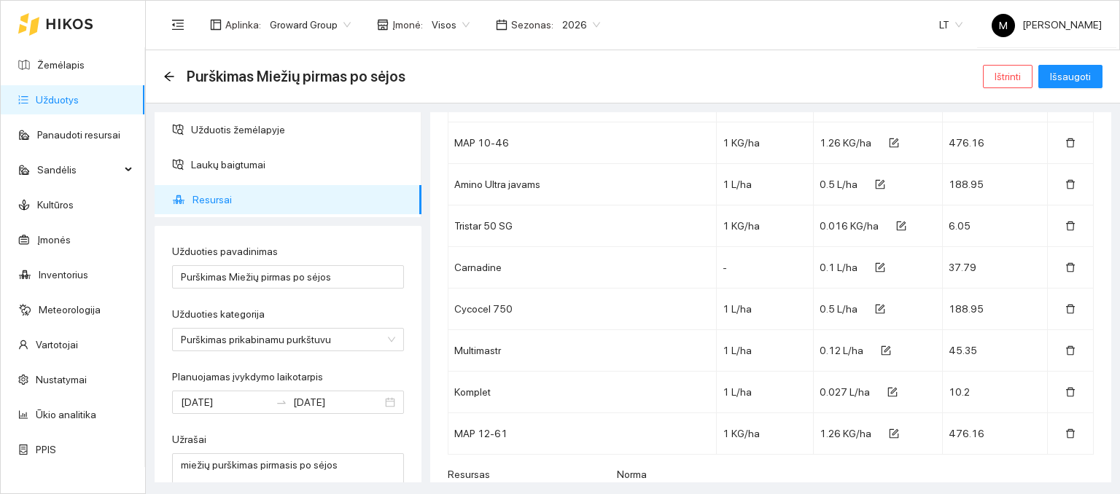
scroll to position [219, 0]
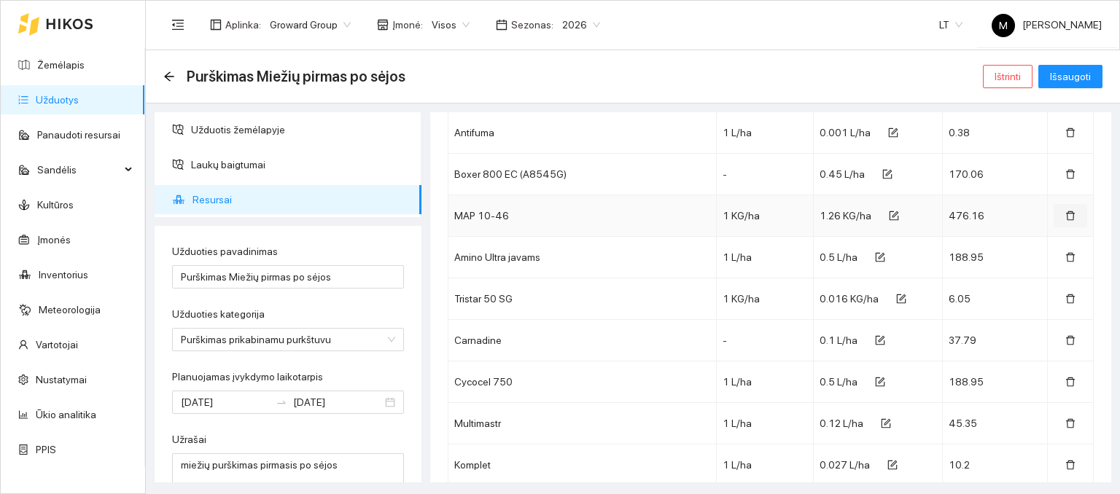
click at [1065, 214] on icon "delete" at bounding box center [1070, 216] width 10 height 10
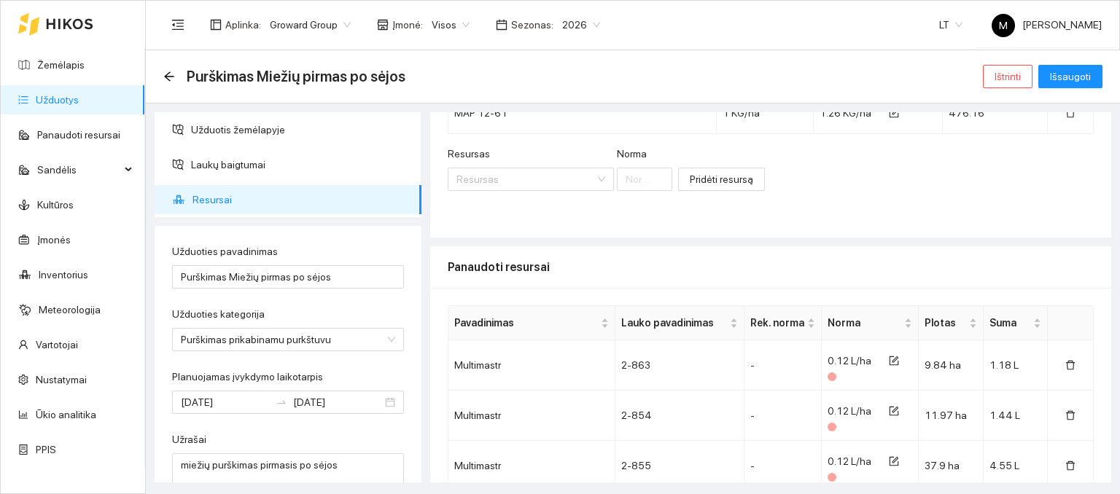
scroll to position [583, 0]
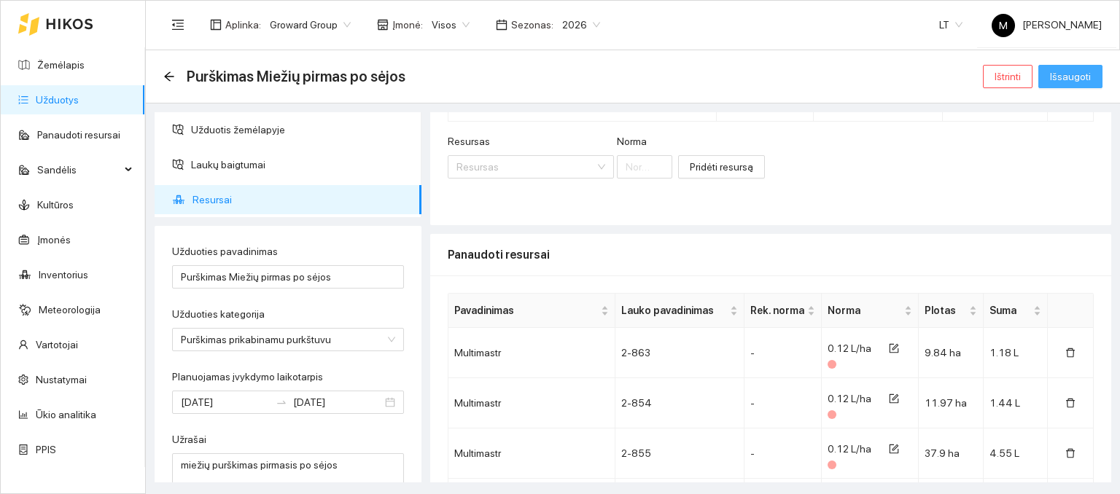
click at [1082, 75] on span "Išsaugoti" at bounding box center [1070, 77] width 41 height 16
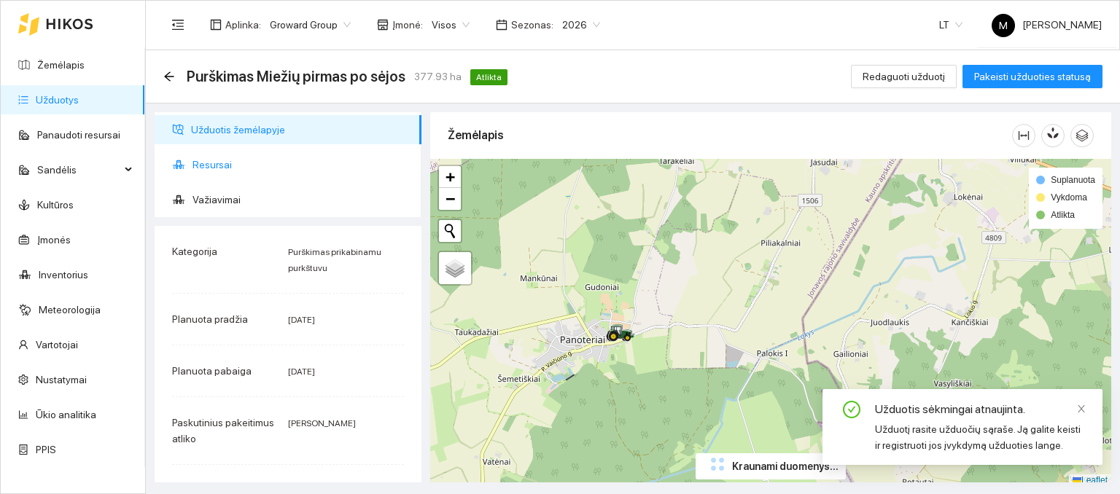
click at [228, 166] on span "Resursai" at bounding box center [301, 164] width 217 height 29
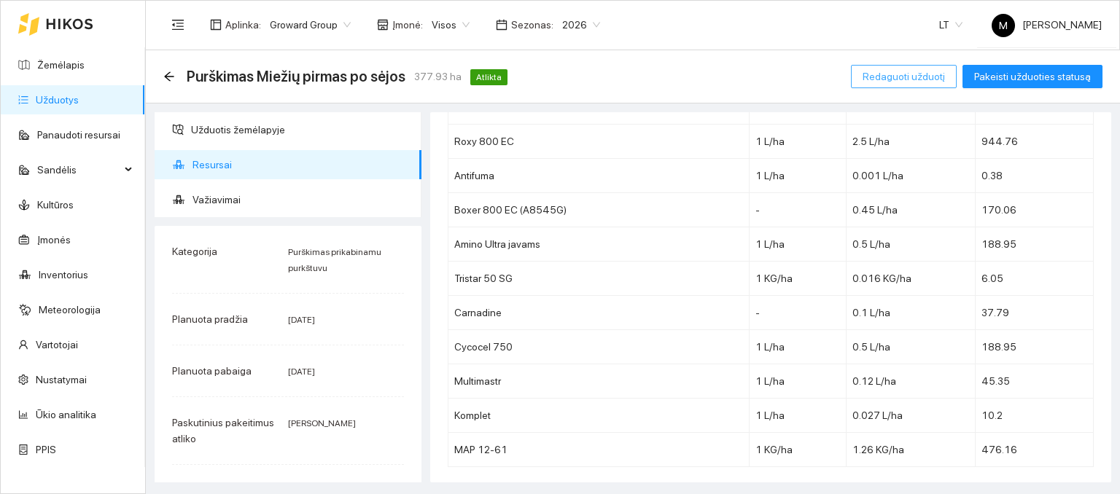
click at [894, 86] on button "Redaguoti užduotį" at bounding box center [904, 76] width 106 height 23
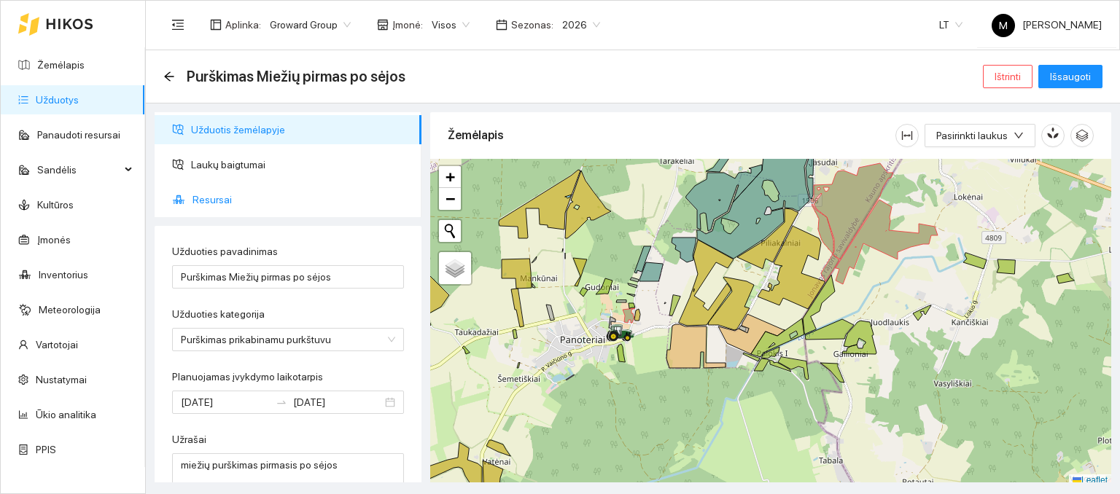
click at [225, 199] on span "Resursai" at bounding box center [301, 199] width 217 height 29
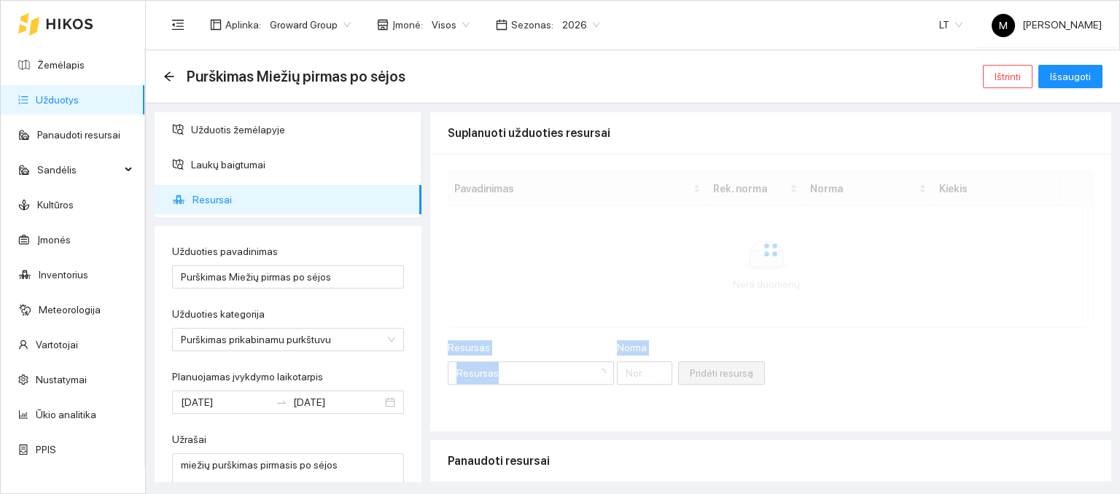
drag, startPoint x: 1100, startPoint y: 165, endPoint x: 1083, endPoint y: 230, distance: 67.7
click at [1076, 346] on div "Pavadinimas Rek. [PERSON_NAME] [PERSON_NAME] Kiekis Nėra duomenų Resursas Resur…" at bounding box center [770, 293] width 681 height 278
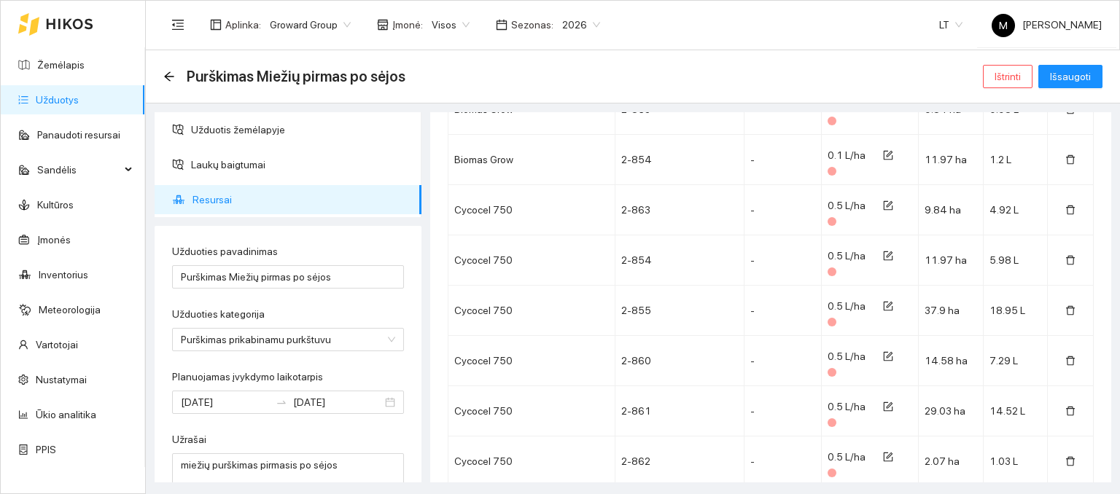
scroll to position [11220, 0]
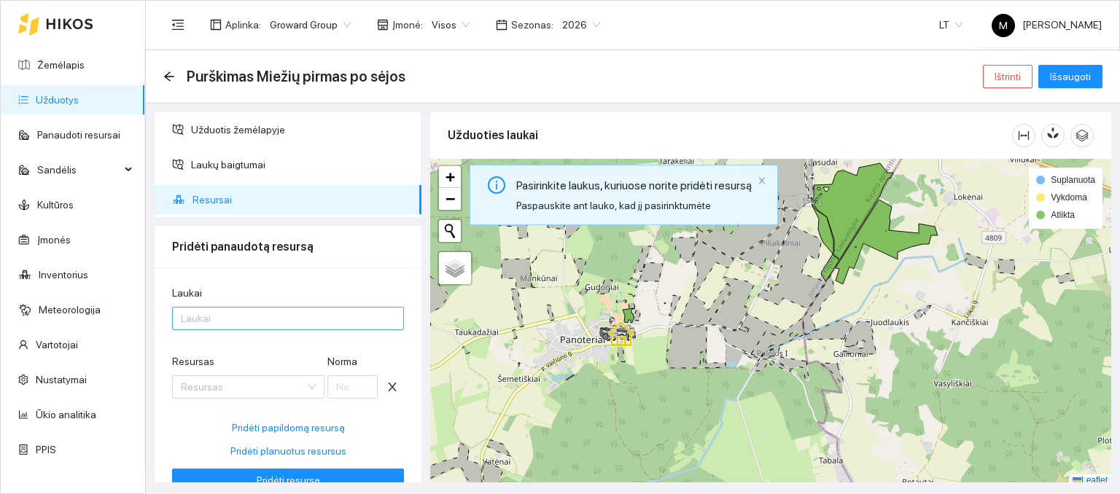
click at [232, 314] on div at bounding box center [281, 319] width 210 height 18
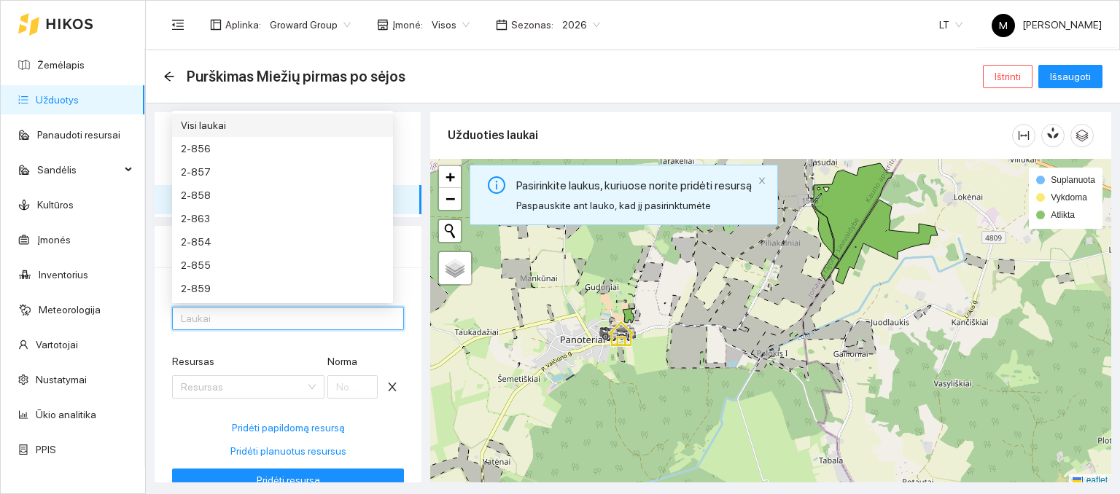
click at [238, 115] on div "Visi laukai" at bounding box center [282, 125] width 221 height 23
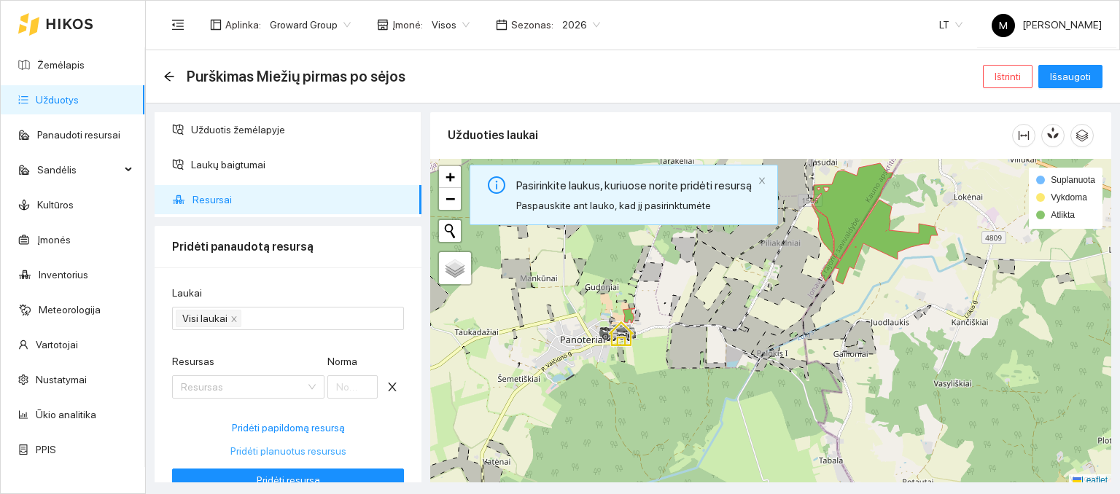
click at [242, 441] on button "Pridėti planuotus resursus" at bounding box center [288, 451] width 232 height 23
type input "0.1"
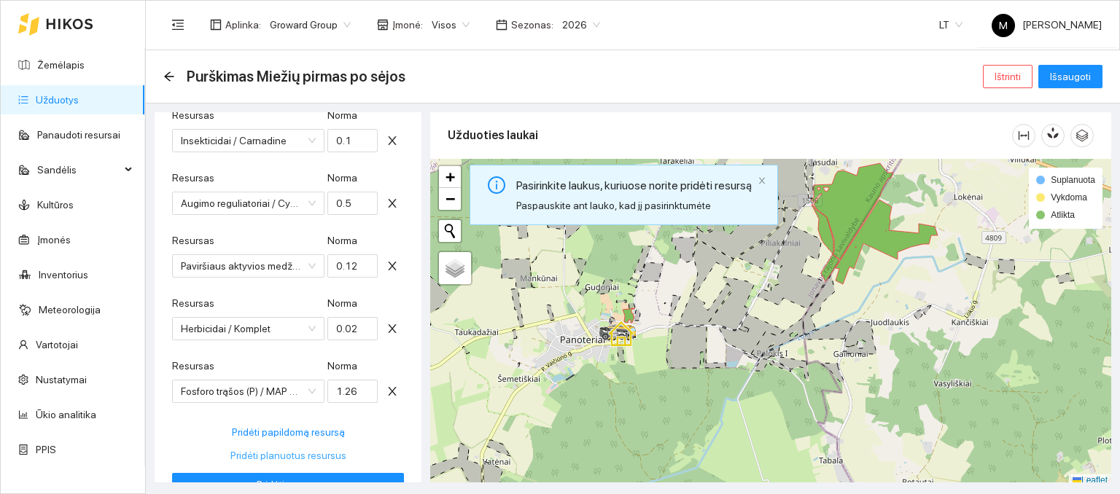
scroll to position [761, 0]
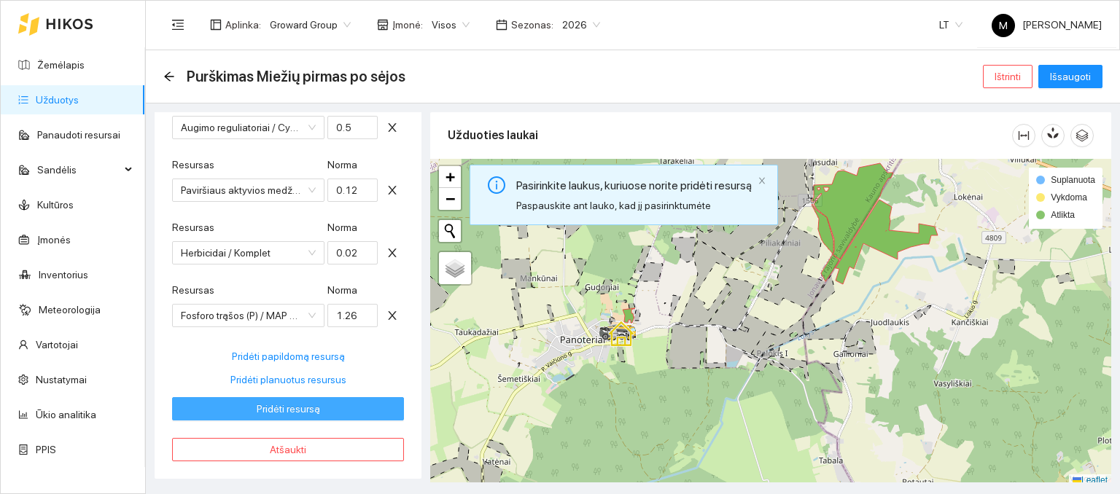
click at [268, 408] on span "Pridėti resursą" at bounding box center [288, 409] width 63 height 16
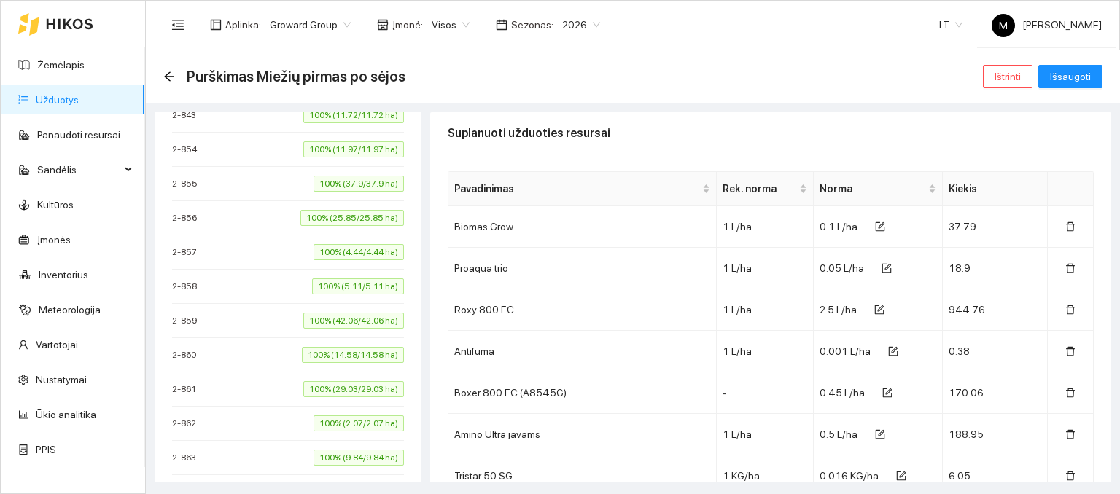
type input "[DATE]"
click at [1065, 79] on span "Išsaugoti" at bounding box center [1070, 77] width 41 height 16
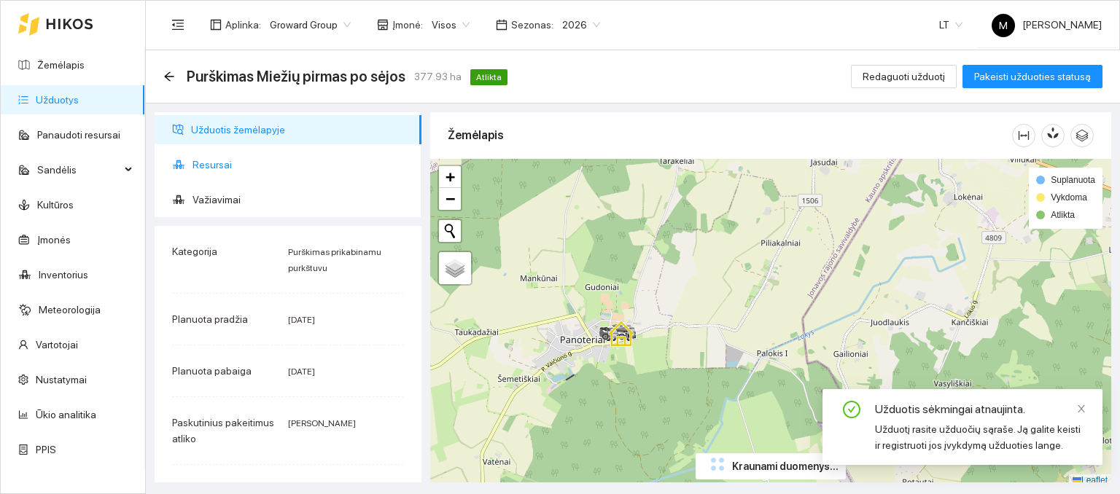
click at [247, 161] on span "Resursai" at bounding box center [301, 164] width 217 height 29
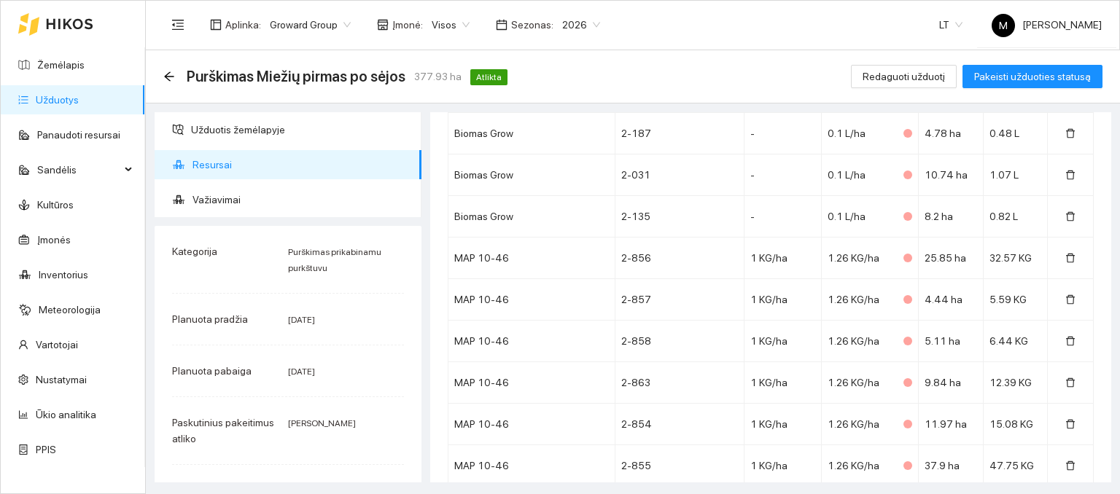
scroll to position [2771, 0]
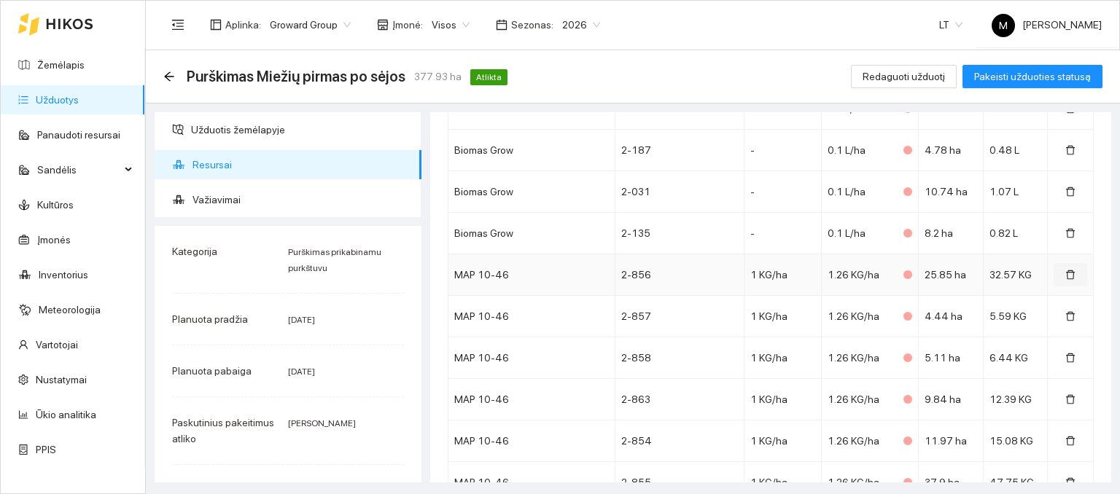
click at [1065, 270] on icon "delete" at bounding box center [1070, 275] width 10 height 10
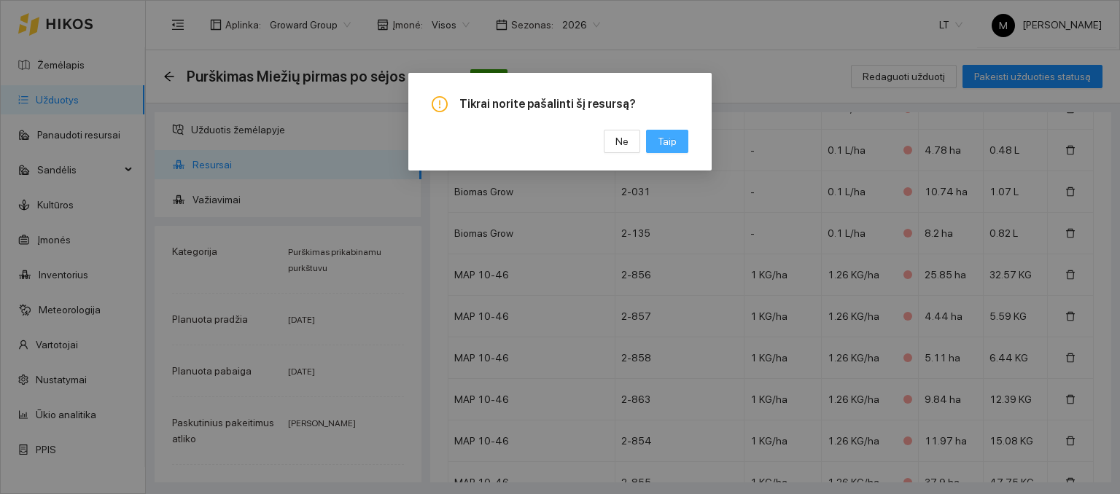
click at [672, 146] on span "Taip" at bounding box center [667, 141] width 19 height 16
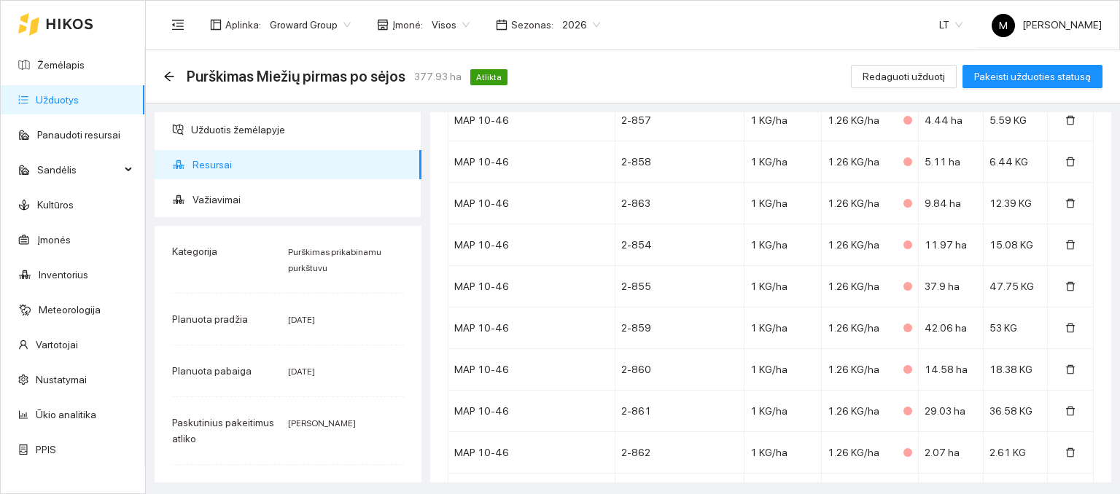
scroll to position [2990, 0]
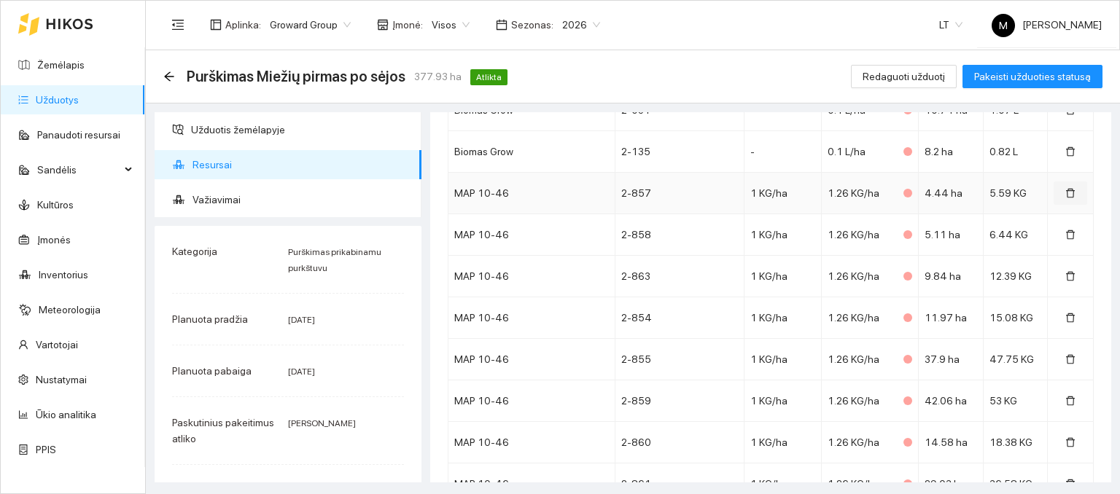
click at [1066, 189] on icon "delete" at bounding box center [1070, 193] width 9 height 9
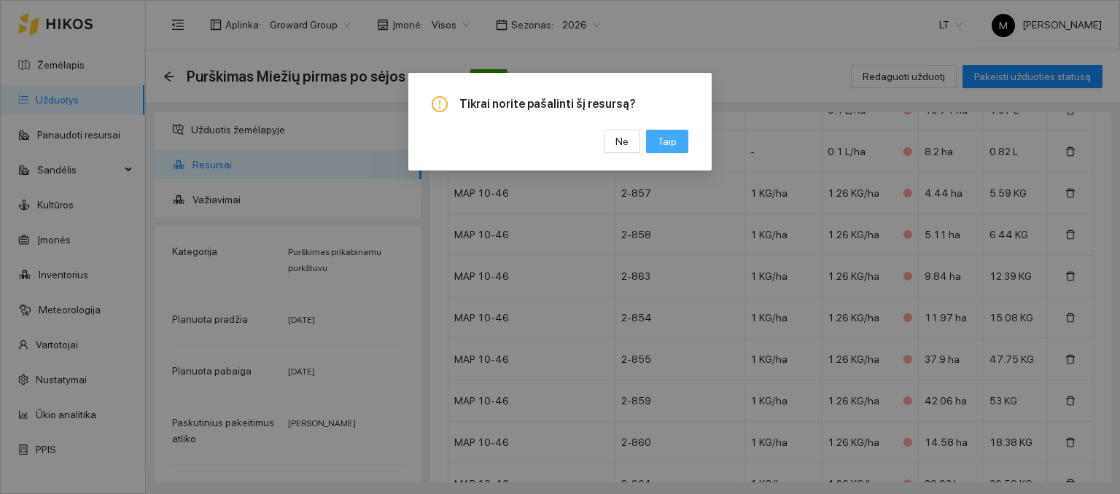
click at [666, 136] on span "Taip" at bounding box center [667, 141] width 19 height 16
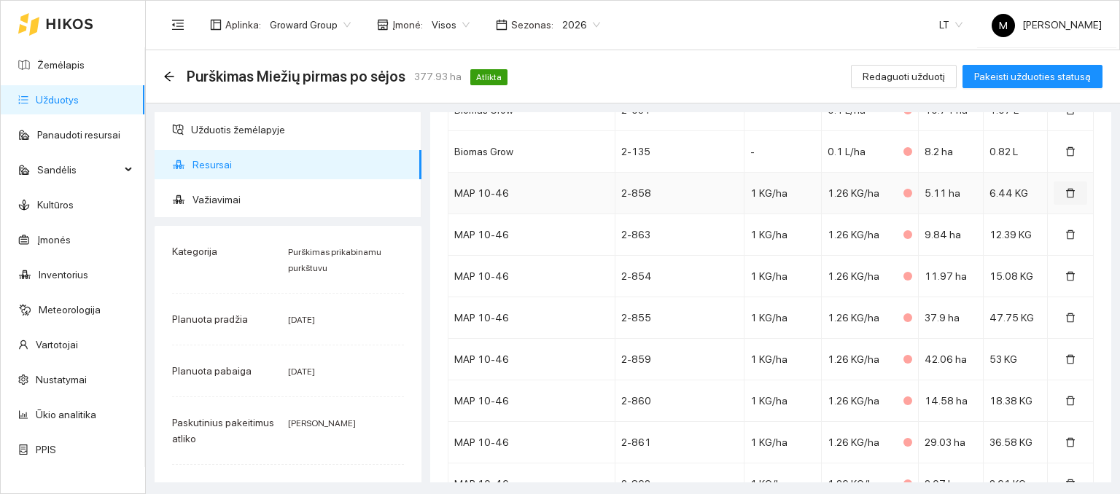
click at [1065, 188] on icon "delete" at bounding box center [1070, 193] width 10 height 10
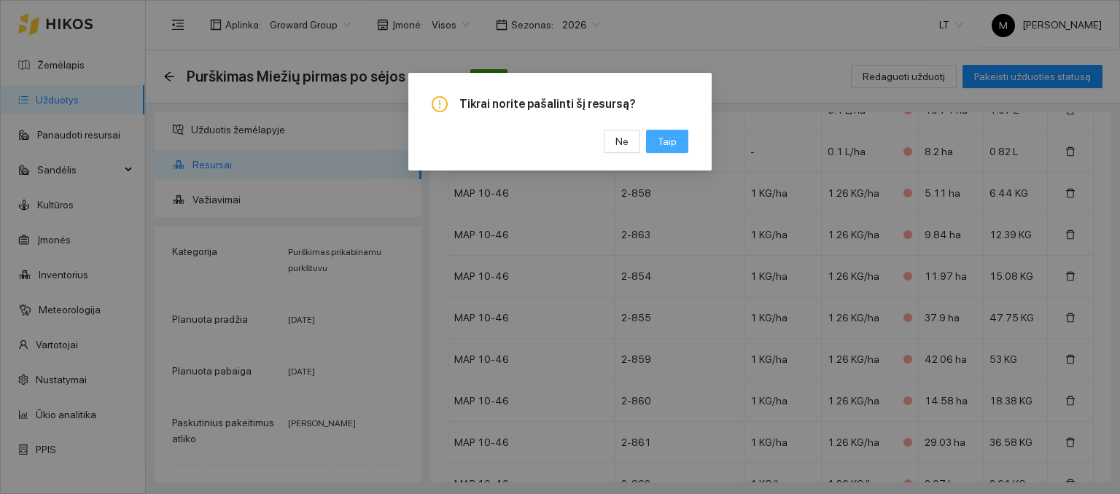
click at [674, 135] on span "Taip" at bounding box center [667, 141] width 19 height 16
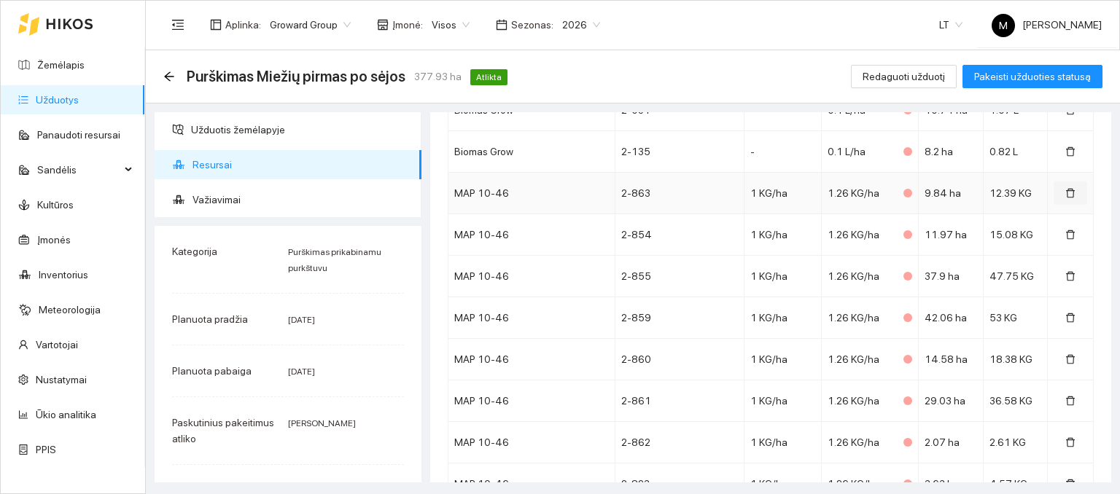
click at [1065, 188] on icon "delete" at bounding box center [1070, 193] width 10 height 10
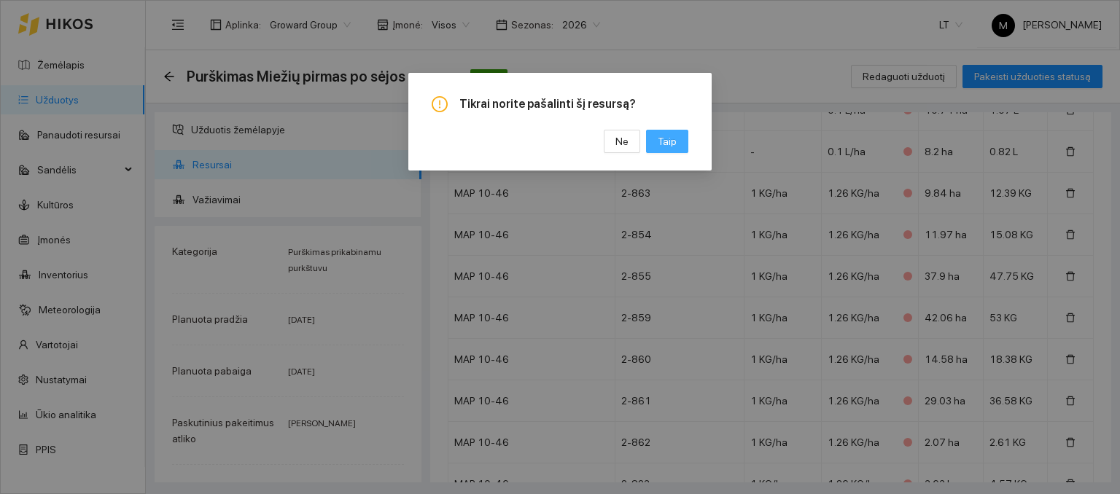
click at [652, 144] on button "Taip" at bounding box center [667, 141] width 42 height 23
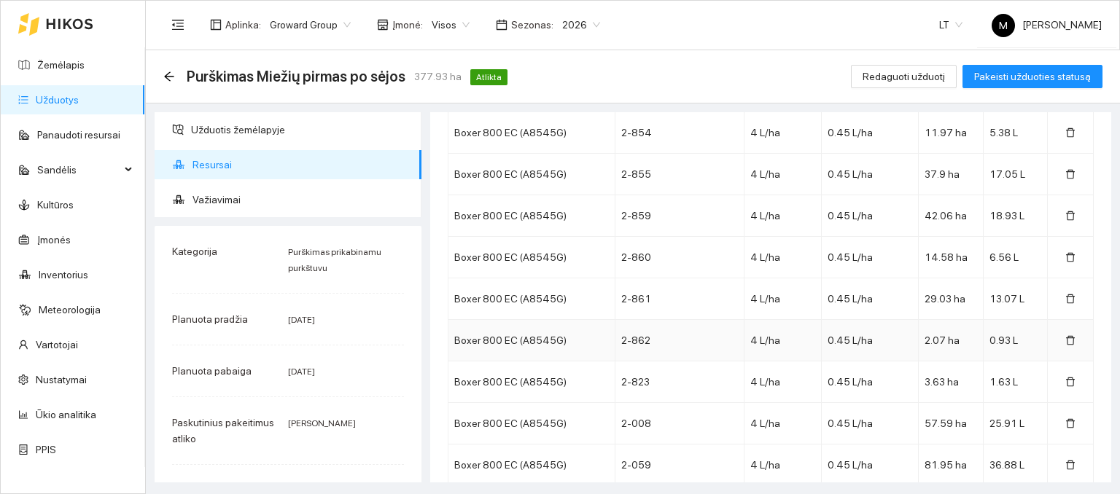
scroll to position [5615, 0]
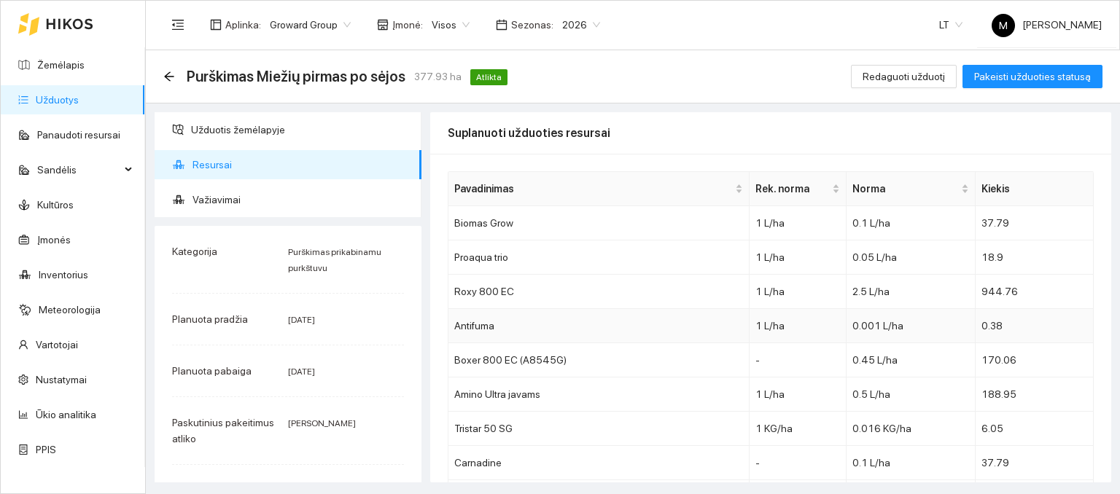
click at [548, 333] on td "Antifuma" at bounding box center [598, 326] width 301 height 34
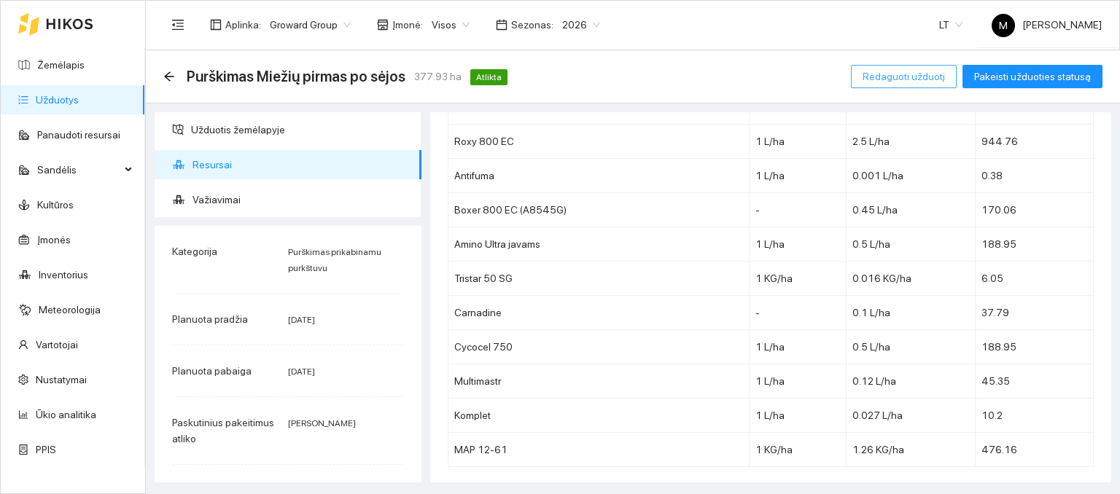
click at [904, 79] on span "Redaguoti užduotį" at bounding box center [904, 77] width 82 height 16
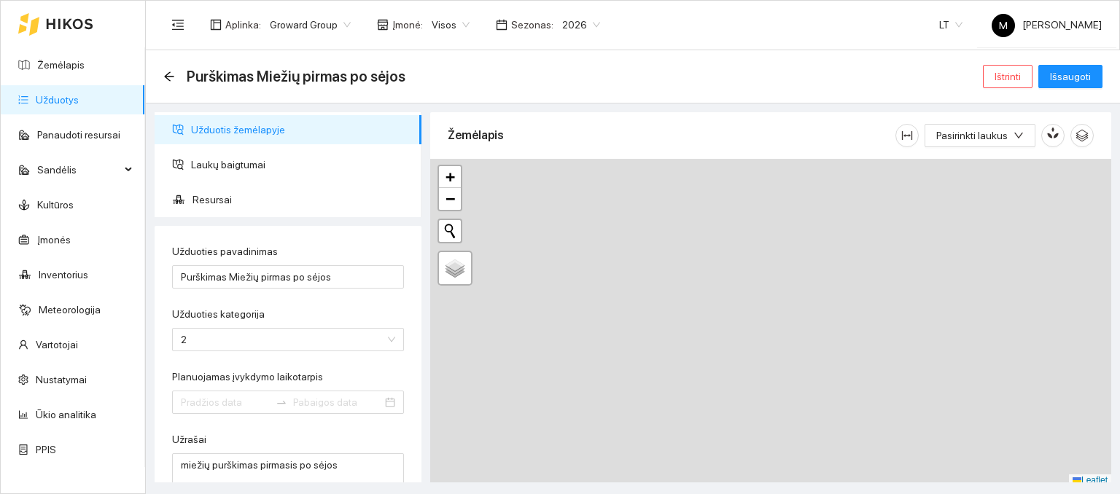
type input "[DATE]"
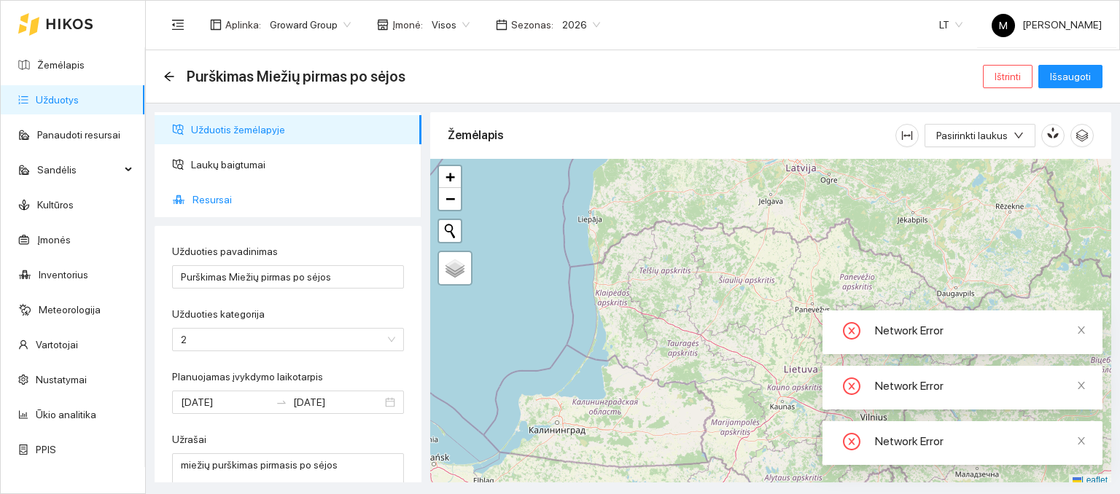
click at [226, 206] on span "Resursai" at bounding box center [301, 199] width 217 height 29
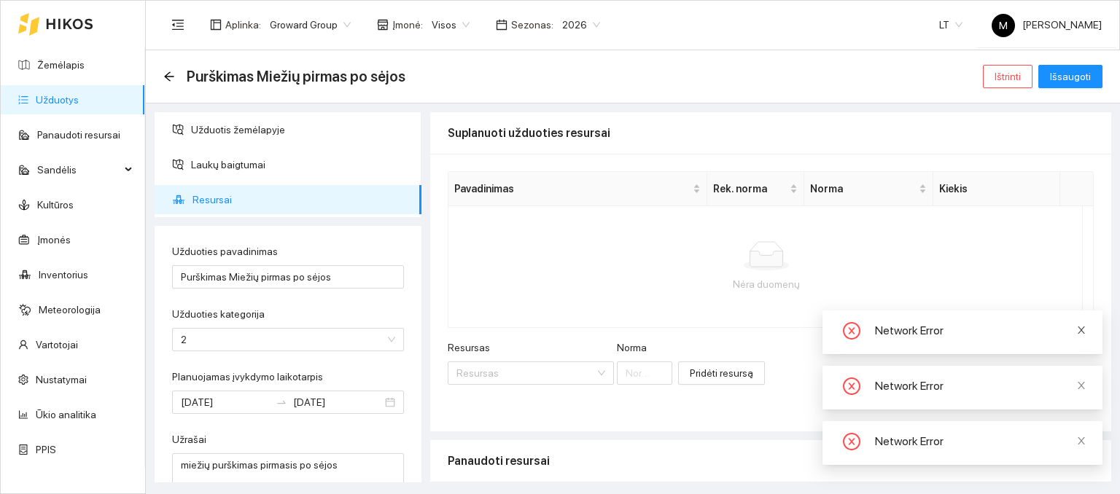
click at [1084, 328] on icon "close" at bounding box center [1081, 330] width 10 height 10
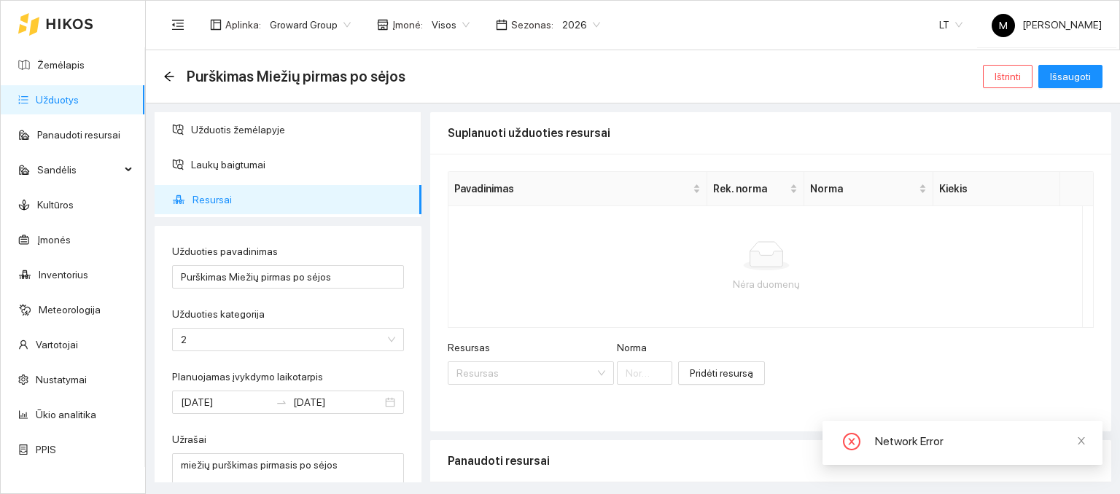
click at [213, 191] on span "Resursai" at bounding box center [301, 199] width 217 height 29
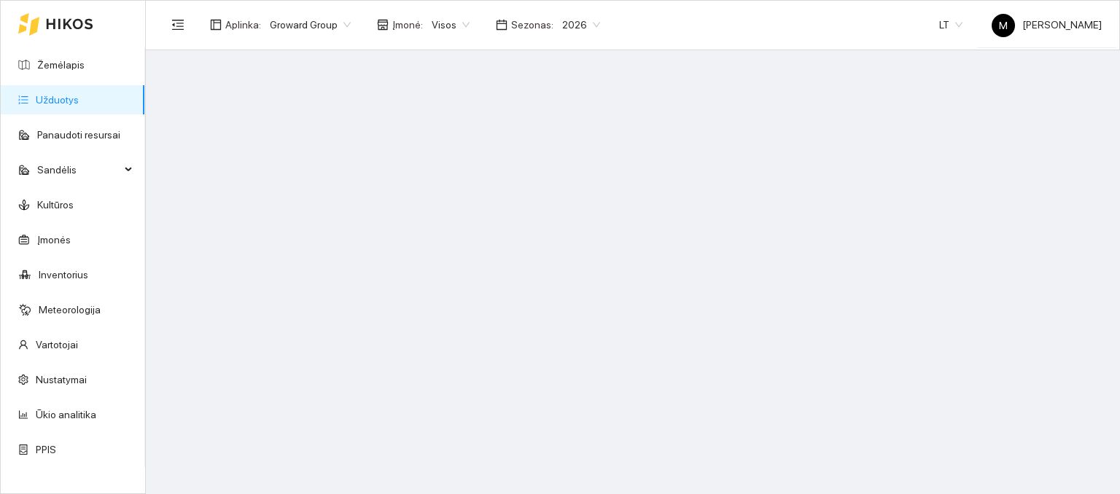
click at [69, 97] on link "Užduotys" at bounding box center [57, 100] width 43 height 12
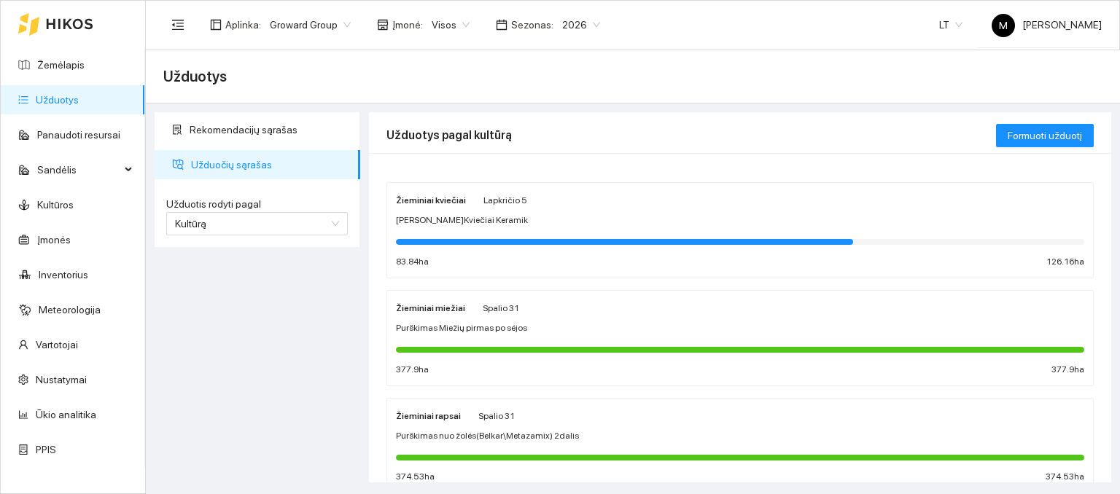
click at [513, 336] on div "Žieminiai miežiai Spalio 31 Purškimas Miežių pirmas po sėjos 377.9 ha 377.9 ha" at bounding box center [740, 338] width 688 height 77
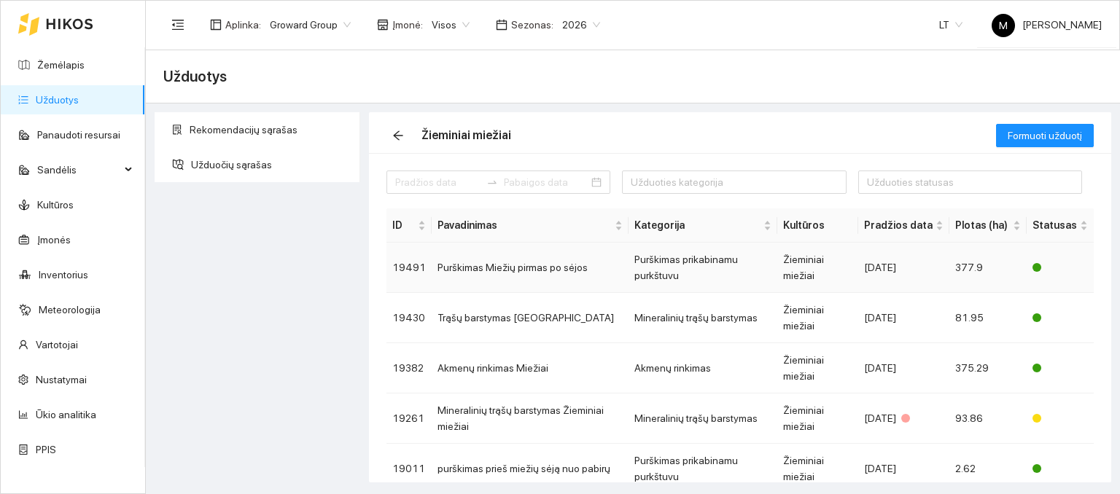
click at [531, 271] on td "Purškimas Miežių pirmas po sėjos" at bounding box center [530, 268] width 197 height 50
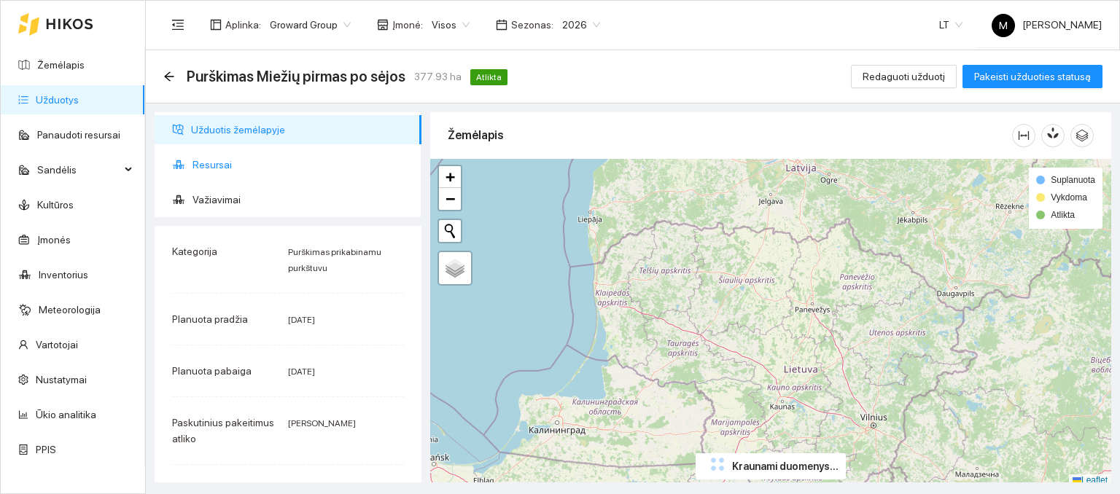
click at [228, 155] on span "Resursai" at bounding box center [301, 164] width 217 height 29
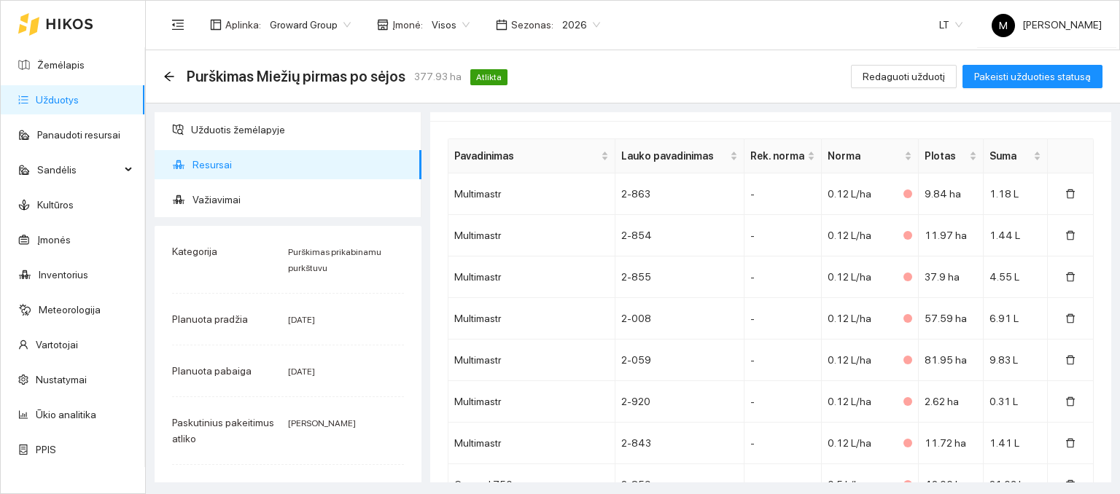
scroll to position [438, 0]
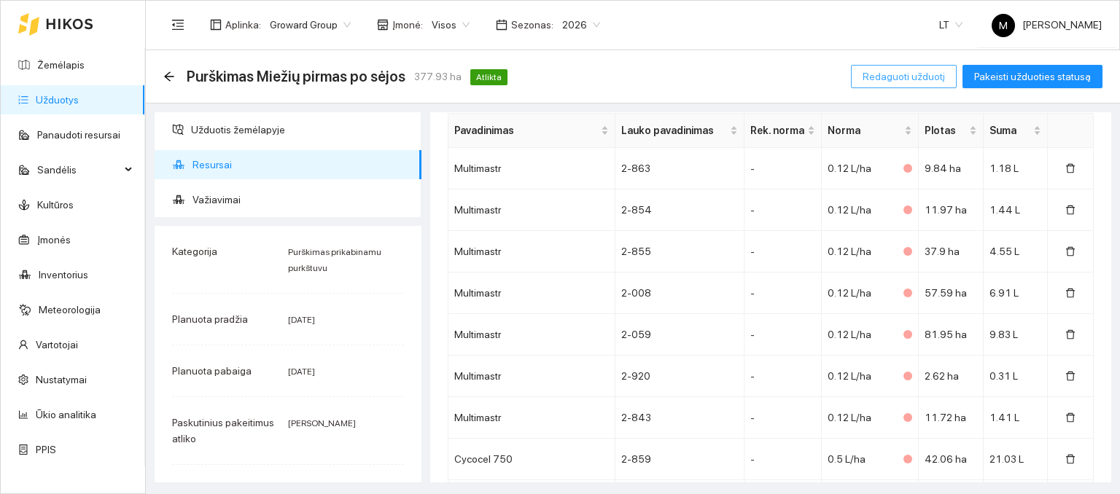
click at [918, 75] on span "Redaguoti užduotį" at bounding box center [904, 77] width 82 height 16
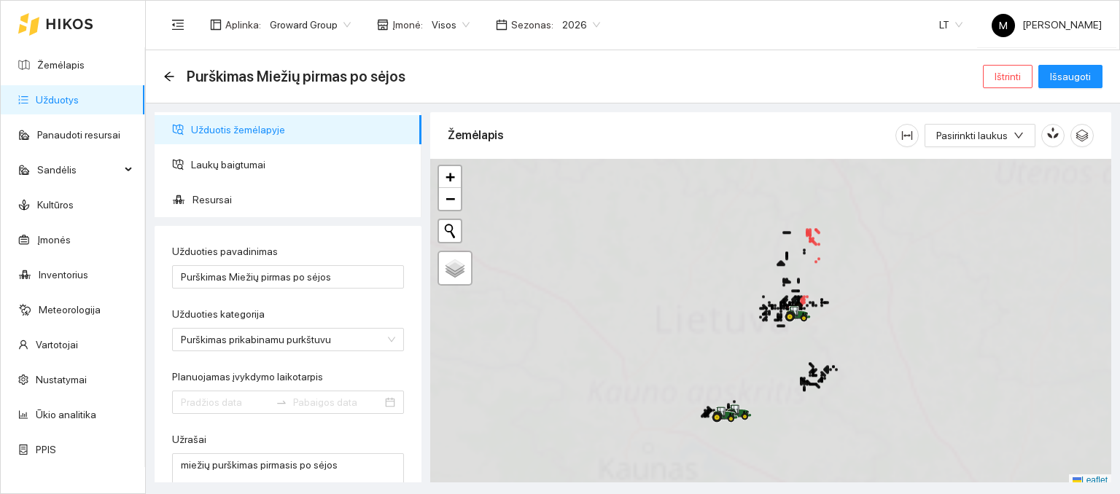
type input "[DATE]"
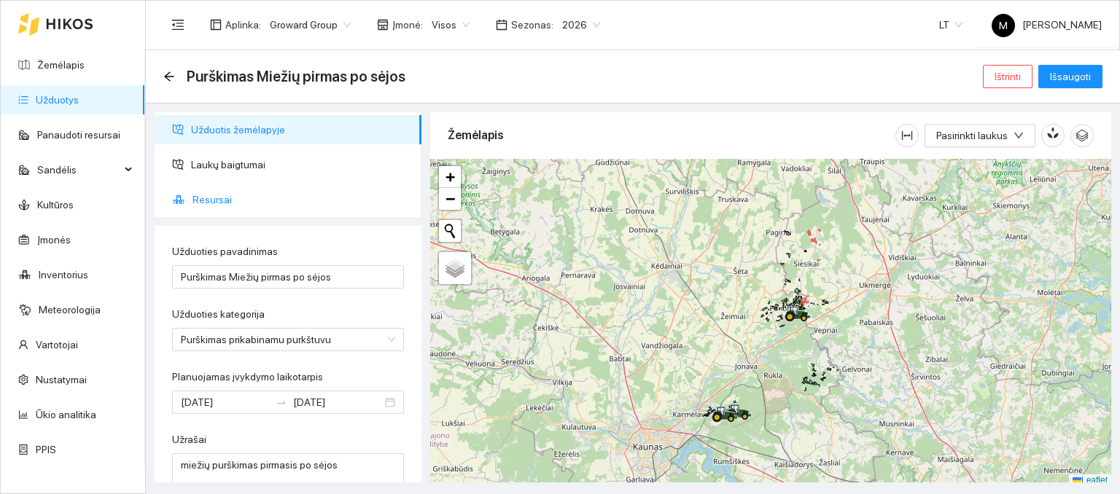
click at [218, 211] on span "Resursai" at bounding box center [301, 199] width 217 height 29
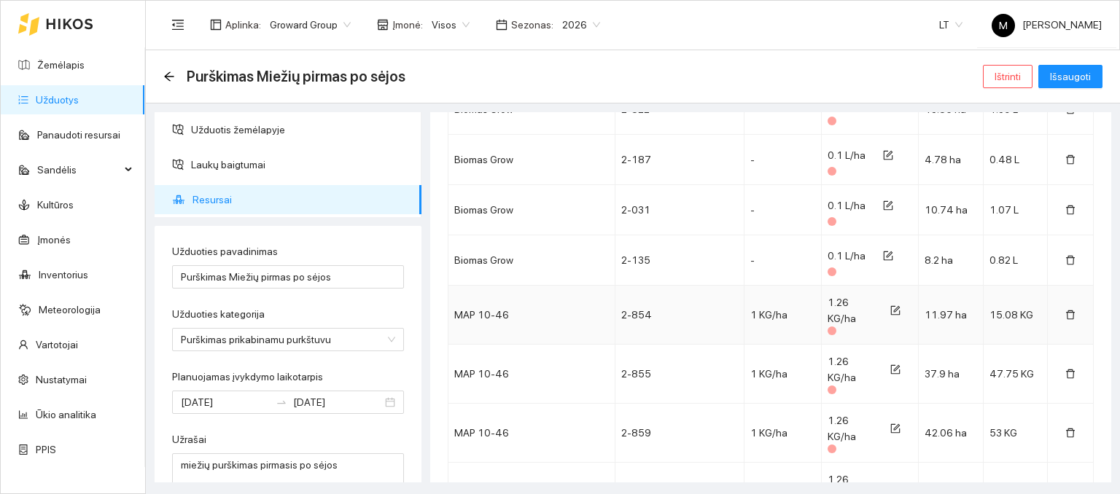
scroll to position [3938, 0]
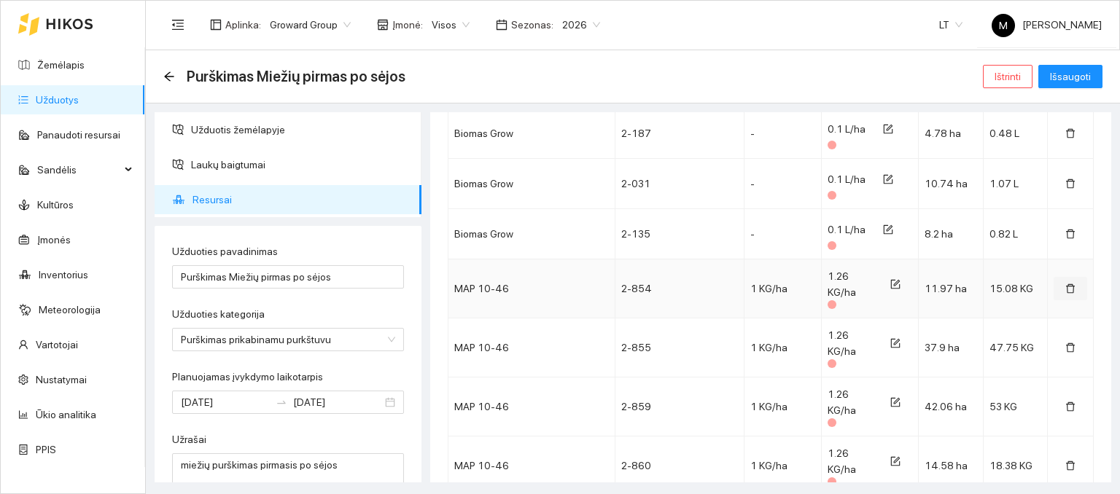
click at [1066, 284] on icon "delete" at bounding box center [1070, 288] width 9 height 9
click at [1065, 284] on icon "delete" at bounding box center [1070, 289] width 10 height 10
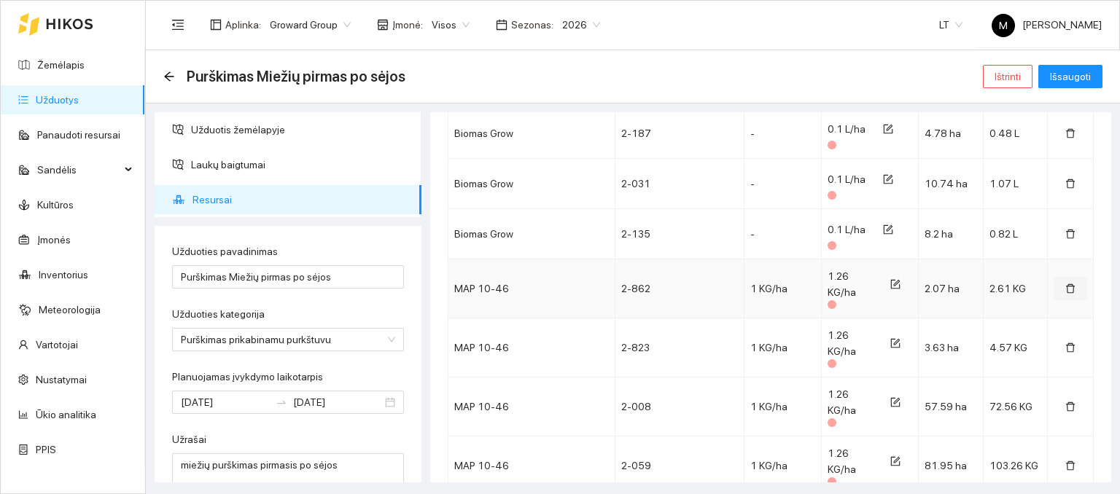
click at [1065, 284] on icon "delete" at bounding box center [1070, 289] width 10 height 10
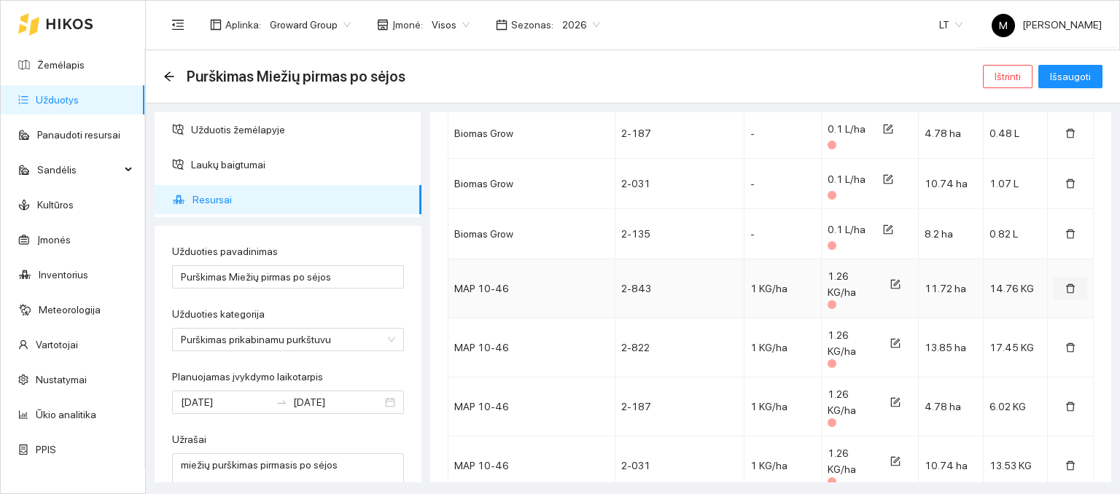
click at [1065, 284] on icon "delete" at bounding box center [1070, 289] width 10 height 10
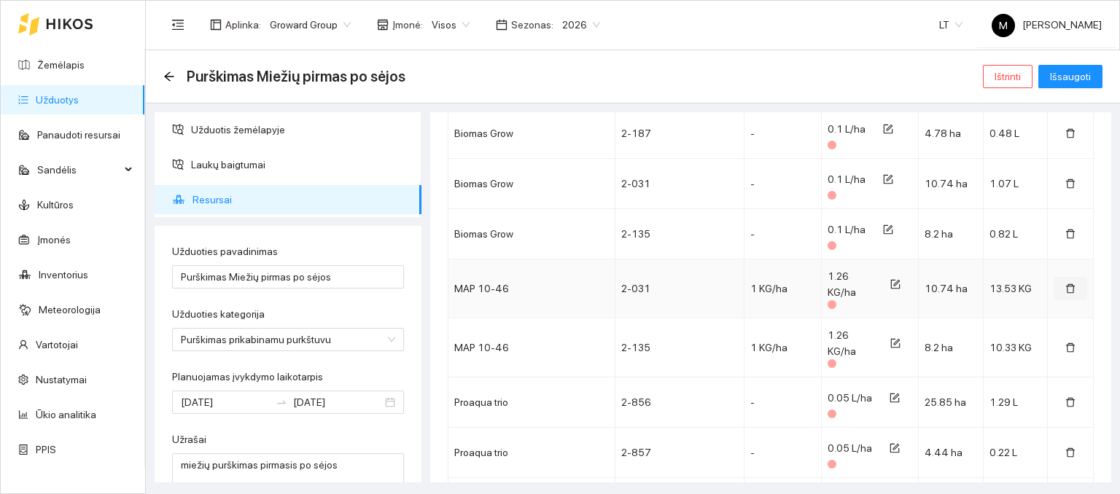
click at [1065, 284] on icon "delete" at bounding box center [1070, 289] width 10 height 10
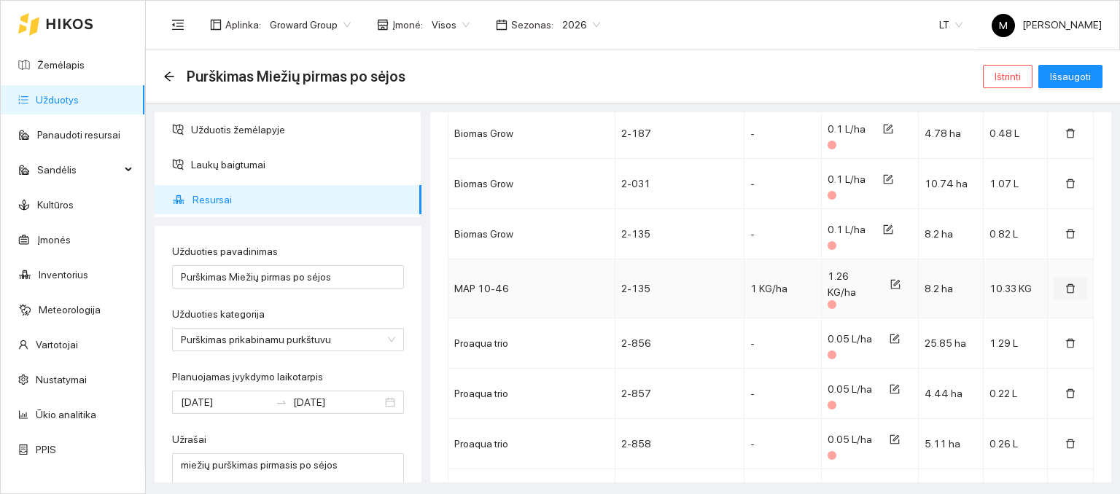
click at [1065, 284] on icon "delete" at bounding box center [1070, 289] width 10 height 10
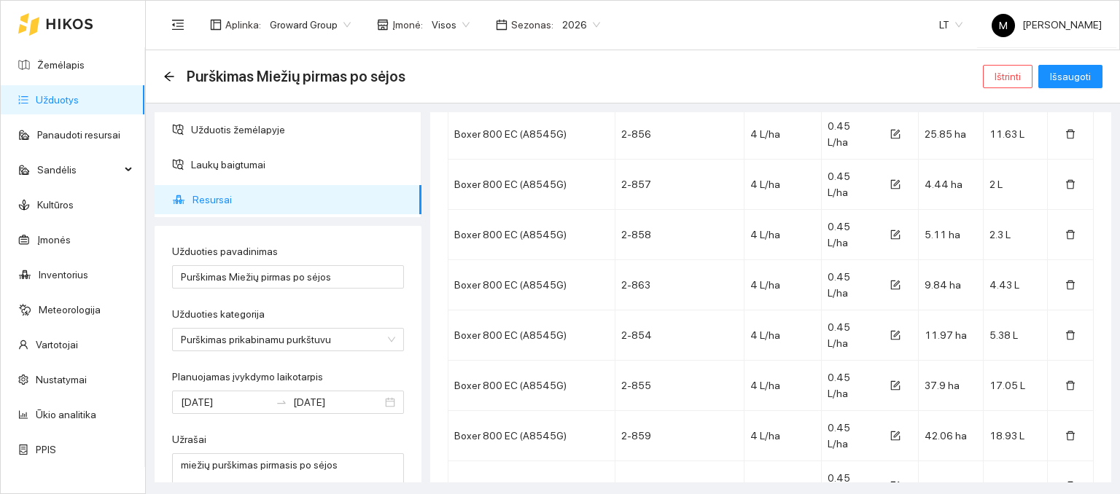
scroll to position [6417, 0]
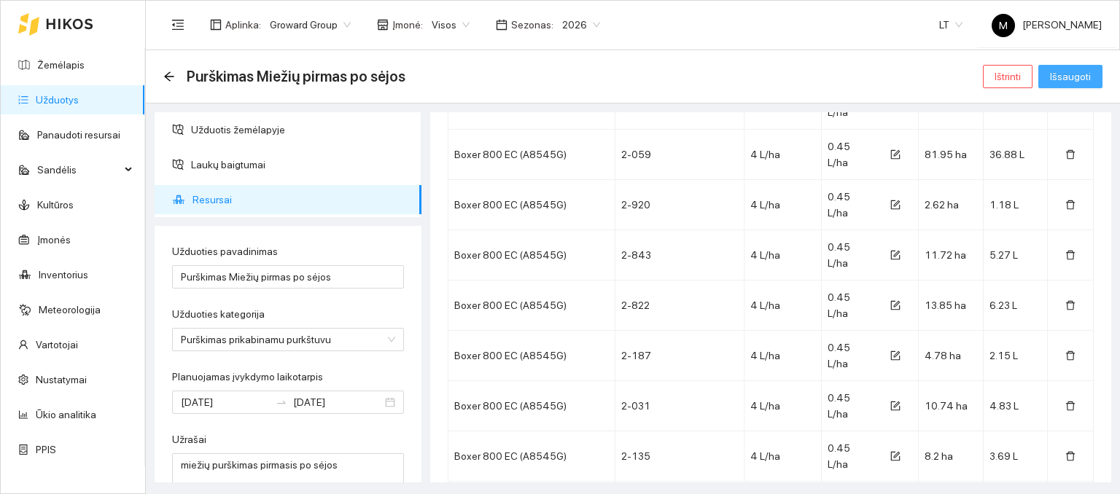
click at [1076, 72] on span "Išsaugoti" at bounding box center [1070, 77] width 41 height 16
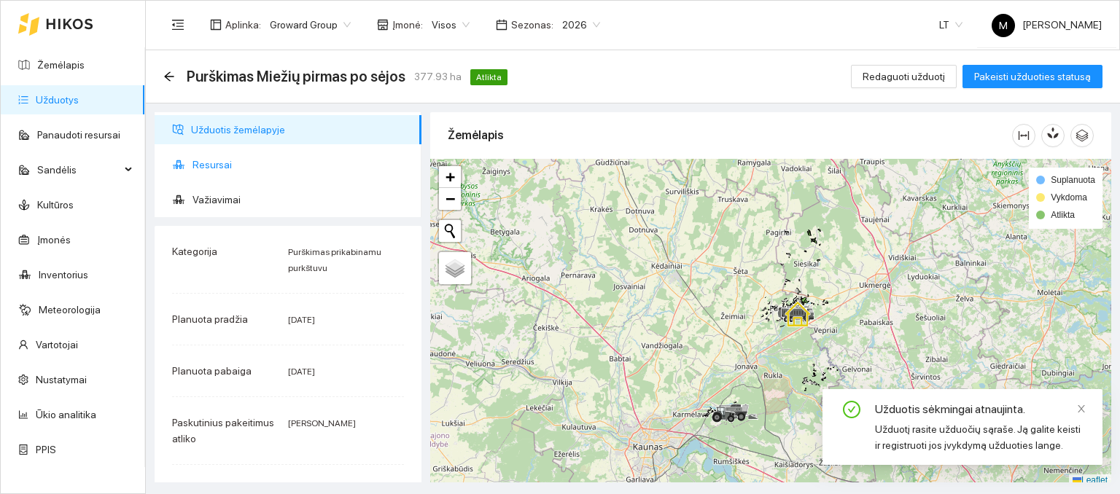
drag, startPoint x: 218, startPoint y: 182, endPoint x: 219, endPoint y: 173, distance: 8.9
click at [218, 179] on ul "Užduotis žemėlapyje Resursai Važiavimai" at bounding box center [288, 164] width 267 height 105
click at [222, 167] on span "Resursai" at bounding box center [301, 164] width 217 height 29
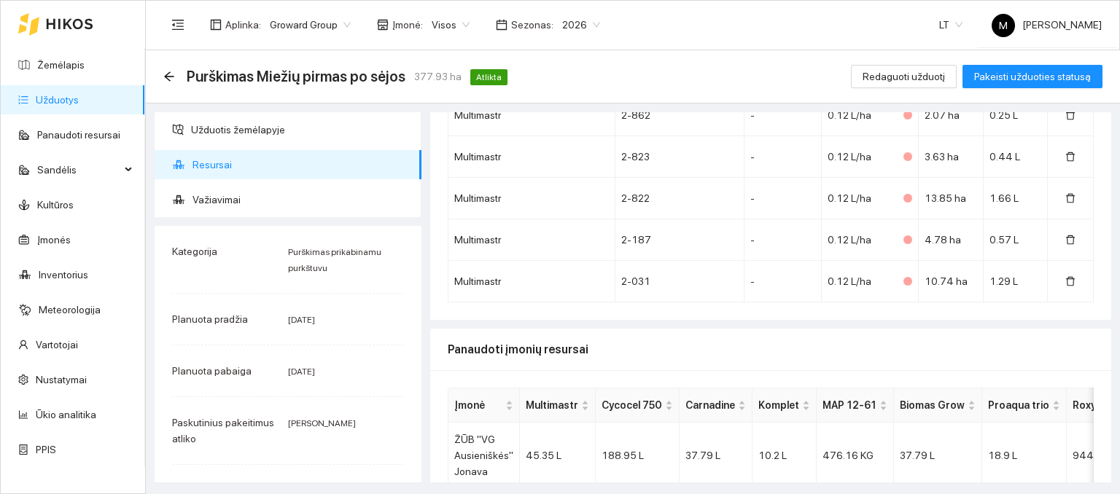
click at [72, 106] on link "Užduotys" at bounding box center [57, 100] width 43 height 12
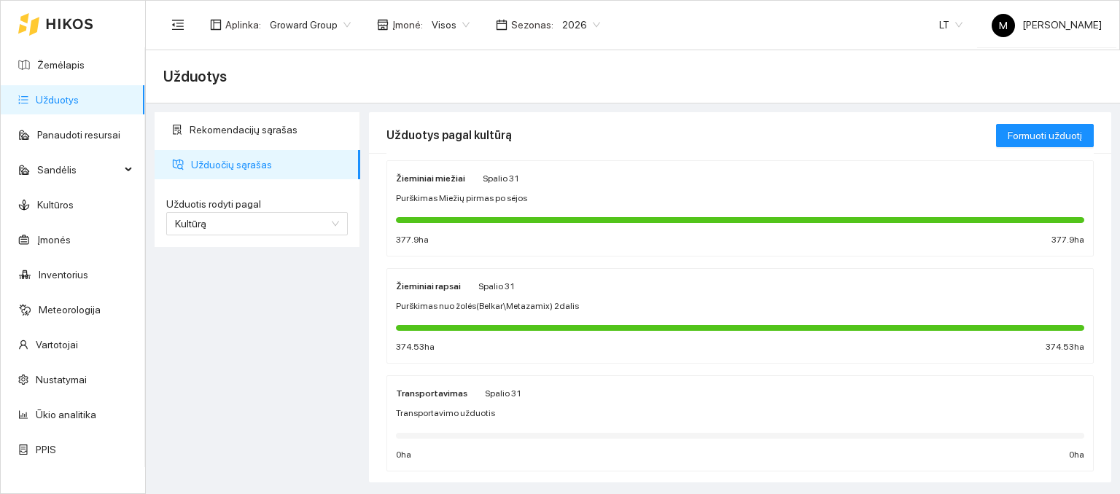
scroll to position [146, 0]
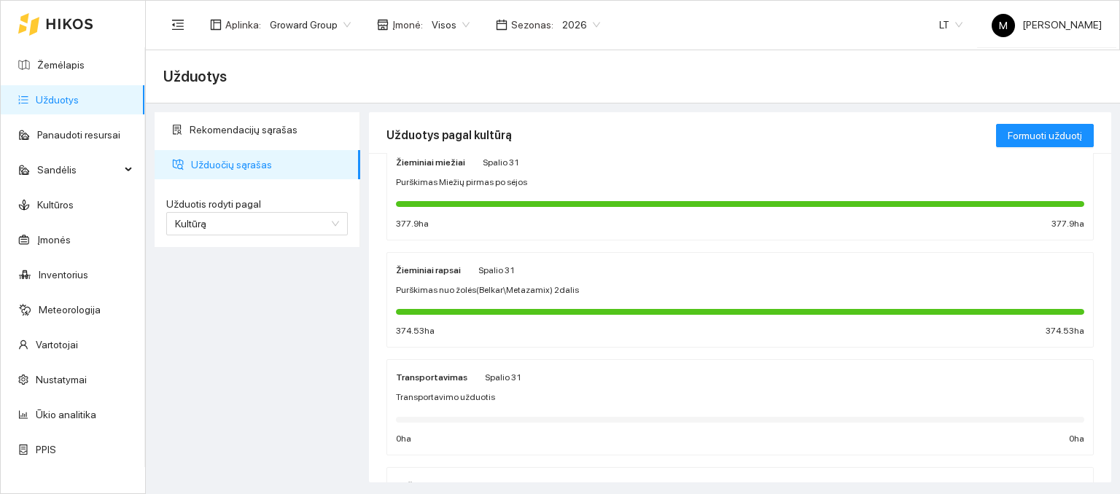
click at [551, 270] on div "Žieminiai rapsai Spalio 31" at bounding box center [740, 270] width 688 height 16
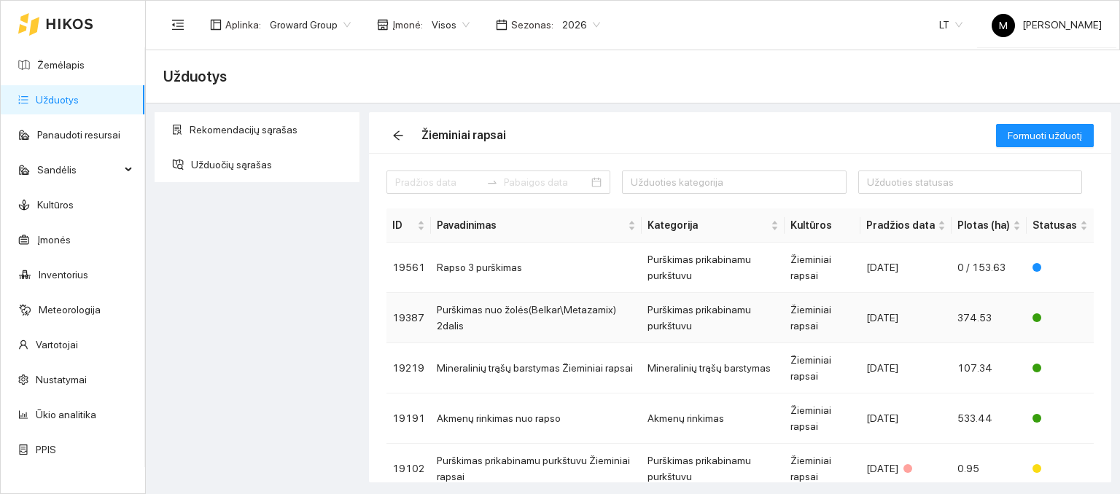
click at [528, 323] on td "Purškimas nuo žolės(Belkar\Metazamix) 2dalis" at bounding box center [536, 318] width 211 height 50
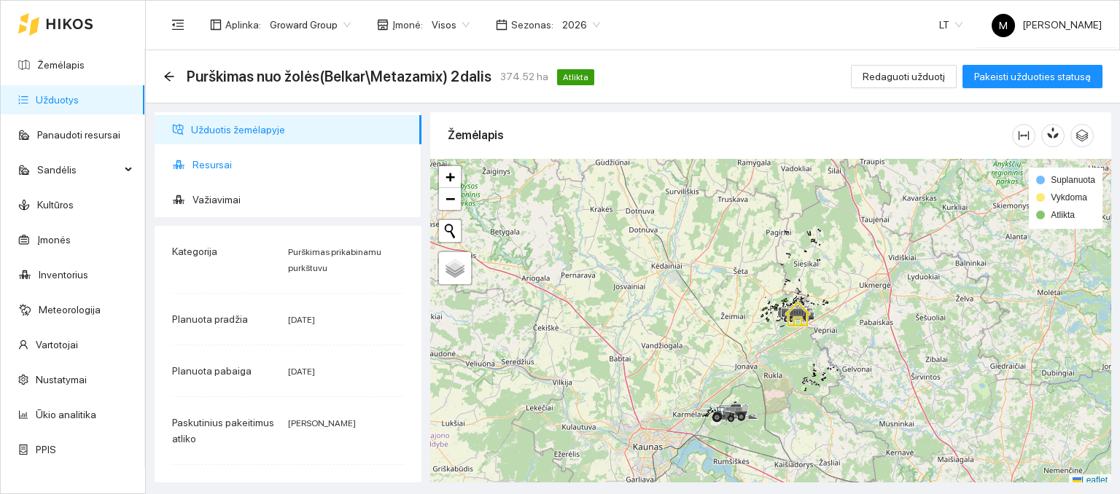
click at [222, 166] on span "Resursai" at bounding box center [301, 164] width 217 height 29
